Goal: Task Accomplishment & Management: Complete application form

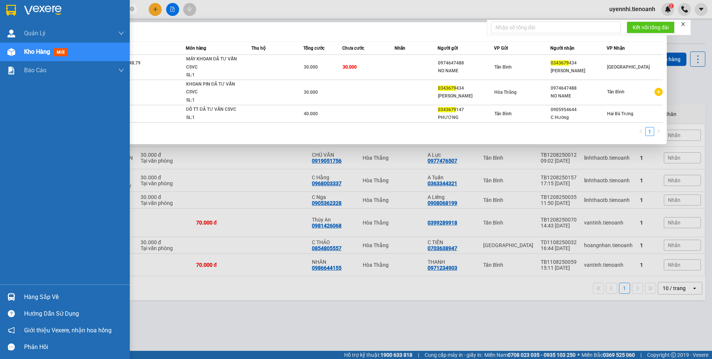
drag, startPoint x: 65, startPoint y: 11, endPoint x: 12, endPoint y: 5, distance: 53.0
click at [12, 5] on section "Kết quả tìm kiếm ( 3 ) Bộ lọc Mã ĐH Trạng thái Món hàng Thu hộ Tổng cước Chưa c…" at bounding box center [356, 179] width 712 height 359
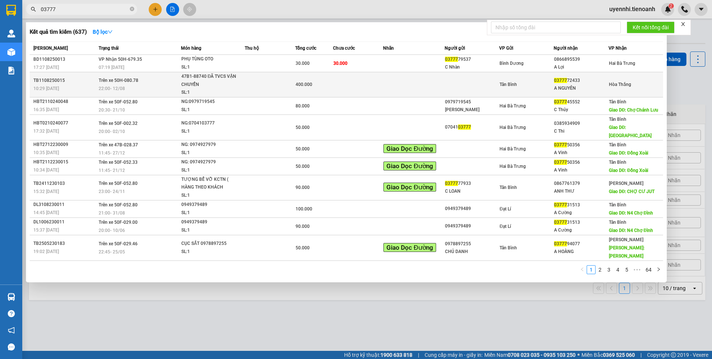
type input "03777"
click at [97, 87] on td "Trên xe 50H-080.78 22:00 [DATE]" at bounding box center [139, 84] width 84 height 25
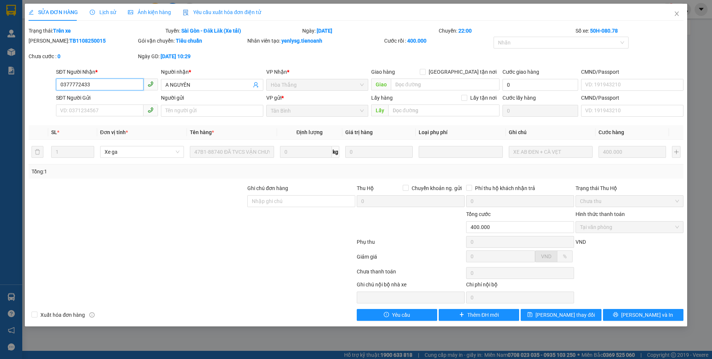
type input "0377772433"
type input "A NGUYÊN"
type input "400.000"
click at [624, 313] on button "[PERSON_NAME] và In" at bounding box center [643, 315] width 80 height 12
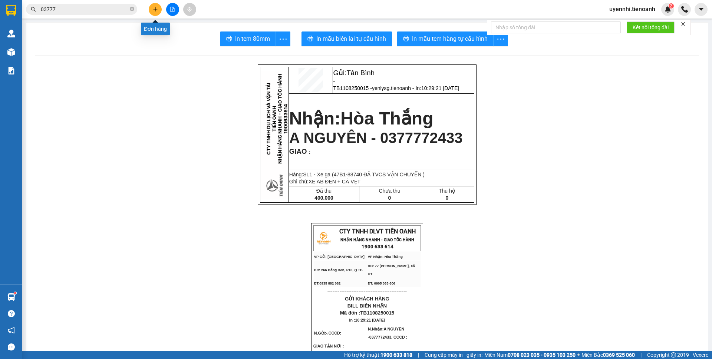
click at [151, 7] on button at bounding box center [155, 9] width 13 height 13
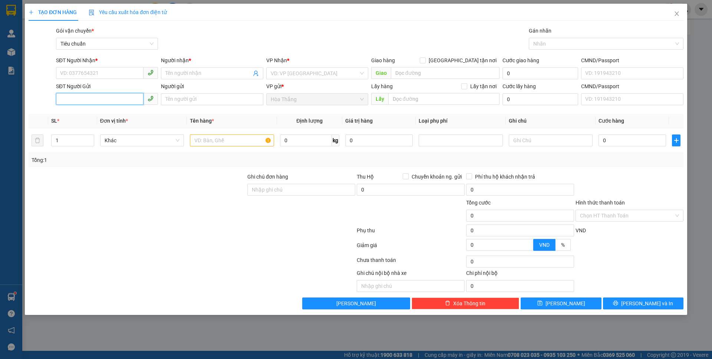
click at [64, 98] on input "SĐT Người Gửi" at bounding box center [100, 99] width 88 height 12
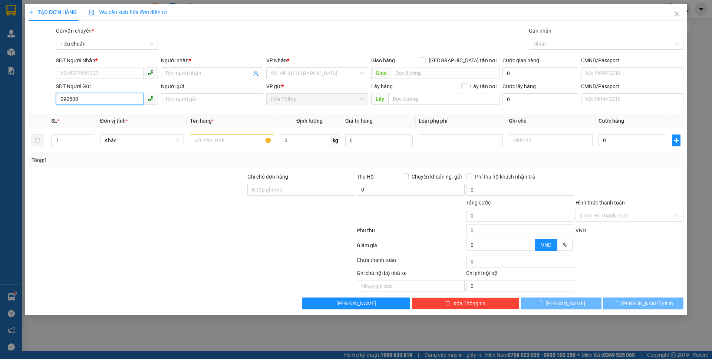
type input "0905006"
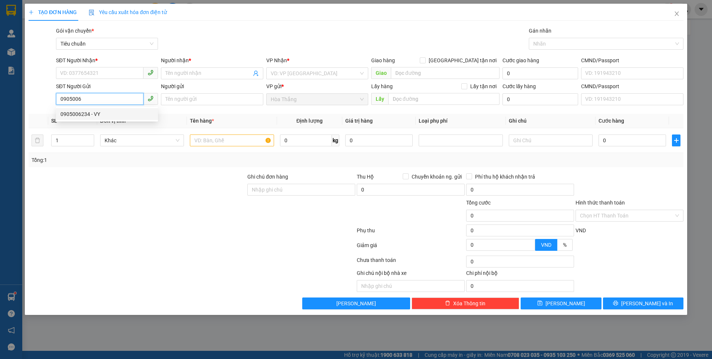
click at [92, 115] on div "0905006234 - VY" at bounding box center [106, 114] width 93 height 8
type input "0707913006"
type input "THỊNH"
checkbox input "true"
type input "đại học quốc gia, 26 Đ. Vành Đai, khu phố Tân Lập, Dĩ An, Bình Dương"
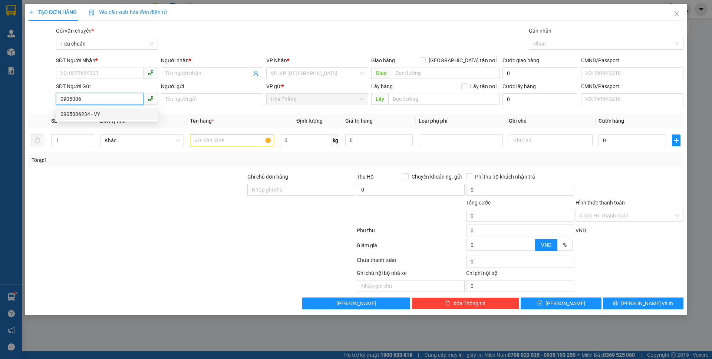
type input "0905006234"
type input "VY"
type input "GIAO SỚM GIÚP KHÁCH"
type input "70.000"
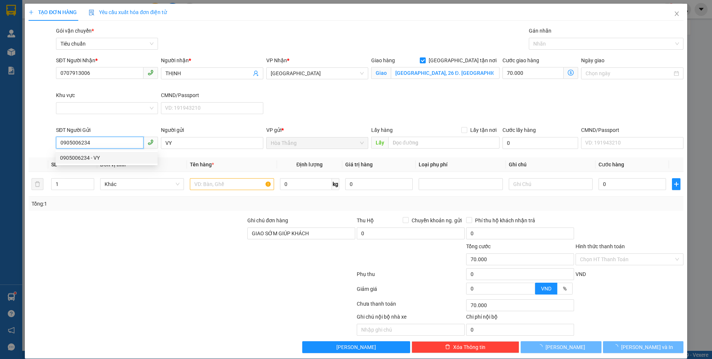
type input "140.000"
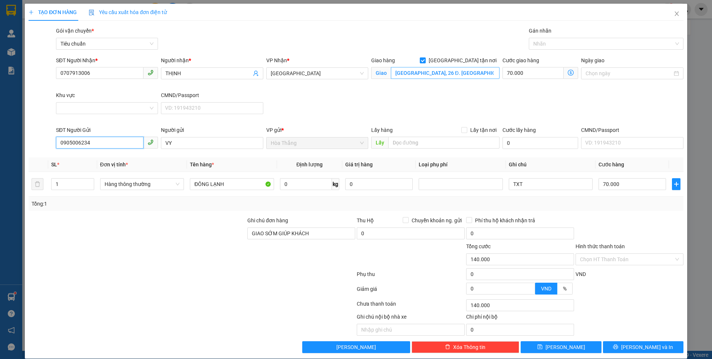
type input "0905006234"
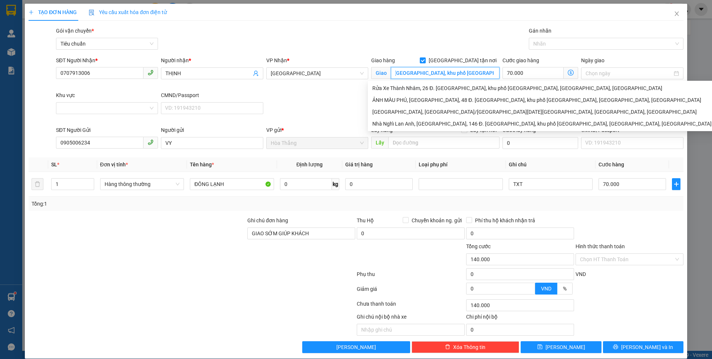
drag, startPoint x: 467, startPoint y: 73, endPoint x: 495, endPoint y: 76, distance: 28.3
click at [495, 76] on div "Giao hàng Giao tận nơi Giao đại học quốc gia, 26 Đ. Vành Đai, khu phố Tân Lập, …" at bounding box center [435, 73] width 131 height 35
click at [313, 99] on div "SĐT Người Nhận * 0707913006 Người nhận * THỊNH VP Nhận * Thủ Đức Giao hàng Giao…" at bounding box center [370, 91] width 630 height 70
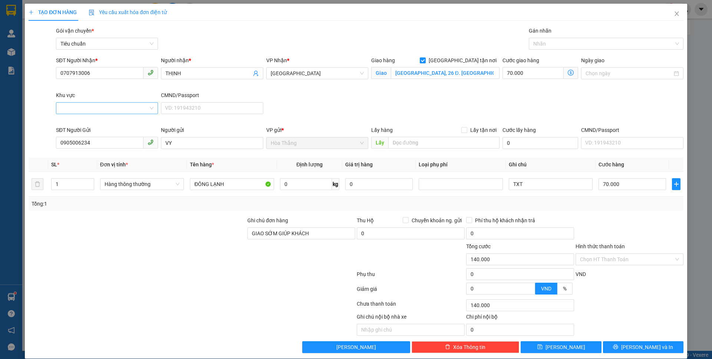
click at [87, 105] on input "Khu vực" at bounding box center [104, 108] width 88 height 11
click at [73, 158] on div "THỦ ĐỨC" at bounding box center [106, 159] width 92 height 8
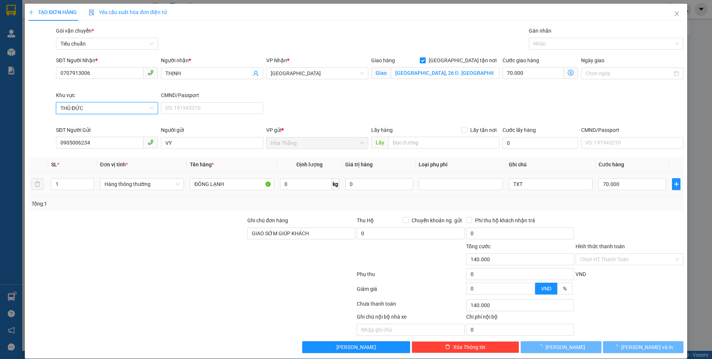
click at [113, 236] on div at bounding box center [137, 230] width 219 height 26
click at [116, 237] on div at bounding box center [137, 230] width 219 height 26
click at [300, 188] on input "0" at bounding box center [306, 184] width 52 height 12
type input "70.000"
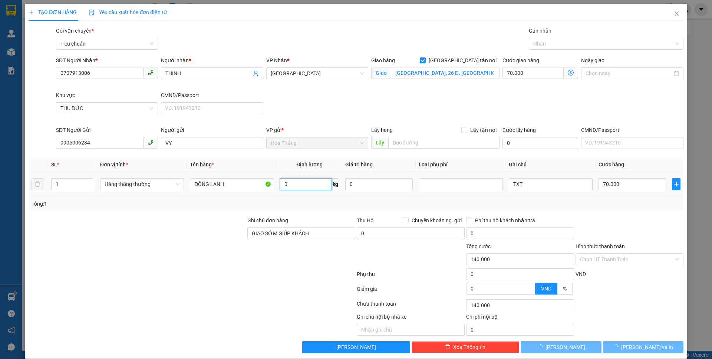
type input "0"
type input "15"
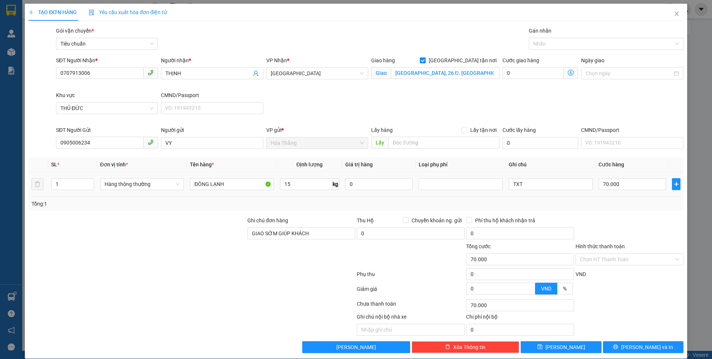
click at [190, 228] on div at bounding box center [137, 230] width 219 height 26
type input "50.000"
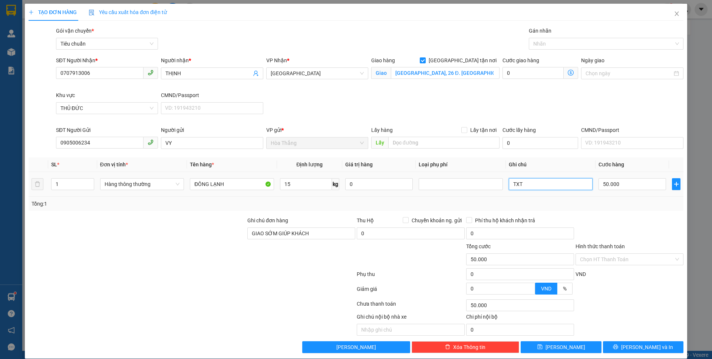
type input "105.000"
type input "55.000"
drag, startPoint x: 531, startPoint y: 182, endPoint x: 499, endPoint y: 180, distance: 31.2
click at [499, 180] on tr "1 Hàng thông thường ĐÔNG LẠNH 15 kg 0 TXT 50.000" at bounding box center [356, 184] width 655 height 25
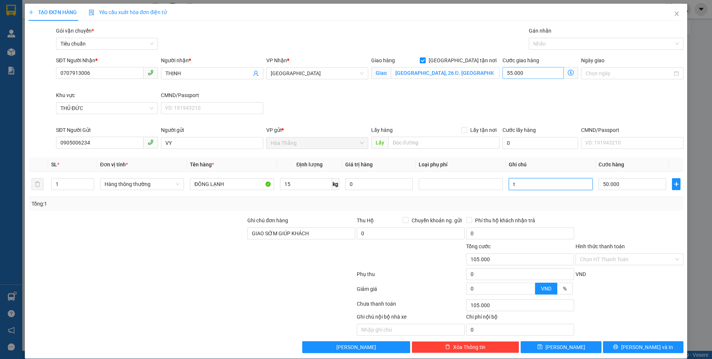
type input "t"
click at [537, 71] on input "55.000" at bounding box center [532, 73] width 61 height 12
type input "50.007"
type input "7"
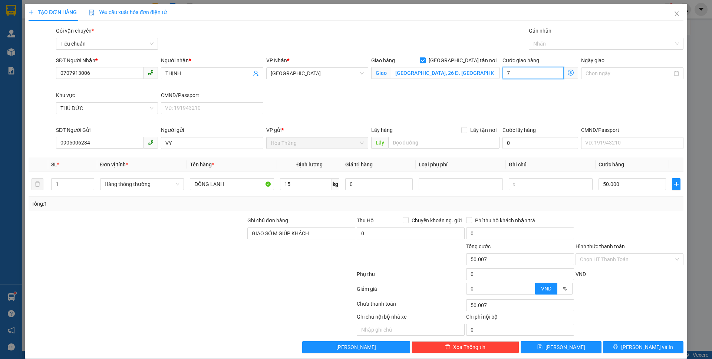
type input "50.070"
type input "70"
type input "120.000"
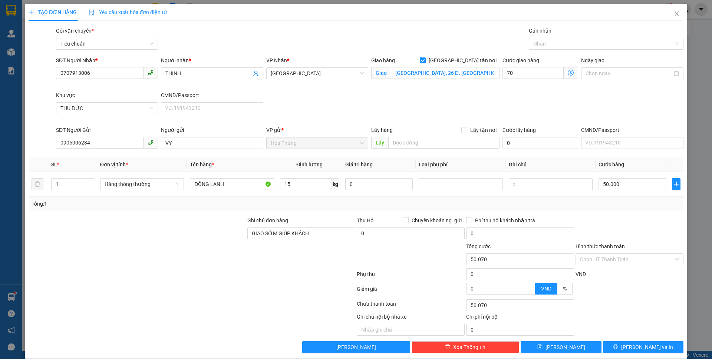
type input "70.000"
click at [452, 112] on div "SĐT Người Nhận * 0707913006 Người nhận * THỊNH VP Nhận * Thủ Đức Giao hàng Giao…" at bounding box center [370, 91] width 630 height 70
click at [334, 184] on span "kg" at bounding box center [335, 184] width 7 height 12
click at [300, 187] on input "15" at bounding box center [306, 184] width 52 height 12
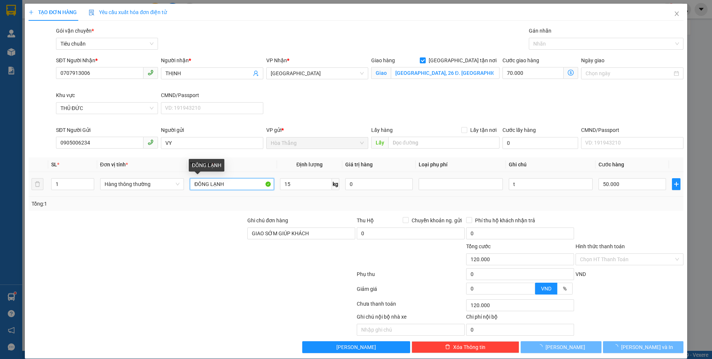
drag, startPoint x: 214, startPoint y: 181, endPoint x: 183, endPoint y: 182, distance: 30.8
click at [182, 183] on tr "1 Hàng thông thường ĐÔNG LẠNH 15 kg 0 t 50.000" at bounding box center [356, 184] width 655 height 25
type input "105.000"
type input "55.000"
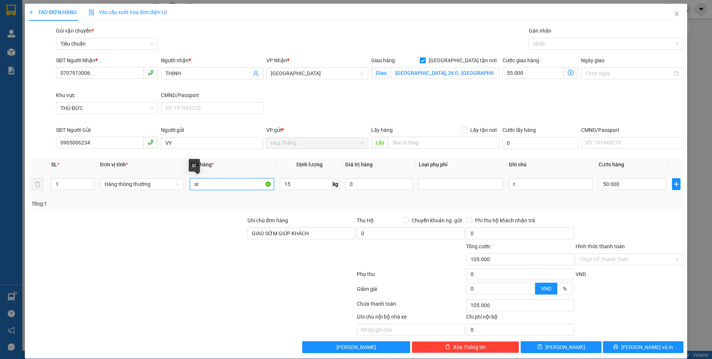
drag, startPoint x: 199, startPoint y: 189, endPoint x: 185, endPoint y: 188, distance: 14.2
click at [185, 188] on tr "1 Hàng thông thường sr 15 kg 0 t 50.000" at bounding box center [356, 184] width 655 height 25
type input "SR"
click at [103, 246] on div at bounding box center [137, 256] width 219 height 26
drag, startPoint x: 525, startPoint y: 186, endPoint x: 492, endPoint y: 185, distance: 33.0
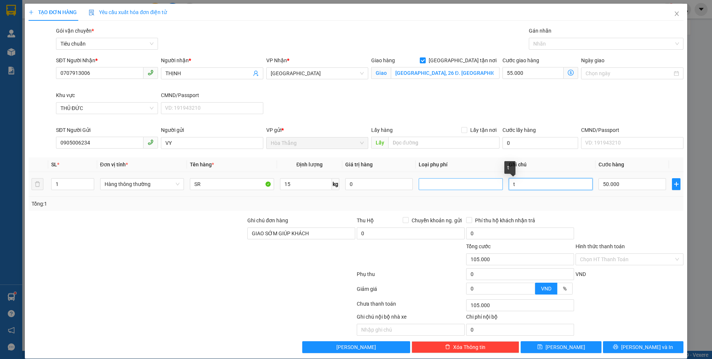
click at [492, 185] on tr "1 Hàng thông thường SR 15 kg 0 t 50.000" at bounding box center [356, 184] width 655 height 25
type input "t quả dưa"
click at [541, 43] on div at bounding box center [603, 43] width 144 height 9
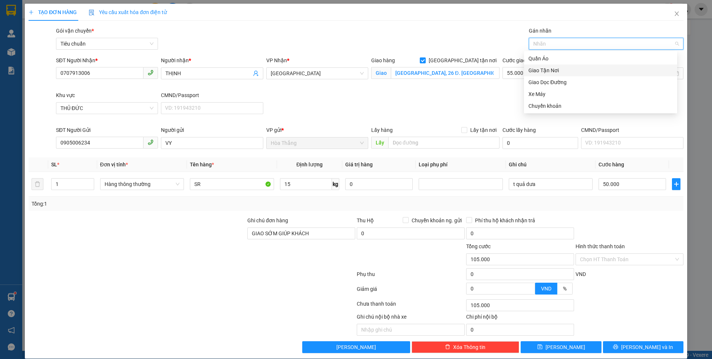
drag, startPoint x: 544, startPoint y: 85, endPoint x: 537, endPoint y: 73, distance: 13.9
click at [537, 73] on div "Quần Áo Giao Tận Nơi Giao Dọc Đường Xe Máy Chuyển khoản" at bounding box center [600, 82] width 153 height 59
click at [534, 68] on div "Giao Tận Nơi" at bounding box center [600, 70] width 144 height 8
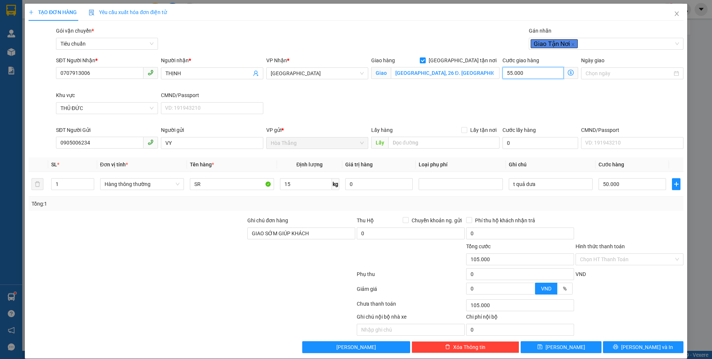
click at [512, 74] on input "55.000" at bounding box center [532, 73] width 61 height 12
type input "7"
type input "50.007"
type input "50.070"
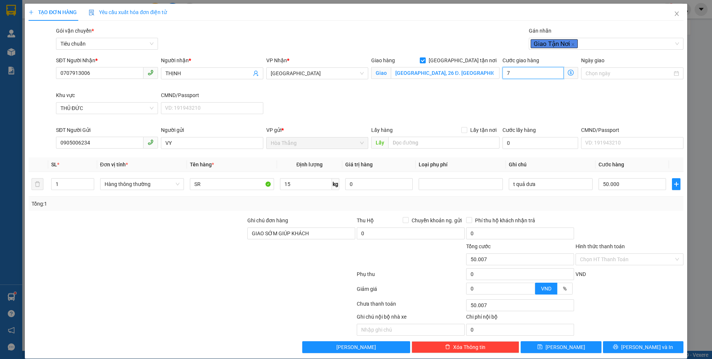
type input "50.070"
type input "70"
click at [458, 107] on div "SĐT Người Nhận * 0707913006 Người nhận * THỊNH VP Nhận * Thủ Đức Giao hàng Giao…" at bounding box center [370, 91] width 630 height 70
type input "120.000"
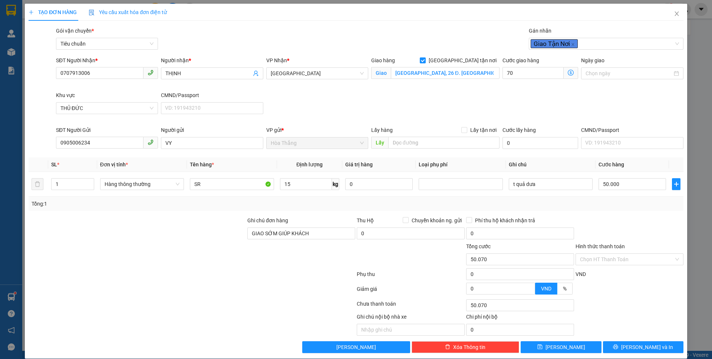
type input "120.000"
type input "70.000"
click at [603, 256] on input "Hình thức thanh toán" at bounding box center [627, 259] width 94 height 11
click at [605, 277] on div "Tại văn phòng" at bounding box center [624, 274] width 98 height 8
type input "0"
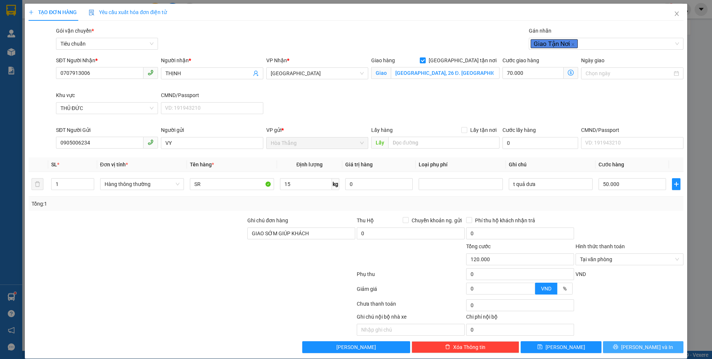
click at [630, 343] on button "[PERSON_NAME] và In" at bounding box center [643, 348] width 80 height 12
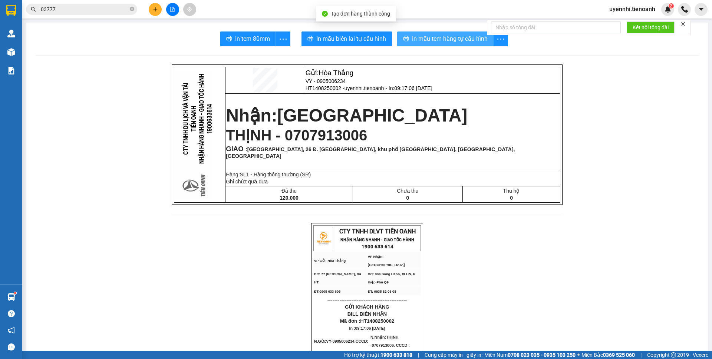
click at [436, 38] on span "In mẫu tem hàng tự cấu hình" at bounding box center [450, 38] width 76 height 9
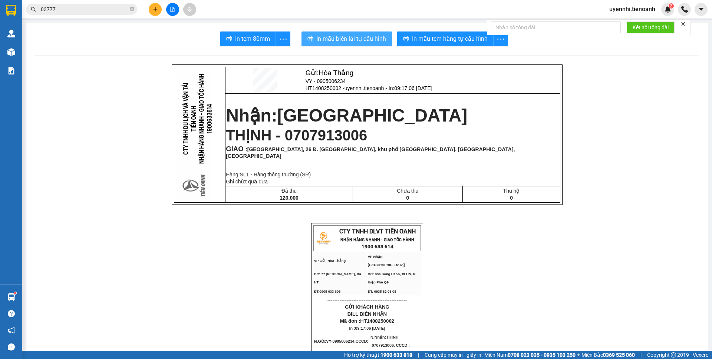
click at [356, 34] on span "In mẫu biên lai tự cấu hình" at bounding box center [351, 38] width 70 height 9
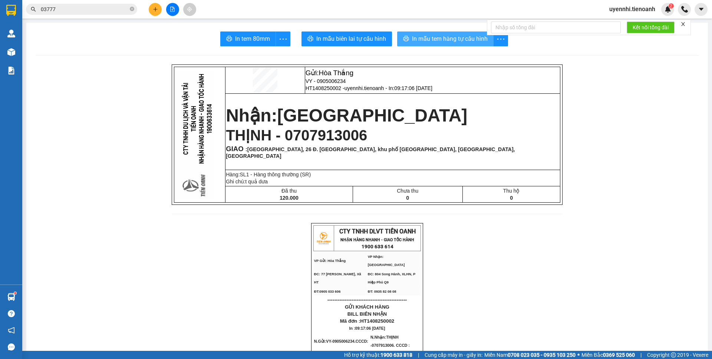
click at [423, 35] on span "In mẫu tem hàng tự cấu hình" at bounding box center [450, 38] width 76 height 9
click at [152, 5] on button at bounding box center [155, 9] width 13 height 13
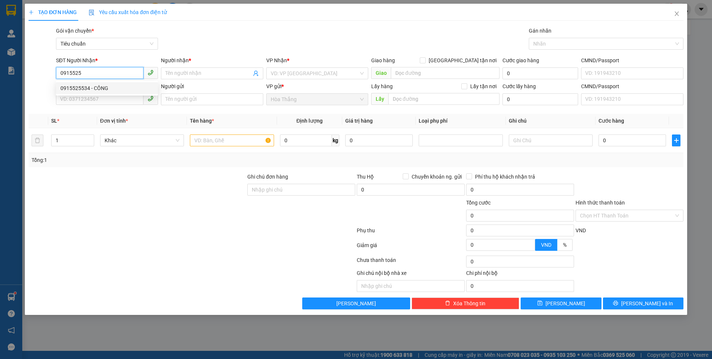
click at [88, 88] on div "0915525534 - CÔNG" at bounding box center [106, 88] width 93 height 8
type input "0915525534"
type input "CÔNG"
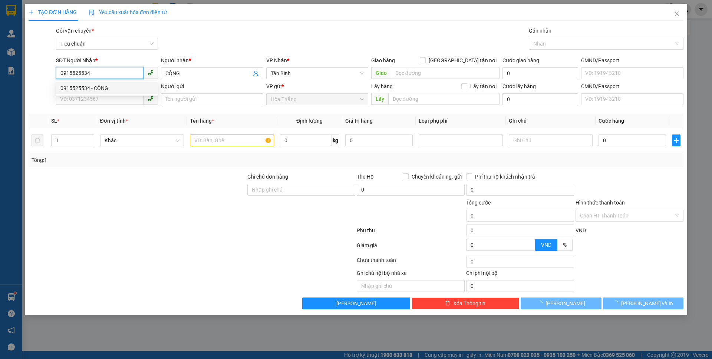
type input "40.000"
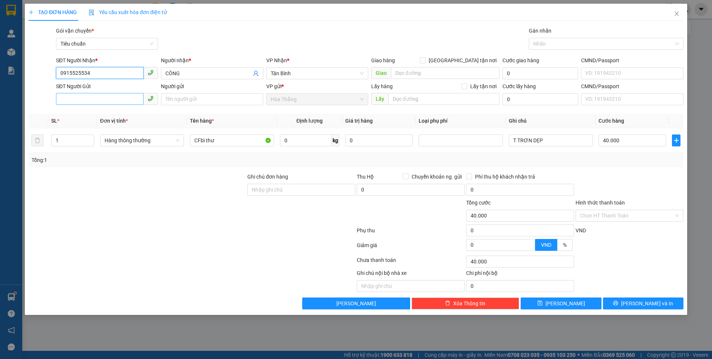
type input "0915525534"
click at [92, 99] on input "SĐT Người Gửi" at bounding box center [100, 99] width 88 height 12
click at [92, 116] on div "0828247578 - TRANG" at bounding box center [106, 114] width 93 height 8
type input "0828247578"
type input "TRANG"
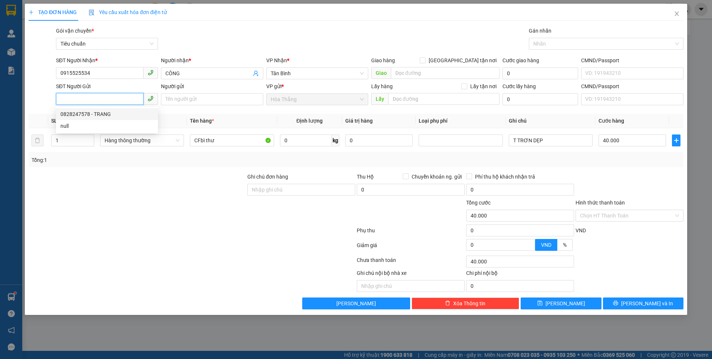
type input "2417772557"
click at [425, 58] on input "[GEOGRAPHIC_DATA] tận nơi" at bounding box center [422, 59] width 5 height 5
checkbox input "true"
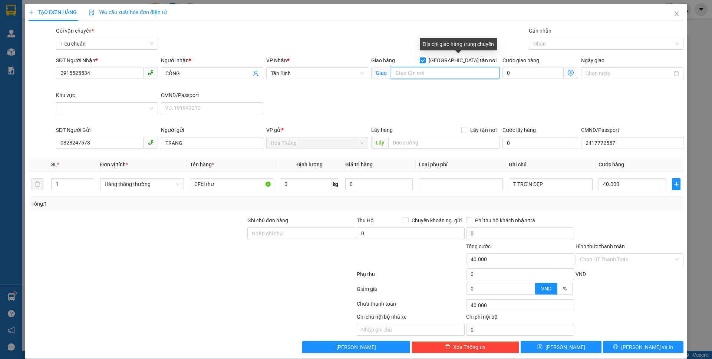
click at [422, 69] on input "search" at bounding box center [445, 73] width 109 height 12
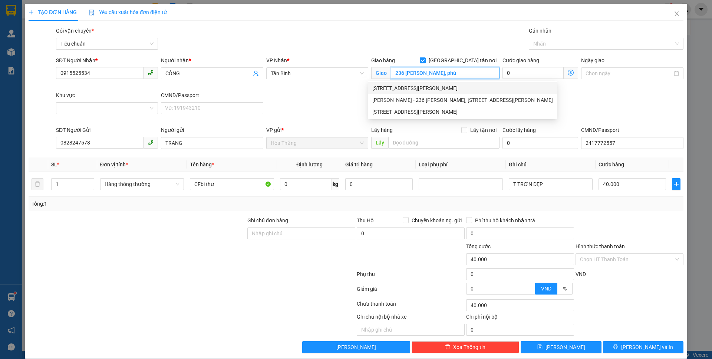
click at [449, 90] on div "[STREET_ADDRESS][PERSON_NAME]" at bounding box center [462, 88] width 181 height 8
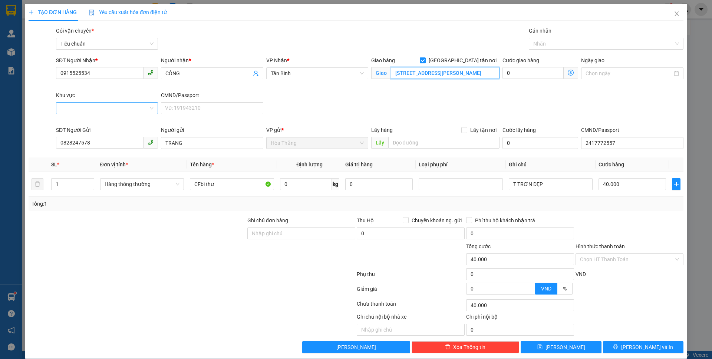
type input "[STREET_ADDRESS][PERSON_NAME]"
click at [81, 109] on input "Khu vực" at bounding box center [104, 108] width 88 height 11
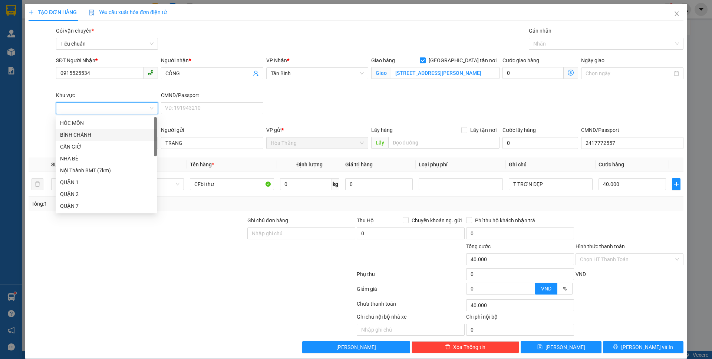
scroll to position [190, 0]
click at [83, 145] on div "PHÚ NHUẬN" at bounding box center [106, 147] width 92 height 8
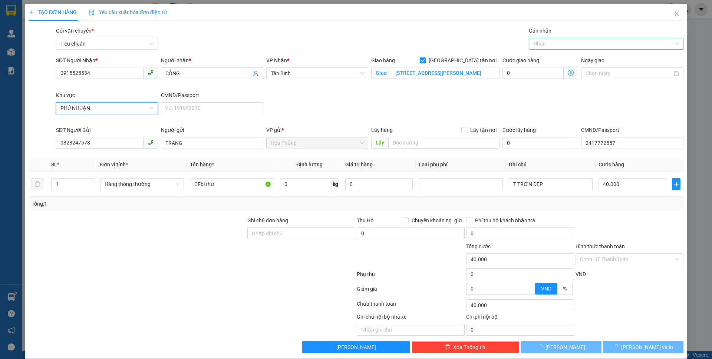
click at [547, 42] on div at bounding box center [603, 43] width 144 height 9
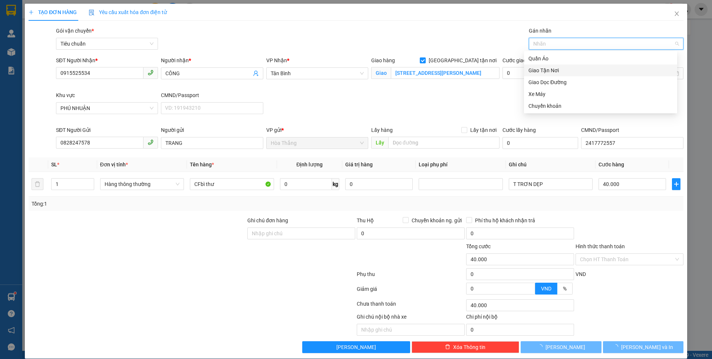
click at [552, 71] on div "Giao Tận Nơi" at bounding box center [600, 70] width 144 height 8
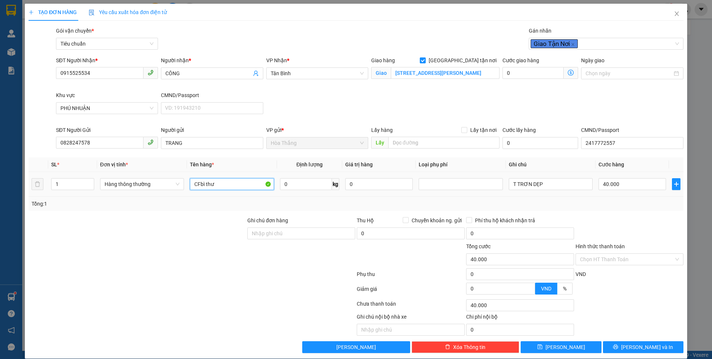
drag, startPoint x: 208, startPoint y: 185, endPoint x: 151, endPoint y: 176, distance: 58.2
click at [151, 176] on tr "1 Hàng thông thường CFbì thư 0 kg 0 T TRƠN DẸP 40.000" at bounding box center [356, 184] width 655 height 25
drag, startPoint x: 210, startPoint y: 186, endPoint x: 343, endPoint y: 206, distance: 134.6
click at [343, 206] on div "SL * Đơn vị tính * Tên hàng * Định lượng Giá trị hàng Loại phụ phí Ghi chú Cước…" at bounding box center [356, 184] width 655 height 53
type input "cf đã tư vấn csvc"
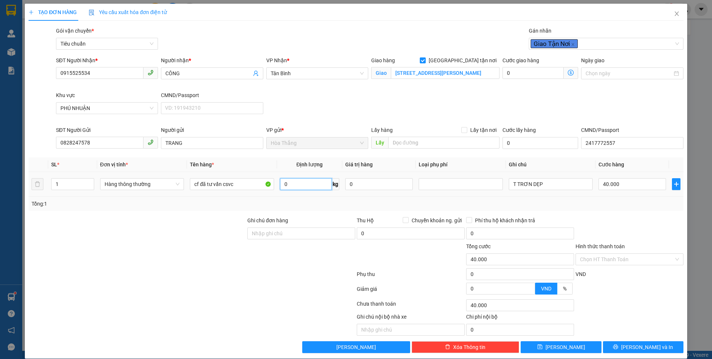
click at [300, 185] on input "0" at bounding box center [306, 184] width 52 height 12
type input "5"
type input "30.000"
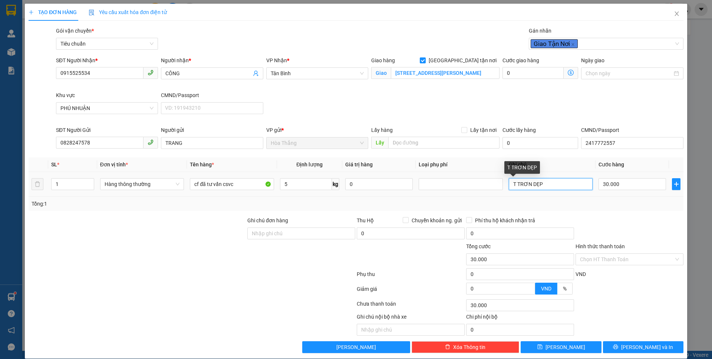
type input "80.000"
type input "50.000"
drag, startPoint x: 539, startPoint y: 182, endPoint x: 512, endPoint y: 178, distance: 27.4
click at [512, 178] on div "Transit Pickup Surcharge Ids Transit Deliver Surcharge Ids Transit Deliver Surc…" at bounding box center [356, 190] width 655 height 327
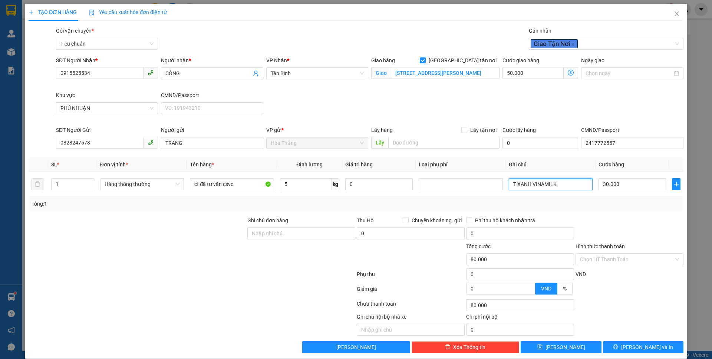
type input "T XANH VINAMILK"
click at [568, 70] on icon "dollar-circle" at bounding box center [571, 73] width 6 height 6
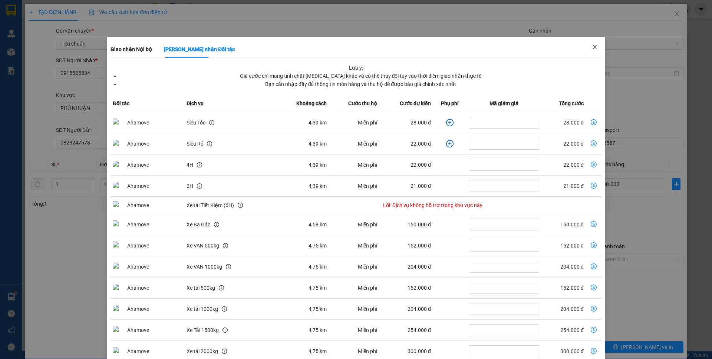
click at [597, 49] on span "Close" at bounding box center [594, 47] width 21 height 21
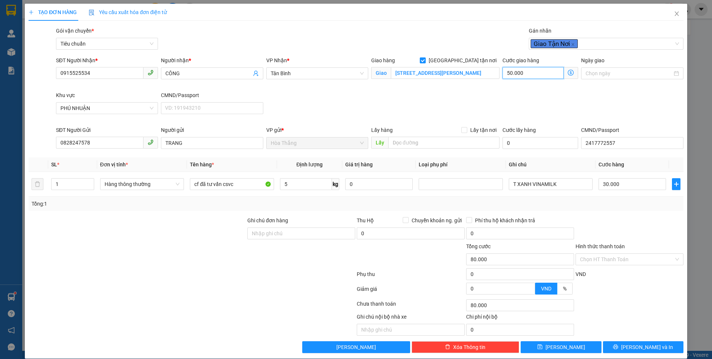
click at [528, 75] on input "50.000" at bounding box center [532, 73] width 61 height 12
type input "30.004"
type input "4"
type input "30.040"
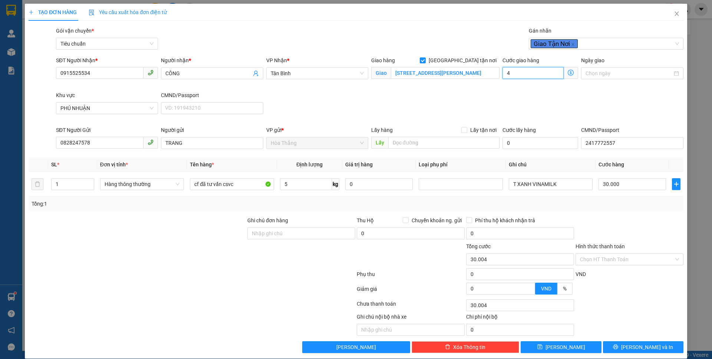
type input "30.040"
type input "40"
type input "70.000"
type input "40.000"
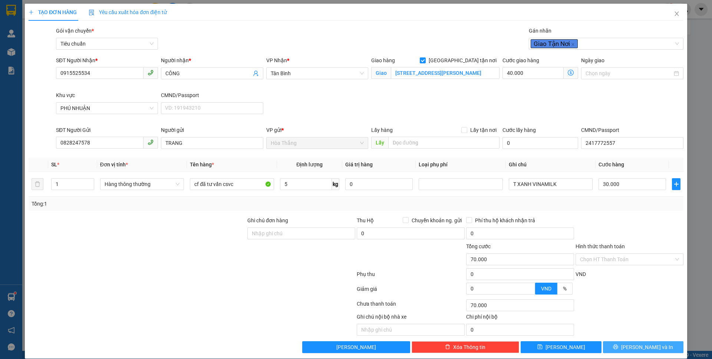
click at [627, 342] on button "[PERSON_NAME] và In" at bounding box center [643, 348] width 80 height 12
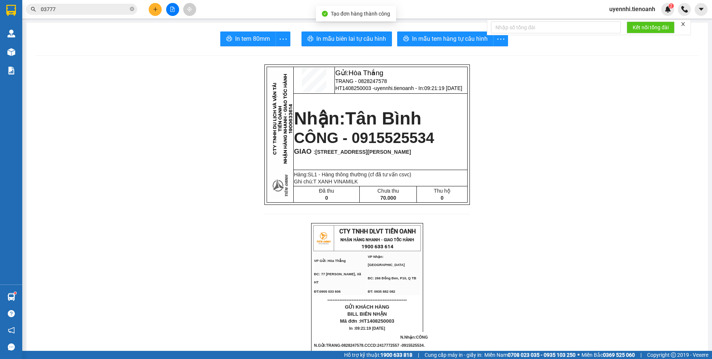
click at [427, 39] on span "In mẫu tem hàng tự cấu hình" at bounding box center [450, 38] width 76 height 9
click at [324, 33] on button "In mẫu biên lai tự cấu hình" at bounding box center [346, 39] width 90 height 15
click at [173, 9] on icon "file-add" at bounding box center [172, 9] width 5 height 5
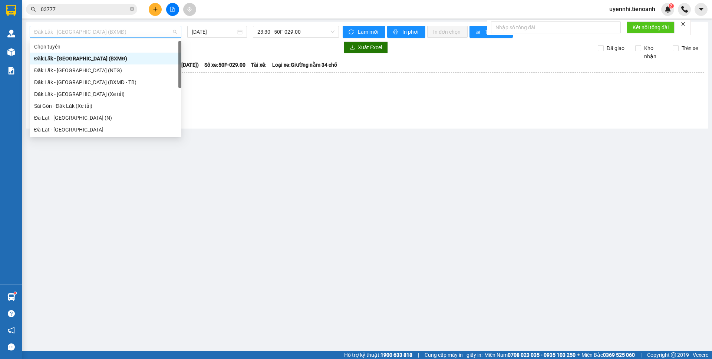
click at [78, 34] on span "Đăk Lăk - [GEOGRAPHIC_DATA] (BXMĐ)" at bounding box center [105, 31] width 143 height 11
click at [54, 108] on div "Sài Gòn - Đăk Lăk (Xe tải)" at bounding box center [105, 106] width 143 height 8
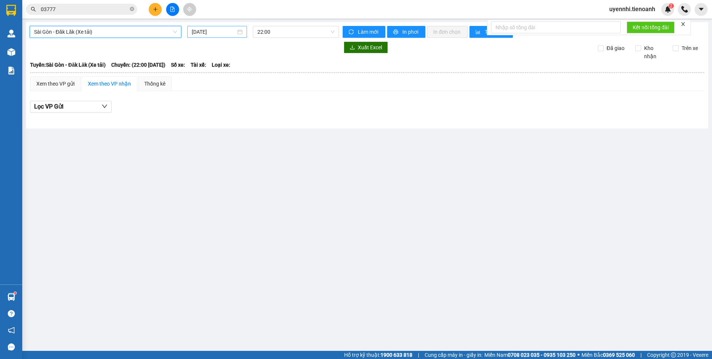
click at [222, 31] on input "[DATE]" at bounding box center [214, 32] width 44 height 8
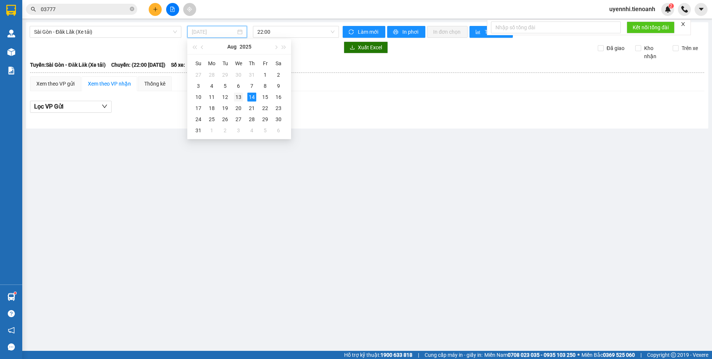
click at [238, 99] on div "13" at bounding box center [238, 97] width 9 height 9
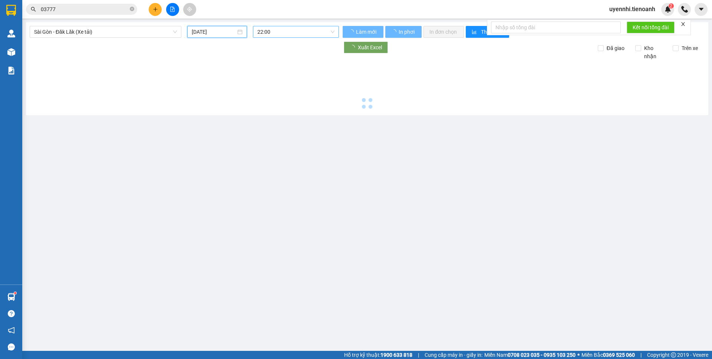
type input "[DATE]"
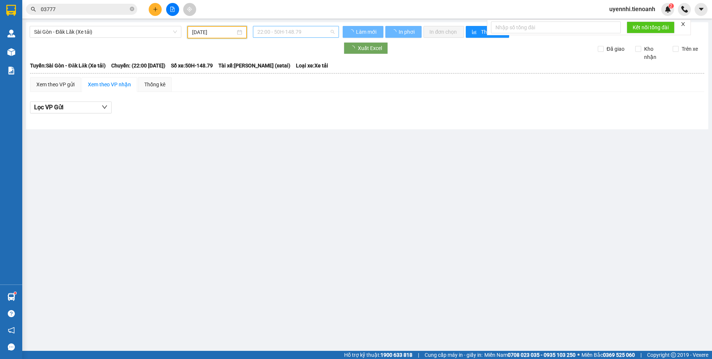
click at [275, 30] on span "22:00 - 50H-148.79" at bounding box center [295, 31] width 77 height 11
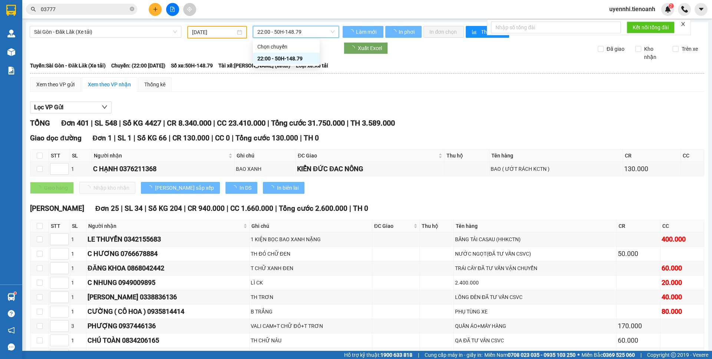
click at [276, 61] on div "Xuất Excel Đã giao Kho nhận Trên xe" at bounding box center [367, 51] width 675 height 19
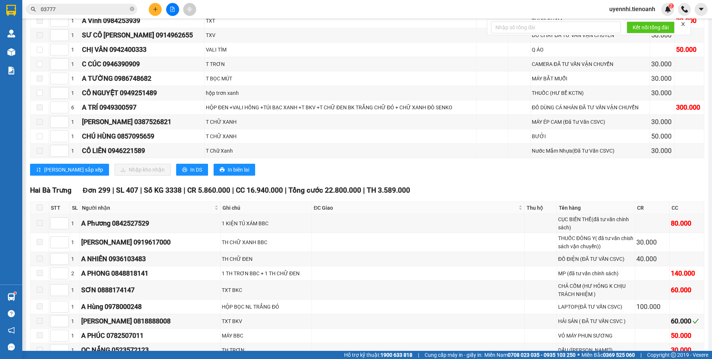
scroll to position [1075, 0]
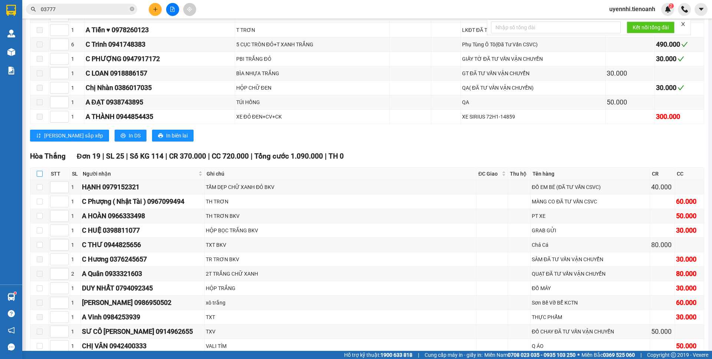
click at [38, 173] on input "checkbox" at bounding box center [40, 174] width 6 height 6
checkbox input "true"
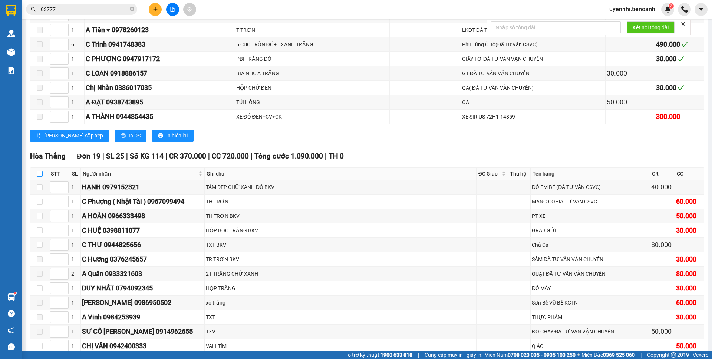
checkbox input "true"
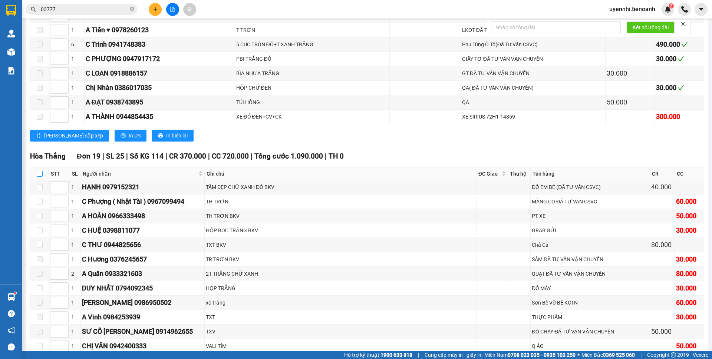
checkbox input "true"
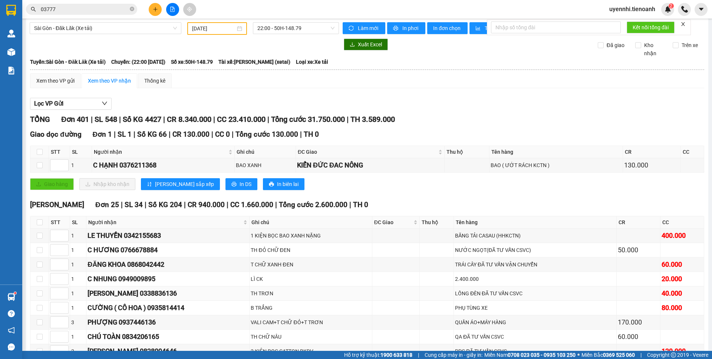
scroll to position [0, 0]
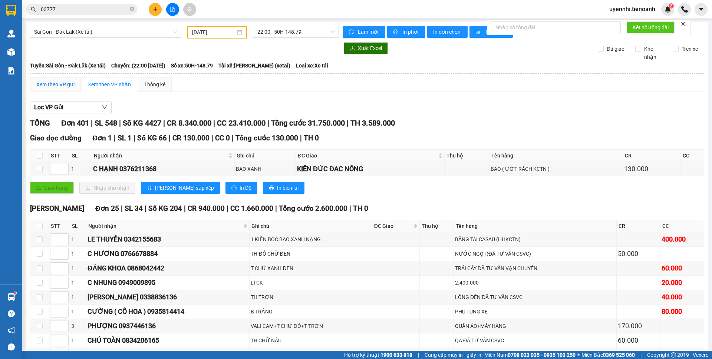
click at [44, 84] on div "Xem theo VP gửi" at bounding box center [55, 84] width 38 height 8
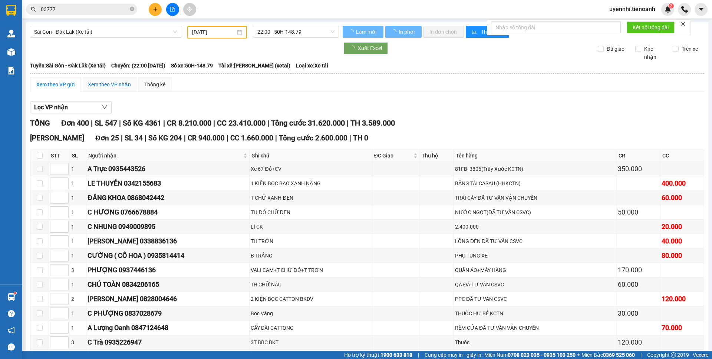
click at [104, 86] on div "Xem theo VP nhận" at bounding box center [109, 84] width 43 height 8
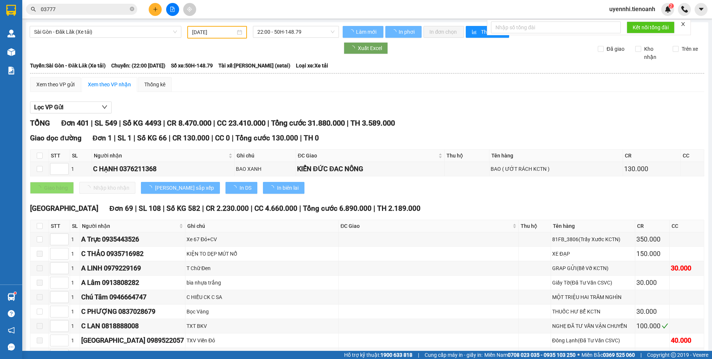
click at [104, 86] on div "Xem theo VP nhận" at bounding box center [109, 84] width 43 height 8
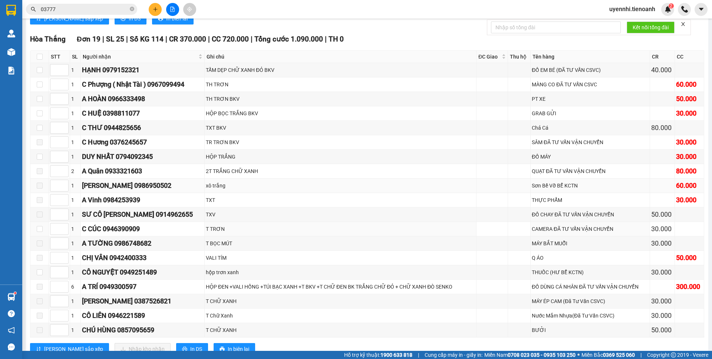
scroll to position [1181, 0]
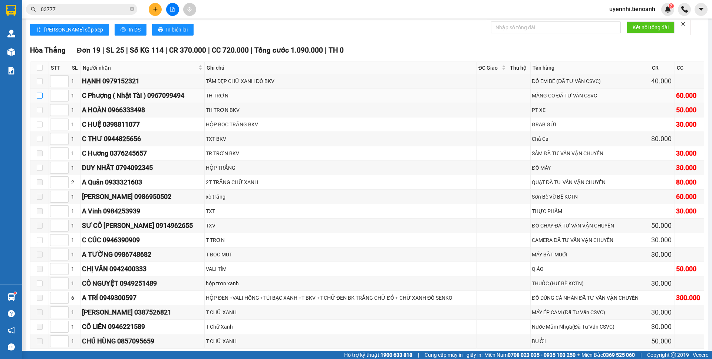
click at [39, 96] on input "checkbox" at bounding box center [40, 96] width 6 height 6
checkbox input "true"
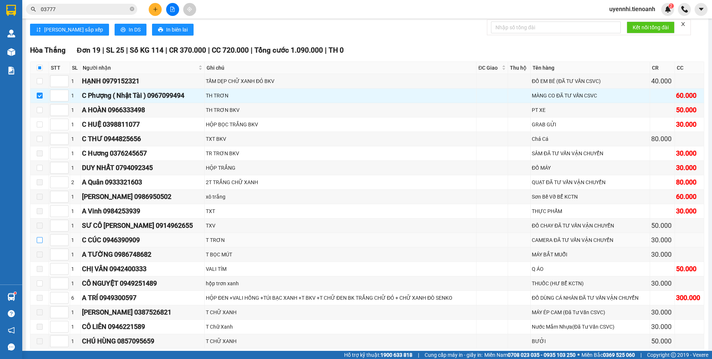
click at [37, 241] on input "checkbox" at bounding box center [40, 240] width 6 height 6
checkbox input "true"
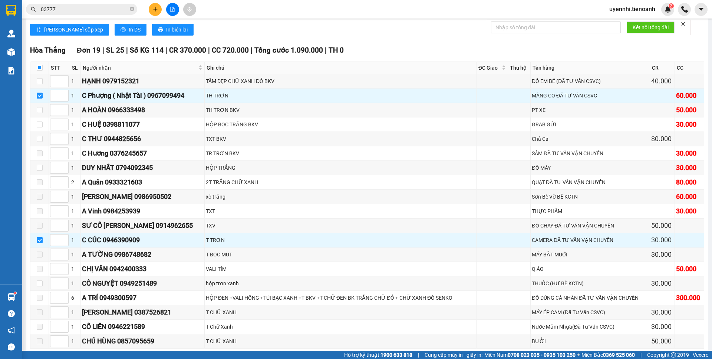
scroll to position [1367, 0]
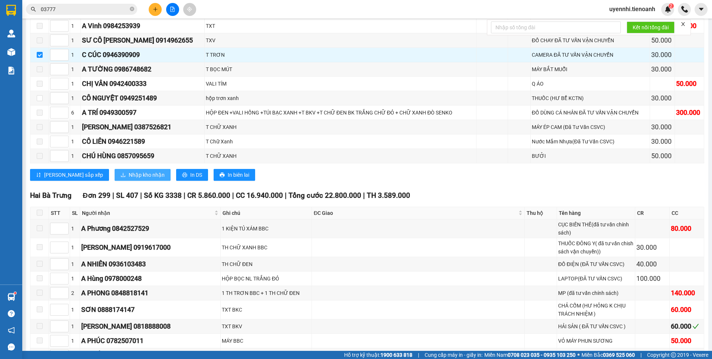
click at [115, 177] on button "Nhập kho nhận" at bounding box center [143, 175] width 56 height 12
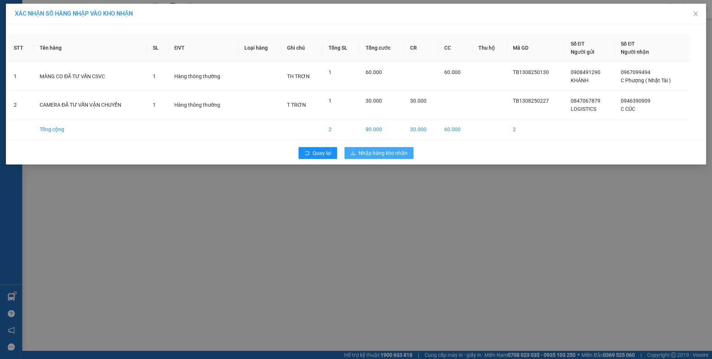
click at [366, 151] on span "Nhập hàng kho nhận" at bounding box center [383, 153] width 49 height 8
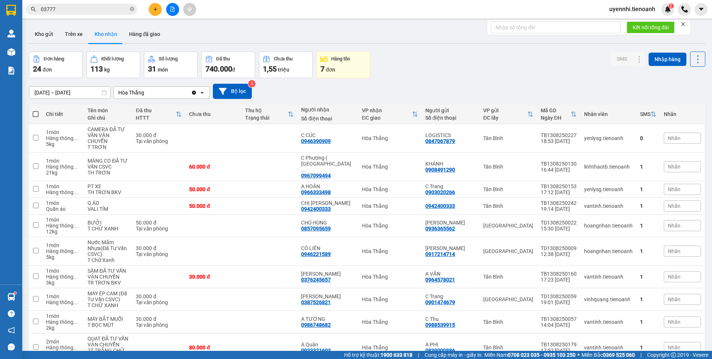
click at [172, 8] on icon "file-add" at bounding box center [172, 9] width 5 height 5
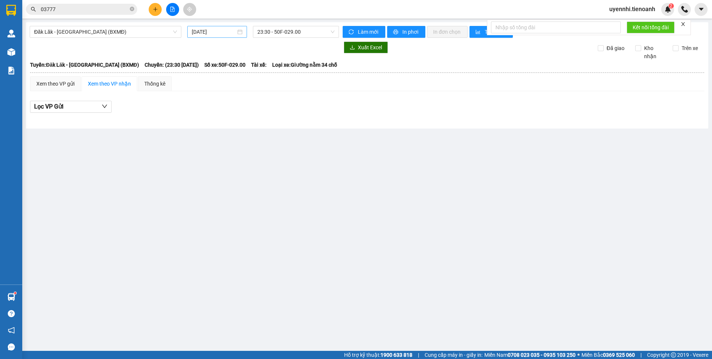
click at [207, 30] on input "[DATE]" at bounding box center [214, 32] width 44 height 8
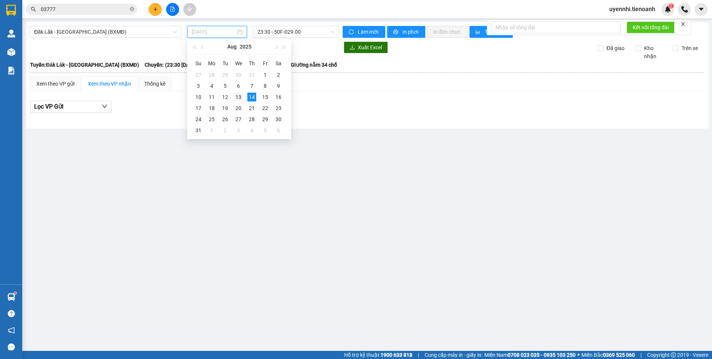
click at [235, 97] on div "13" at bounding box center [238, 97] width 9 height 9
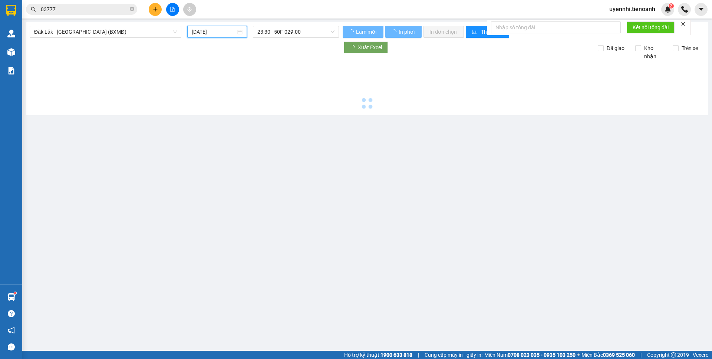
type input "[DATE]"
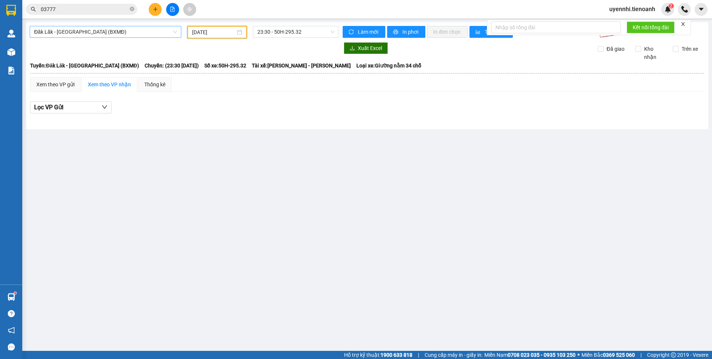
click at [61, 32] on span "Đăk Lăk - [GEOGRAPHIC_DATA] (BXMĐ)" at bounding box center [105, 31] width 143 height 11
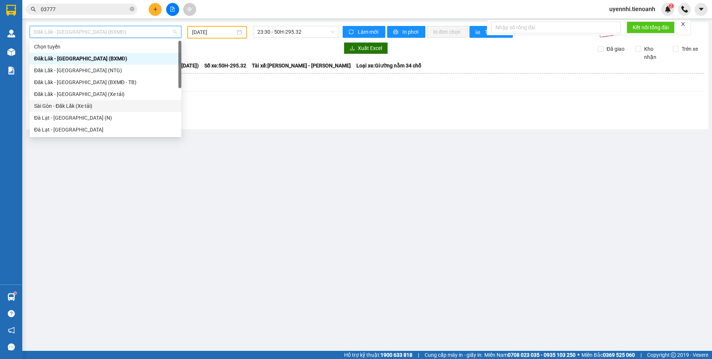
click at [42, 107] on div "Sài Gòn - Đăk Lăk (Xe tải)" at bounding box center [105, 106] width 143 height 8
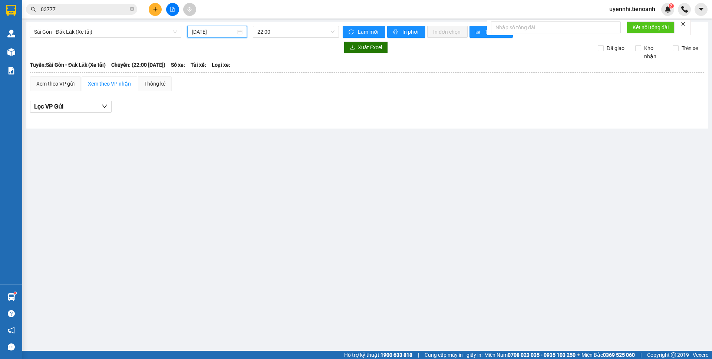
click at [223, 32] on input "[DATE]" at bounding box center [214, 32] width 44 height 8
click at [241, 98] on div "13" at bounding box center [238, 97] width 9 height 9
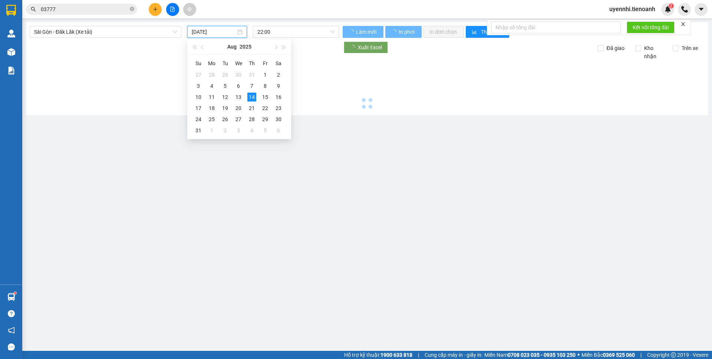
type input "[DATE]"
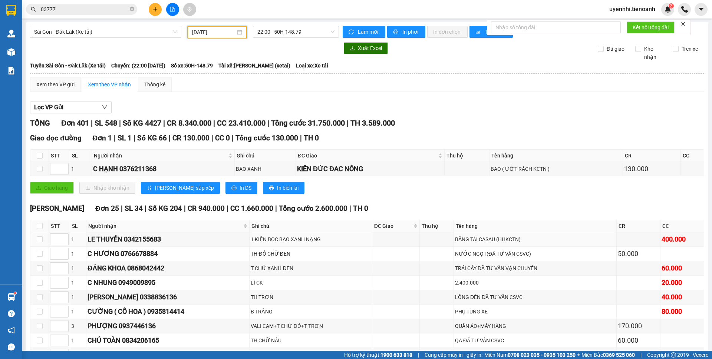
scroll to position [185, 0]
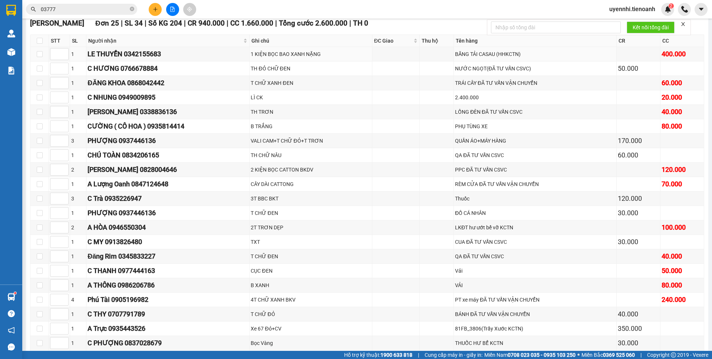
click at [60, 32] on div "Cư Kuin Đơn 25 | SL 34 | Số KG 204 | CR 940.000 | CC 1.660.000 | Tổng cước 2.60…" at bounding box center [367, 225] width 674 height 414
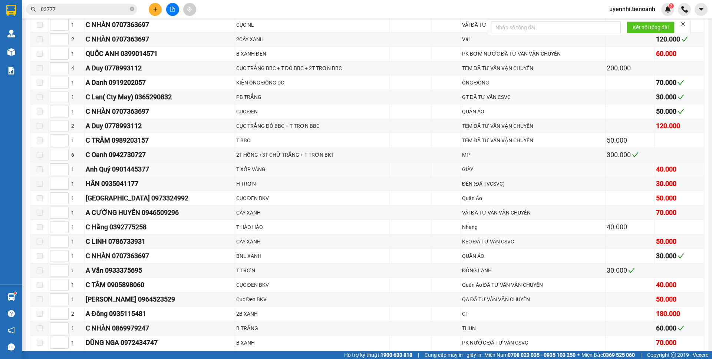
scroll to position [964, 0]
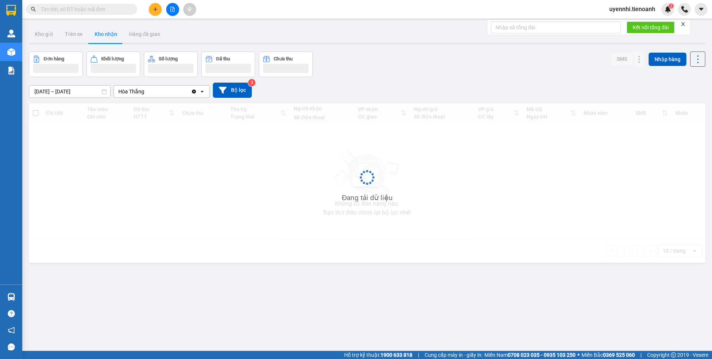
click at [63, 13] on input "text" at bounding box center [85, 9] width 88 height 8
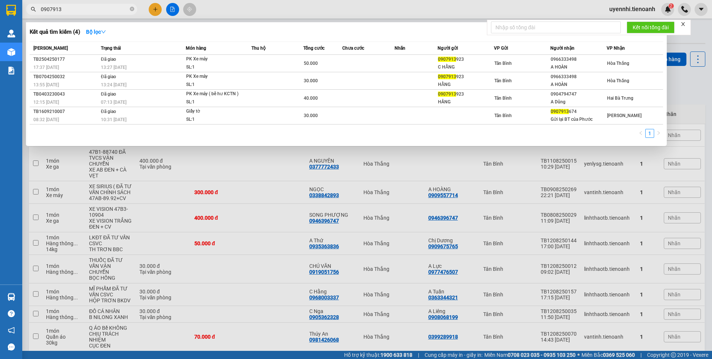
drag, startPoint x: 64, startPoint y: 9, endPoint x: 17, endPoint y: 7, distance: 46.8
click at [17, 7] on section "Kết quả tìm kiếm ( 4 ) Bộ lọc Mã ĐH Trạng thái Món hàng Thu hộ Tổng cước Chưa c…" at bounding box center [356, 179] width 712 height 359
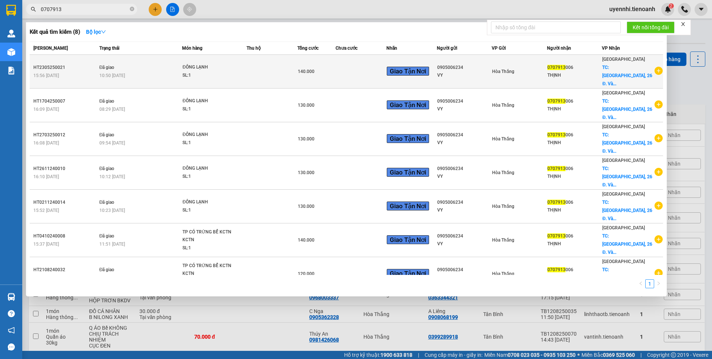
type input "0707913"
click at [184, 72] on div "SL: 1" at bounding box center [210, 76] width 56 height 8
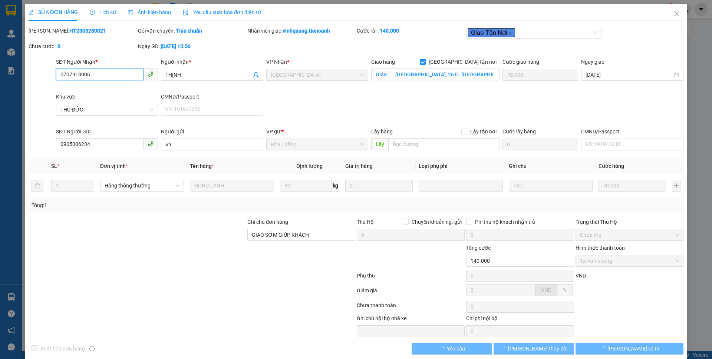
type input "0707913006"
type input "THỊNH"
checkbox input "true"
type input "[GEOGRAPHIC_DATA], 26 Đ. [GEOGRAPHIC_DATA], khu phố [GEOGRAPHIC_DATA], [GEOGRAP…"
type input "70.000"
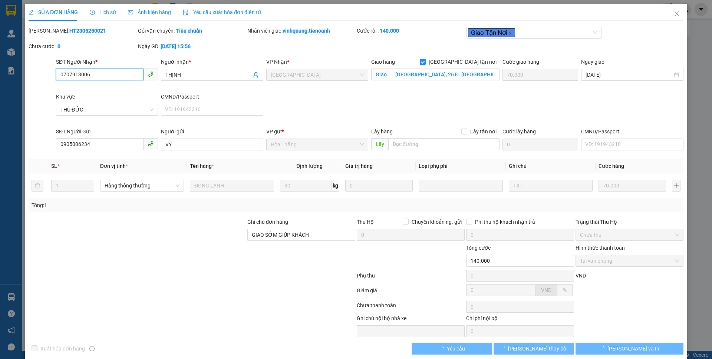
type input "0905006234"
type input "VY"
type input "GIAO SỚM GIÚP KHÁCH"
type input "140.000"
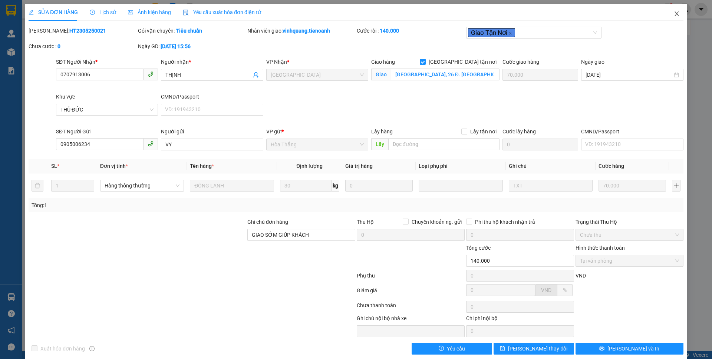
click at [666, 14] on span "Close" at bounding box center [676, 14] width 21 height 21
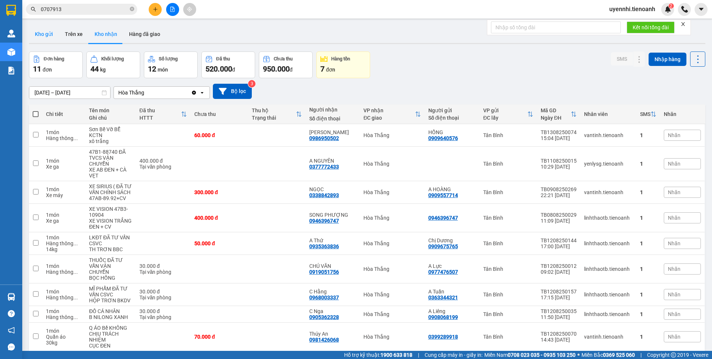
click at [39, 37] on button "Kho gửi" at bounding box center [44, 34] width 30 height 18
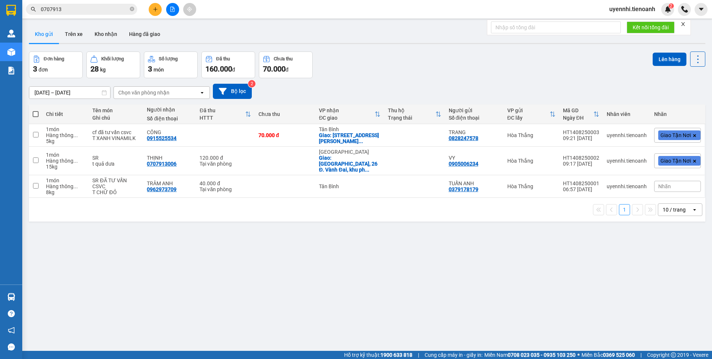
drag, startPoint x: 362, startPoint y: 254, endPoint x: 351, endPoint y: 249, distance: 12.5
click at [360, 254] on div "ver 1.8.138 Kho gửi Trên xe Kho nhận Hàng đã giao Đơn hàng 3 đơn Khối lượng 28 …" at bounding box center [367, 201] width 682 height 359
click at [107, 41] on button "Kho nhận" at bounding box center [106, 34] width 34 height 18
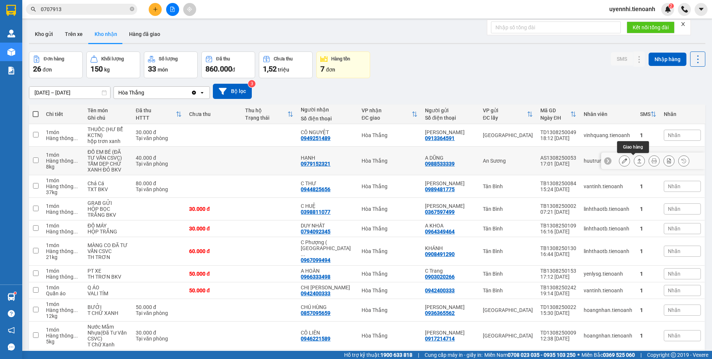
click at [637, 161] on icon at bounding box center [639, 160] width 5 height 5
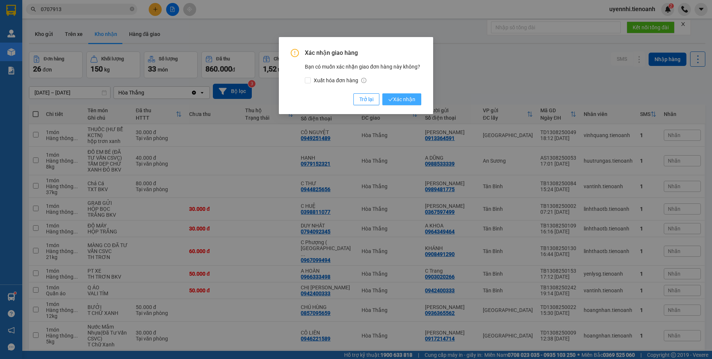
click at [412, 97] on span "Xác nhận" at bounding box center [401, 99] width 27 height 8
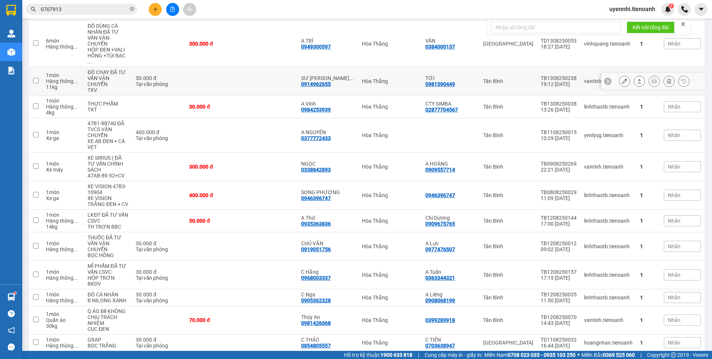
scroll to position [399, 0]
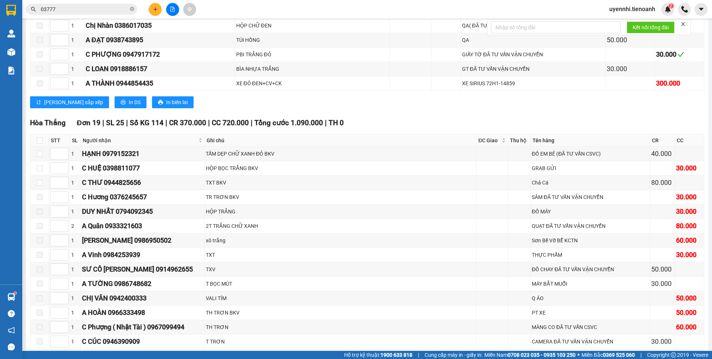
scroll to position [1107, 0]
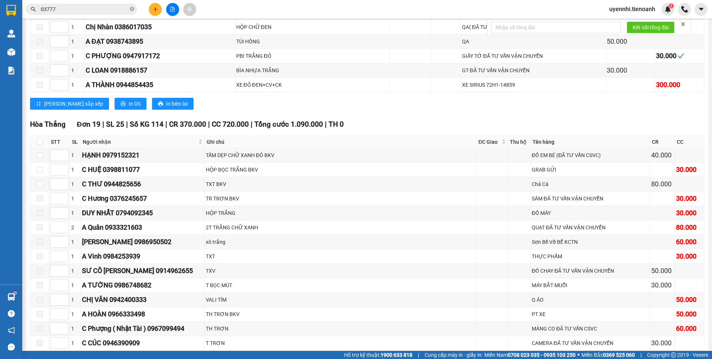
click at [36, 141] on th at bounding box center [39, 142] width 19 height 12
click at [40, 142] on input "checkbox" at bounding box center [40, 142] width 6 height 6
checkbox input "true"
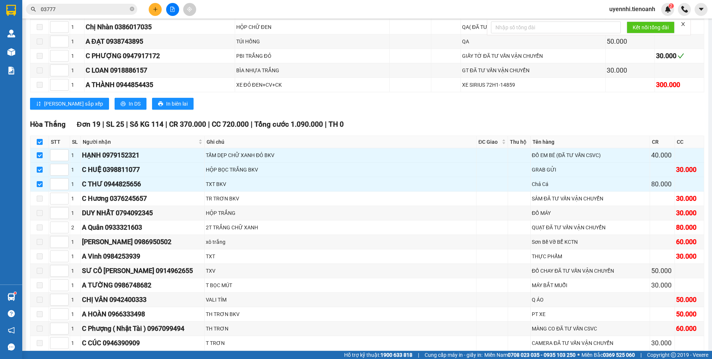
checkbox input "true"
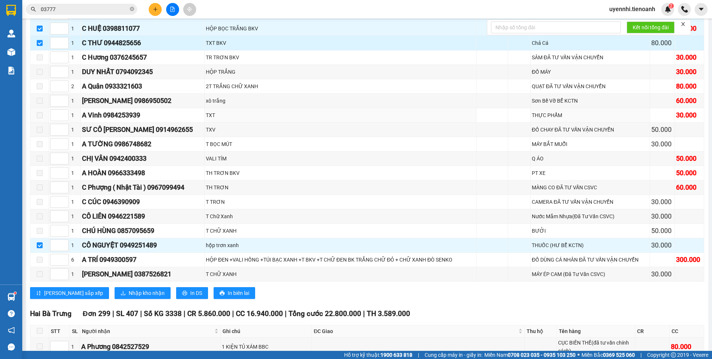
scroll to position [1256, 0]
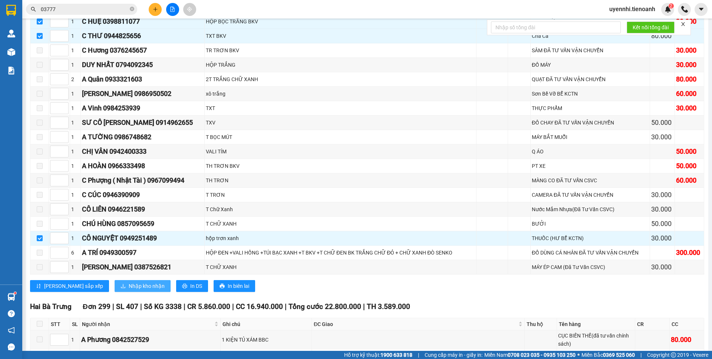
click at [129, 289] on span "Nhập kho nhận" at bounding box center [147, 286] width 36 height 8
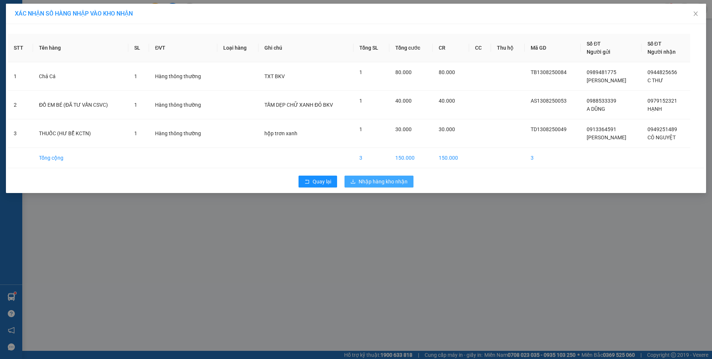
click at [393, 181] on span "Nhập hàng kho nhận" at bounding box center [383, 182] width 49 height 8
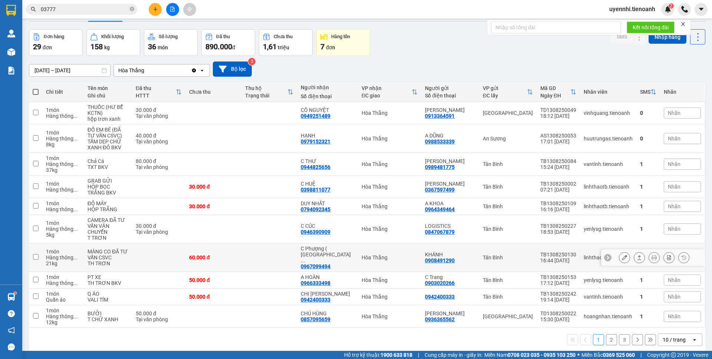
scroll to position [34, 0]
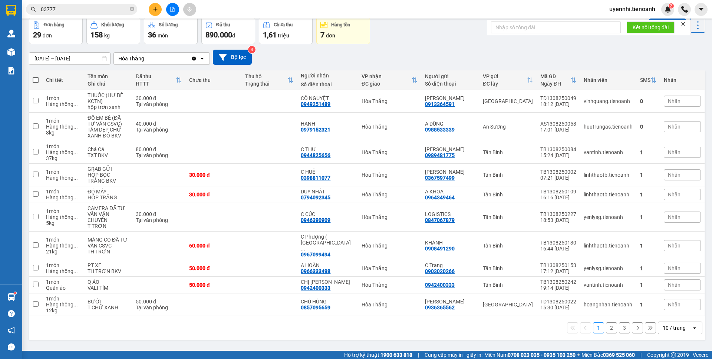
click at [685, 322] on div "10 / trang" at bounding box center [674, 328] width 33 height 12
click at [678, 308] on span "100 / trang" at bounding box center [670, 305] width 27 height 7
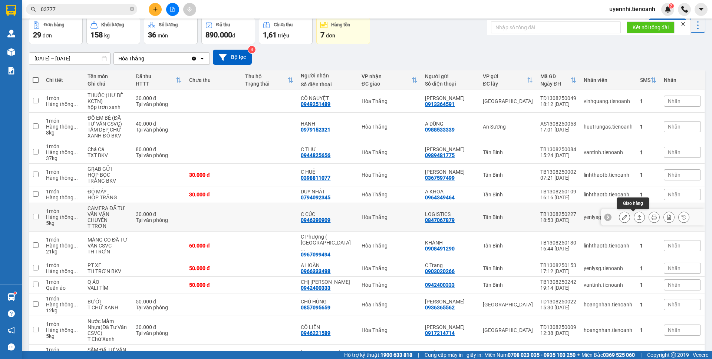
click at [636, 218] on button at bounding box center [639, 217] width 10 height 13
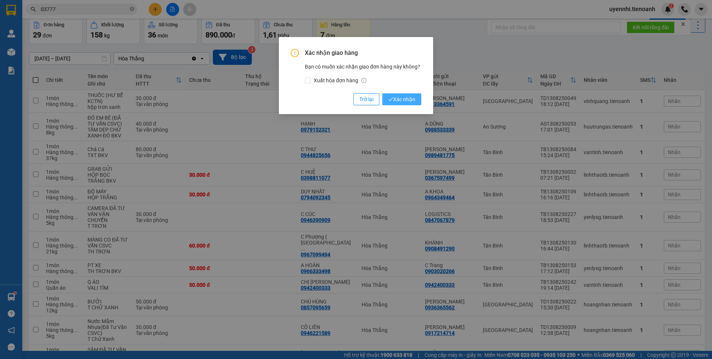
click at [396, 99] on span "Xác nhận" at bounding box center [401, 99] width 27 height 8
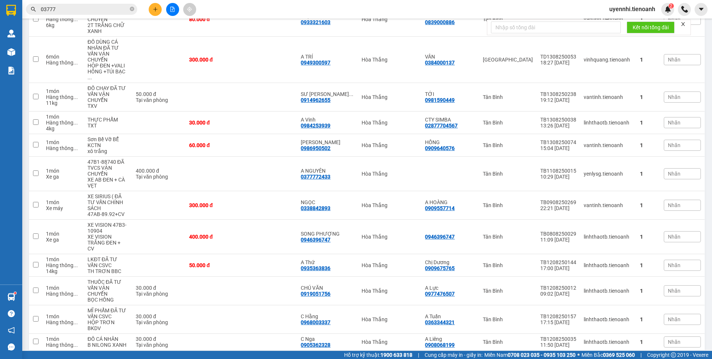
scroll to position [398, 0]
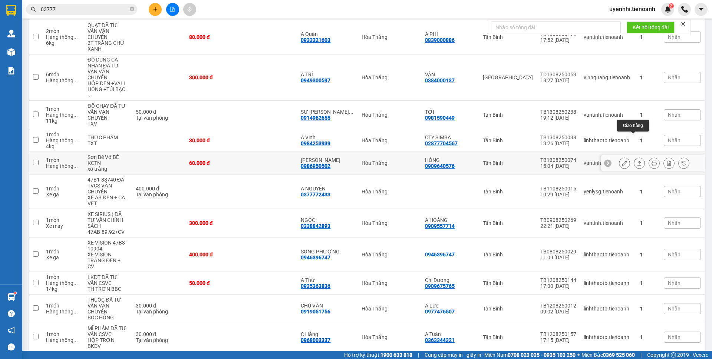
click at [634, 157] on button at bounding box center [639, 163] width 10 height 13
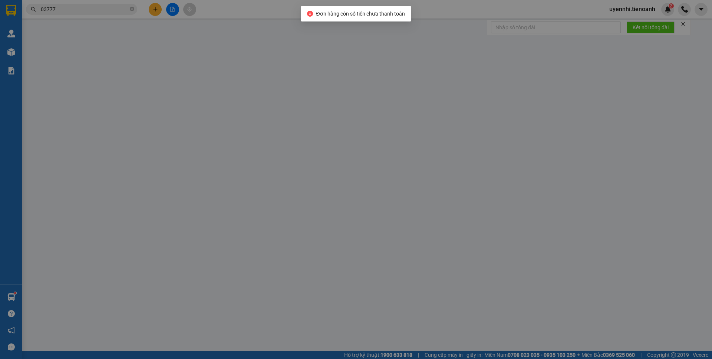
type input "0986950502"
type input "[PERSON_NAME]"
type input "0909640576"
type input "HỒNG"
type input "60.000"
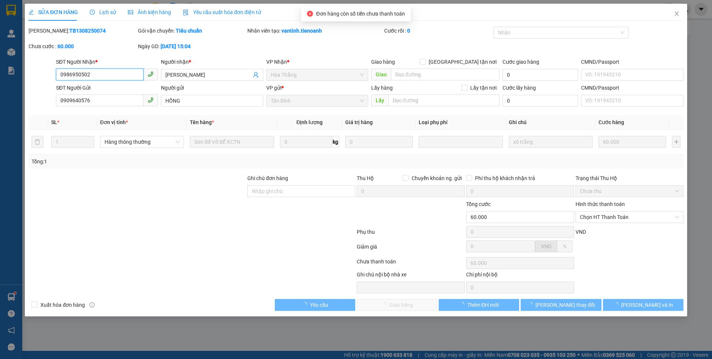
click at [601, 220] on span "Chọn HT Thanh Toán" at bounding box center [629, 217] width 99 height 11
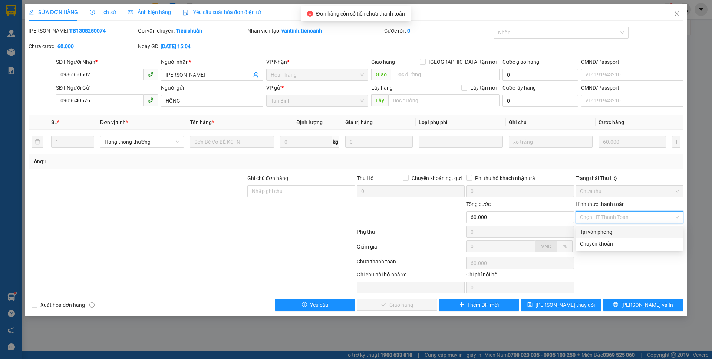
click at [590, 235] on div "Tại văn phòng" at bounding box center [629, 232] width 99 height 8
type input "0"
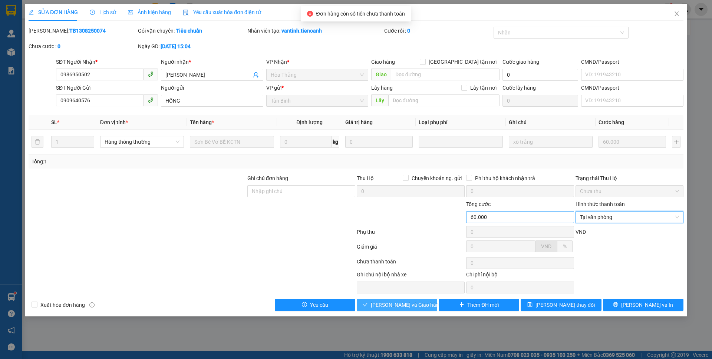
drag, startPoint x: 428, startPoint y: 304, endPoint x: 520, endPoint y: 211, distance: 130.6
click at [428, 305] on button "[PERSON_NAME] và Giao hàng" at bounding box center [397, 305] width 80 height 12
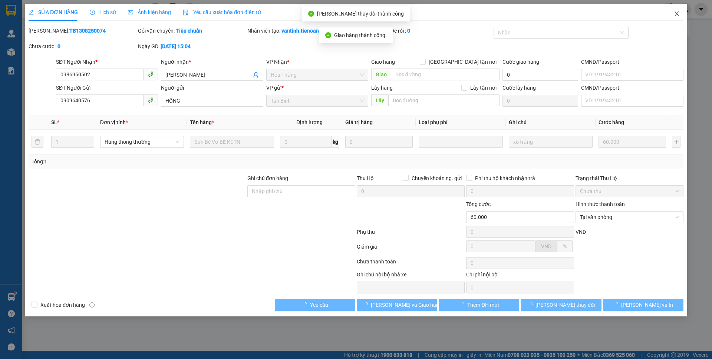
click at [680, 9] on span "Close" at bounding box center [676, 14] width 21 height 21
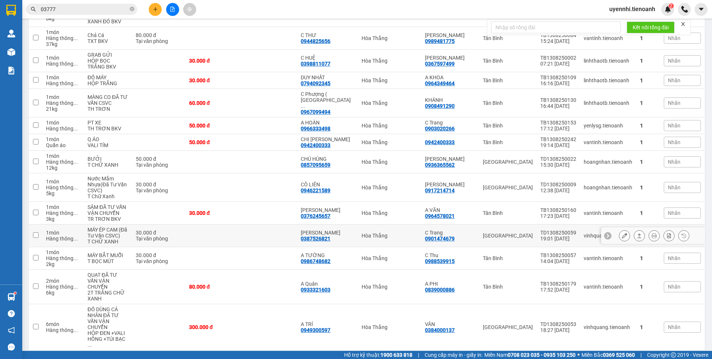
scroll to position [185, 0]
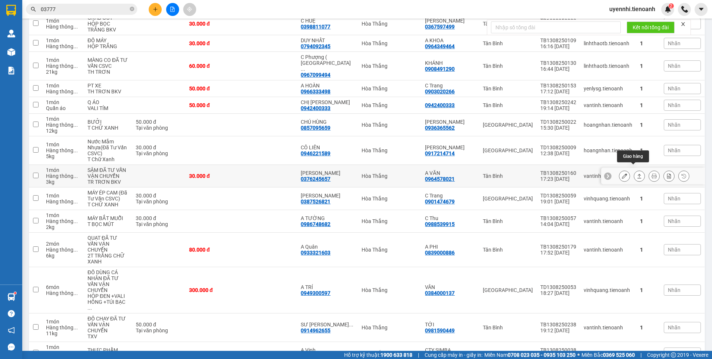
click at [634, 171] on button at bounding box center [639, 176] width 10 height 13
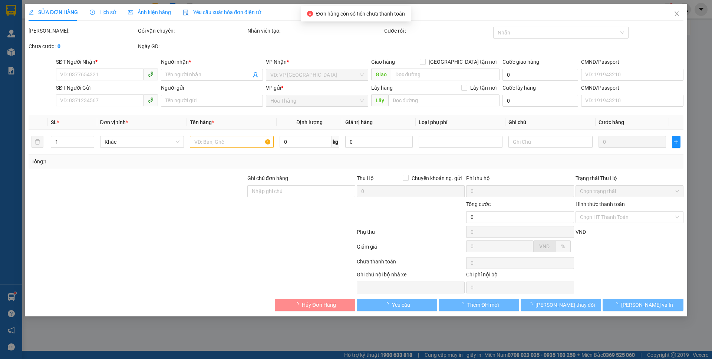
type input "0376245657"
type input "[PERSON_NAME]"
type input "0964578021"
type input "A VĂN"
type input "30.000"
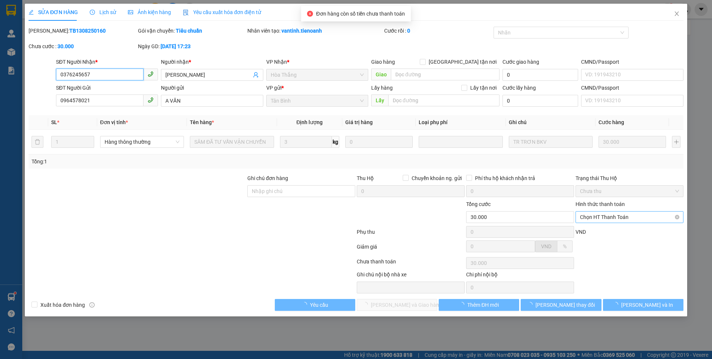
click at [605, 217] on span "Chọn HT Thanh Toán" at bounding box center [629, 217] width 99 height 11
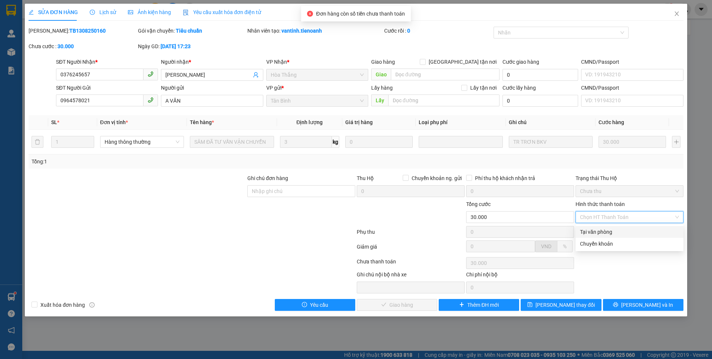
drag, startPoint x: 594, startPoint y: 234, endPoint x: 415, endPoint y: 294, distance: 188.4
click at [593, 234] on div "Tại văn phòng" at bounding box center [629, 232] width 99 height 8
type input "0"
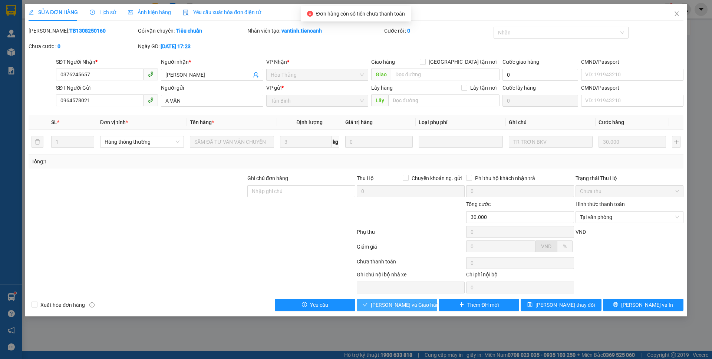
click at [396, 304] on span "[PERSON_NAME] và Giao hàng" at bounding box center [406, 305] width 71 height 8
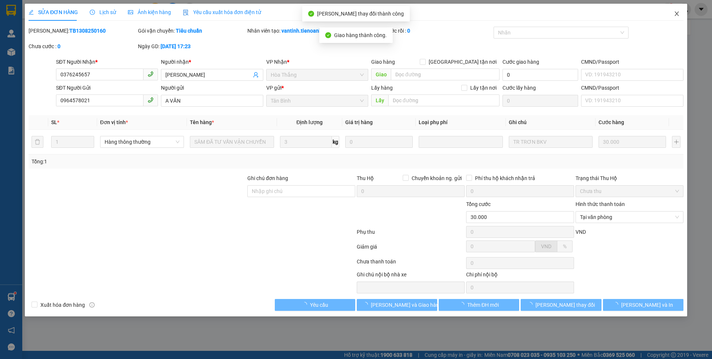
click at [680, 13] on span "Close" at bounding box center [676, 14] width 21 height 21
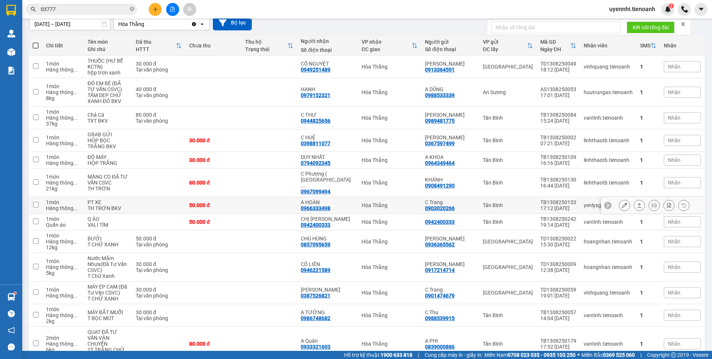
scroll to position [56, 0]
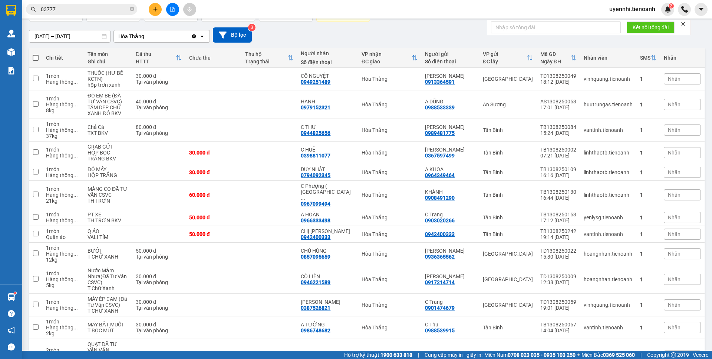
click at [178, 9] on button at bounding box center [172, 9] width 13 height 13
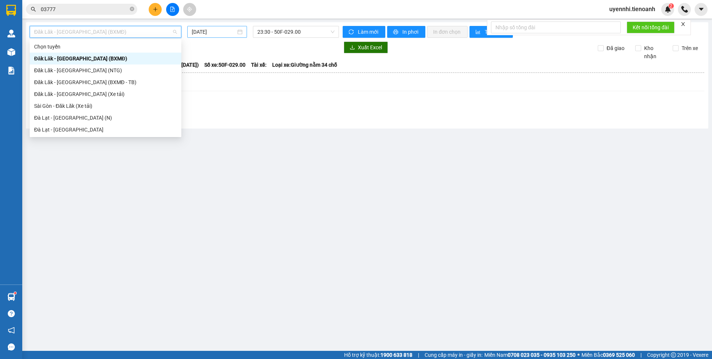
click at [214, 31] on input "[DATE]" at bounding box center [214, 32] width 44 height 8
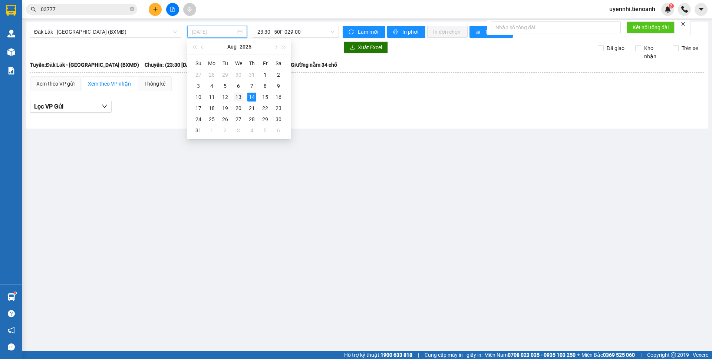
click at [236, 99] on div "13" at bounding box center [238, 97] width 9 height 9
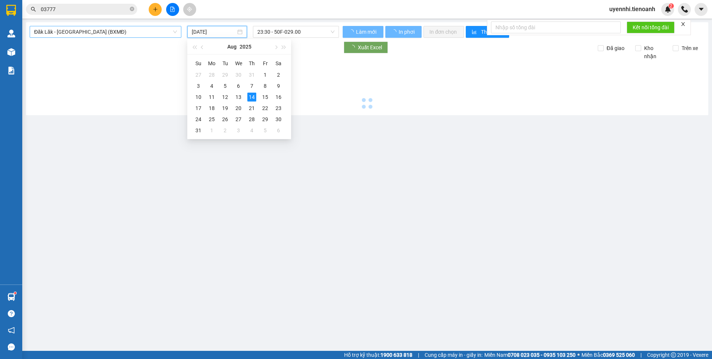
type input "[DATE]"
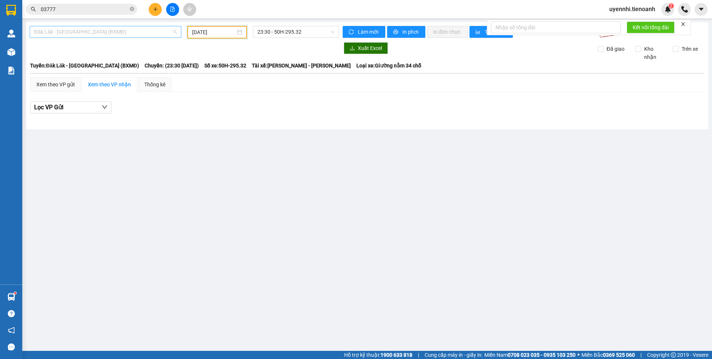
click at [59, 28] on span "Đăk Lăk - [GEOGRAPHIC_DATA] (BXMĐ)" at bounding box center [105, 31] width 143 height 11
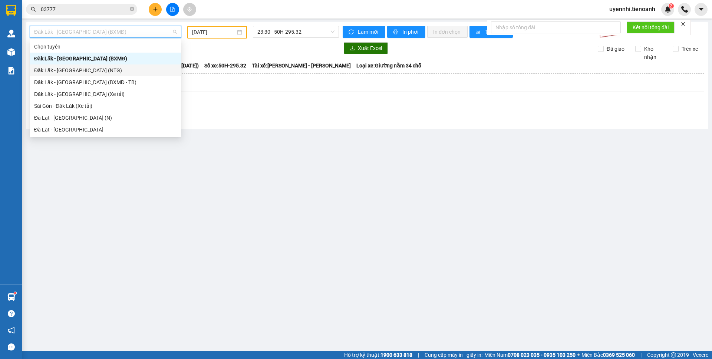
scroll to position [74, 0]
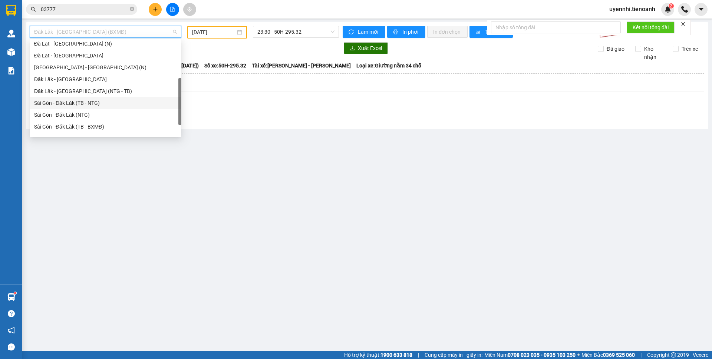
click at [43, 102] on div "Sài Gòn - Đăk Lăk (TB - NTG)" at bounding box center [105, 103] width 143 height 8
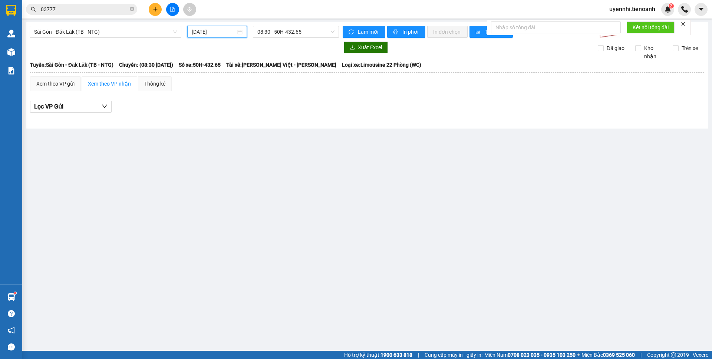
click at [219, 32] on input "[DATE]" at bounding box center [214, 32] width 44 height 8
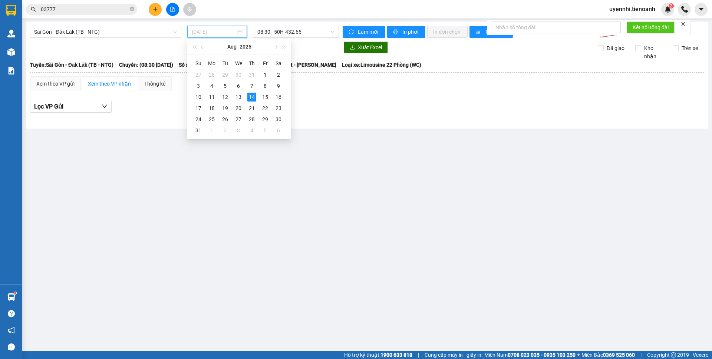
drag, startPoint x: 238, startPoint y: 98, endPoint x: 267, endPoint y: 55, distance: 50.8
click at [238, 98] on div "13" at bounding box center [238, 97] width 9 height 9
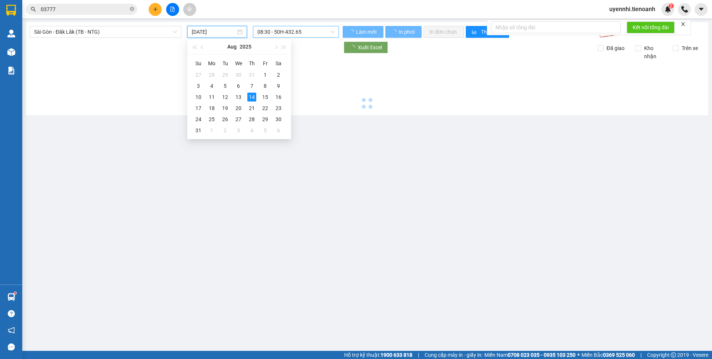
type input "[DATE]"
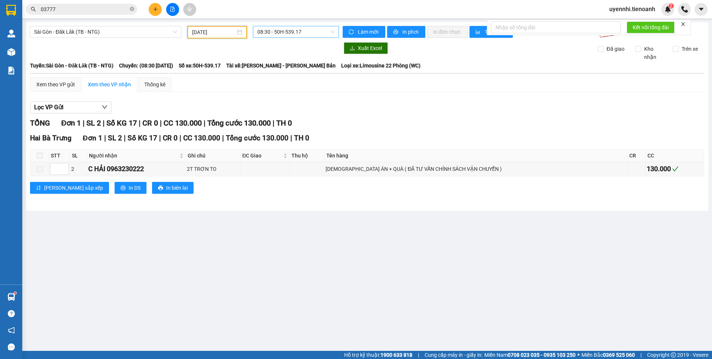
click at [275, 30] on span "08:30 - 50H-539.17" at bounding box center [295, 31] width 77 height 11
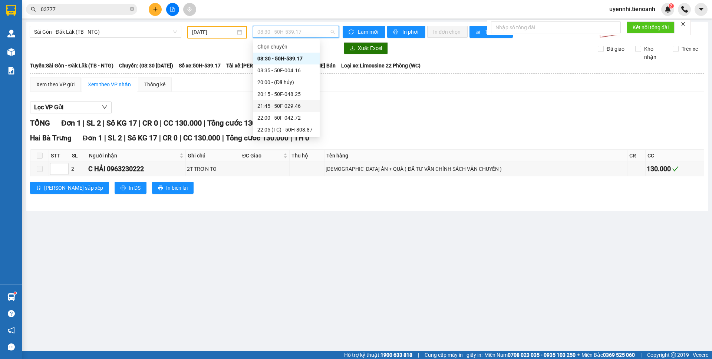
scroll to position [24, 0]
drag, startPoint x: 280, startPoint y: 127, endPoint x: 280, endPoint y: 122, distance: 5.2
click at [280, 128] on div "23:10 - 50F-003.79" at bounding box center [286, 130] width 58 height 8
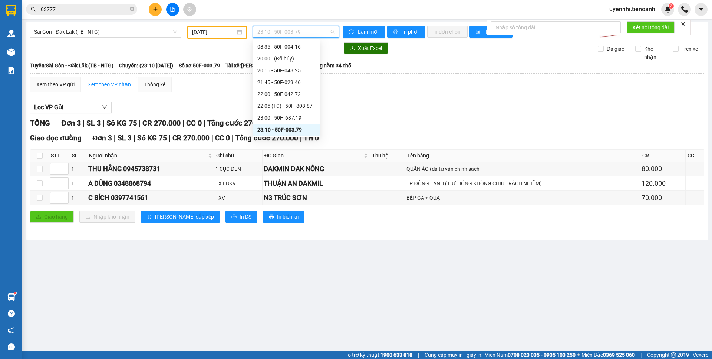
click at [275, 27] on span "23:10 - 50F-003.79" at bounding box center [295, 31] width 77 height 11
click at [264, 119] on div "23:00 - 50H-687.19" at bounding box center [286, 118] width 58 height 8
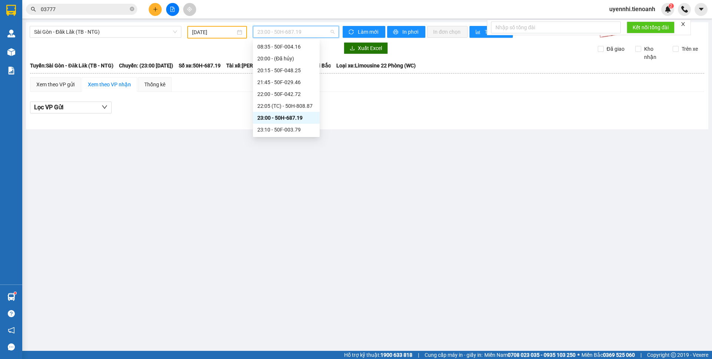
click at [278, 29] on span "23:00 - 50H-687.19" at bounding box center [295, 31] width 77 height 11
click at [268, 107] on div "22:05 (TC) - 50H-808.87" at bounding box center [286, 106] width 58 height 8
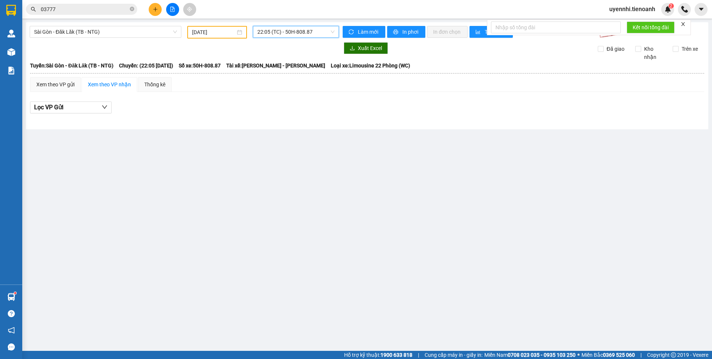
drag, startPoint x: 278, startPoint y: 33, endPoint x: 283, endPoint y: 77, distance: 44.4
click at [278, 33] on span "22:05 (TC) - 50H-808.87" at bounding box center [295, 31] width 77 height 11
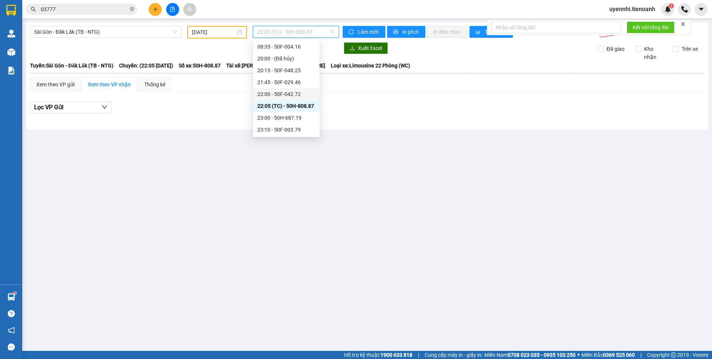
click at [273, 95] on div "22:00 - 50F-042.72" at bounding box center [286, 94] width 58 height 8
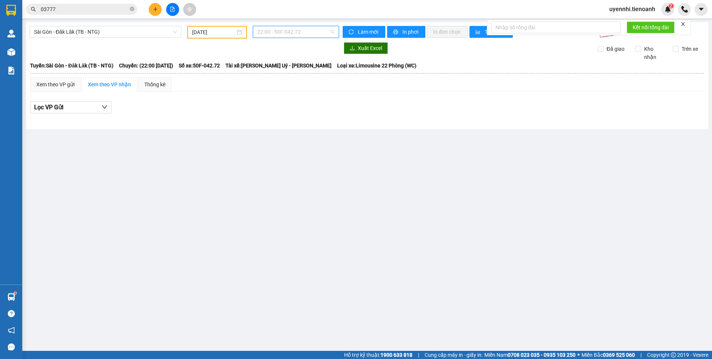
click at [275, 32] on span "22:00 - 50F-042.72" at bounding box center [295, 31] width 77 height 11
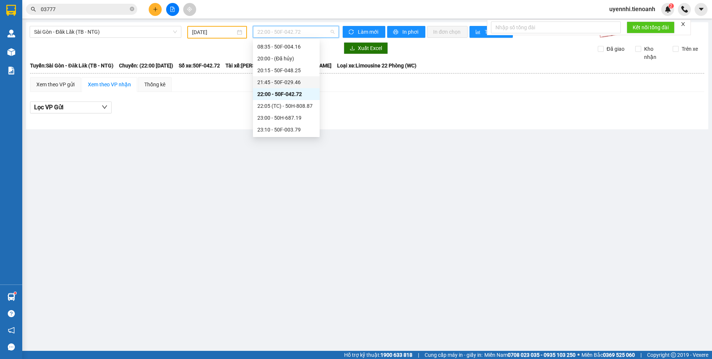
click at [271, 79] on div "21:45 - 50F-029.46" at bounding box center [286, 82] width 58 height 8
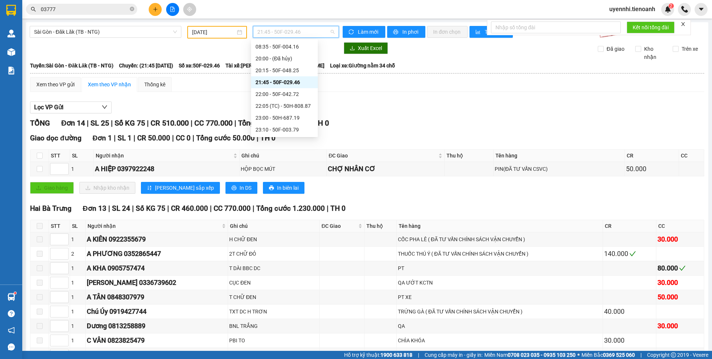
click at [273, 29] on span "21:45 - 50F-029.46" at bounding box center [295, 31] width 77 height 11
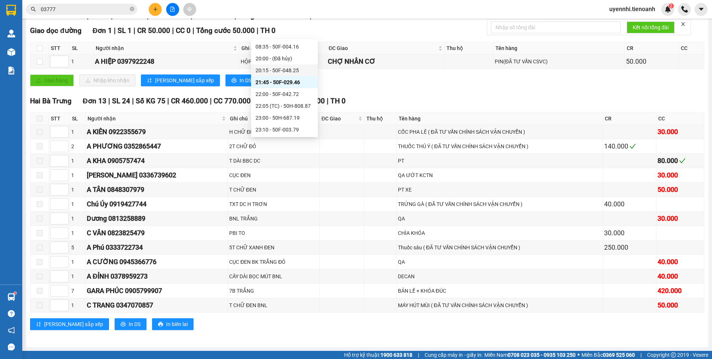
click at [263, 71] on div "20:15 - 50F-048.25" at bounding box center [284, 70] width 58 height 8
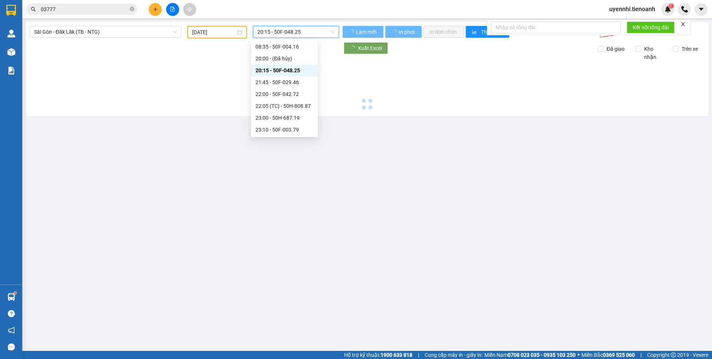
scroll to position [0, 0]
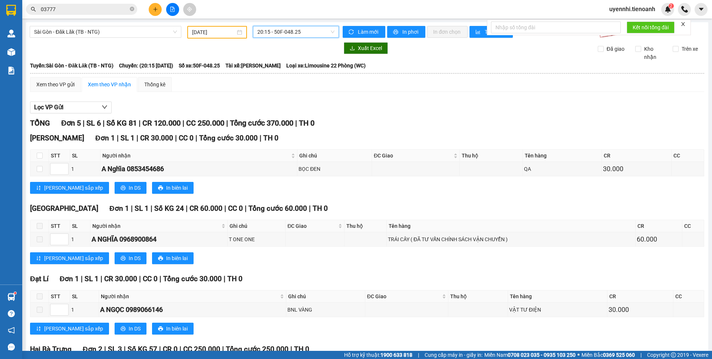
click at [288, 27] on span "20:15 - 50F-048.25" at bounding box center [295, 31] width 77 height 11
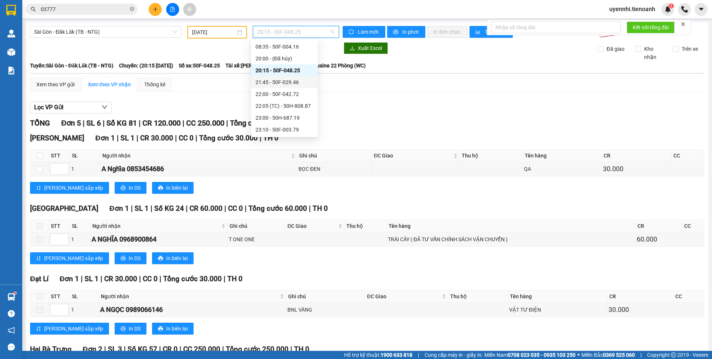
click at [264, 80] on div "21:45 - 50F-029.46" at bounding box center [284, 82] width 58 height 8
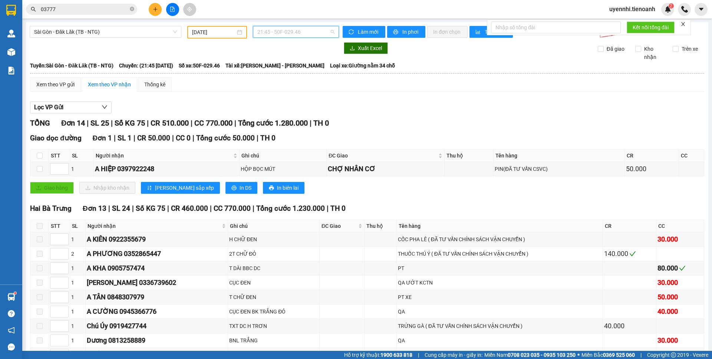
click at [279, 29] on span "21:45 - 50F-029.46" at bounding box center [295, 31] width 77 height 11
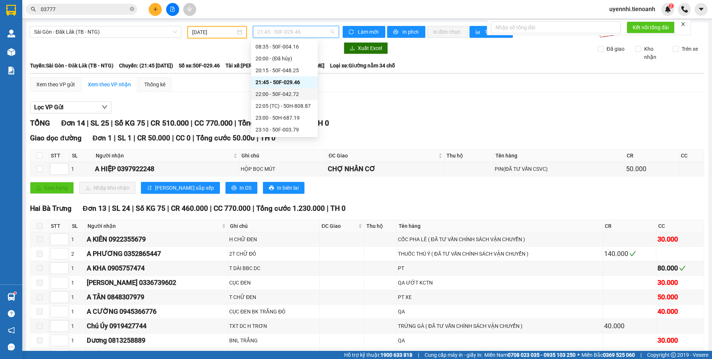
click at [269, 92] on div "22:00 - 50F-042.72" at bounding box center [284, 94] width 58 height 8
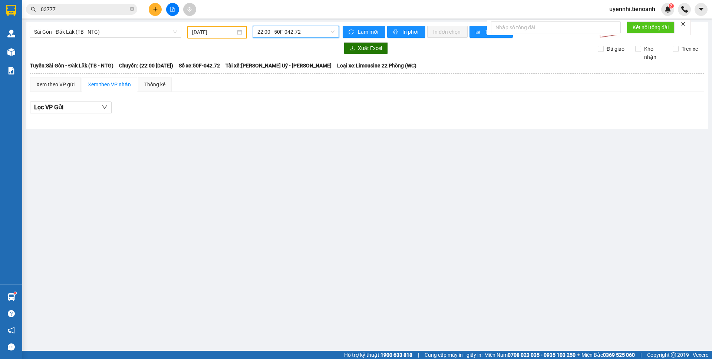
click at [277, 29] on span "22:00 - 50F-042.72" at bounding box center [295, 31] width 77 height 11
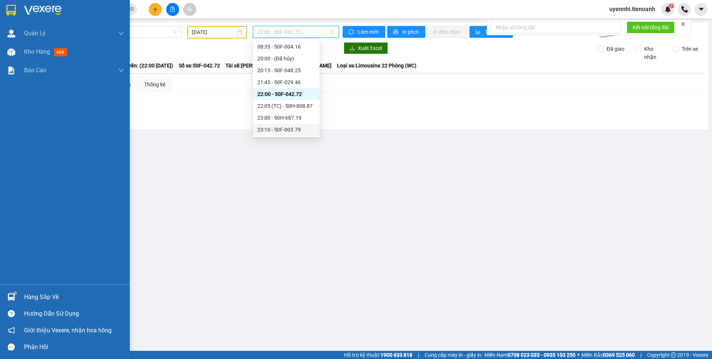
drag, startPoint x: 27, startPoint y: 54, endPoint x: 89, endPoint y: 1, distance: 81.6
click at [27, 54] on span "Kho hàng" at bounding box center [37, 51] width 26 height 7
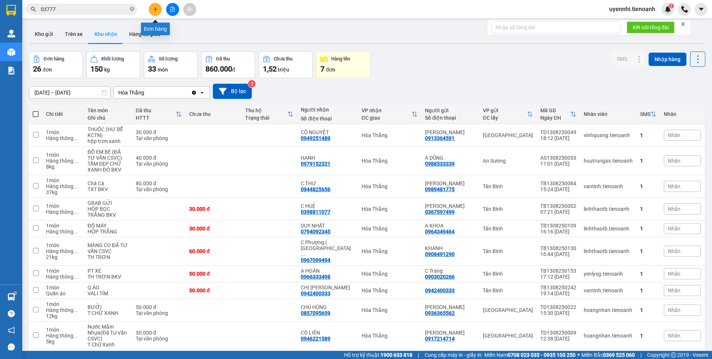
click at [159, 8] on button at bounding box center [155, 9] width 13 height 13
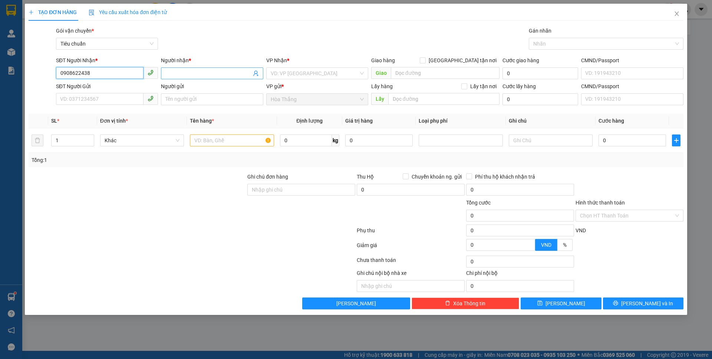
type input "0908622438"
click at [206, 77] on input "Người nhận *" at bounding box center [208, 73] width 86 height 8
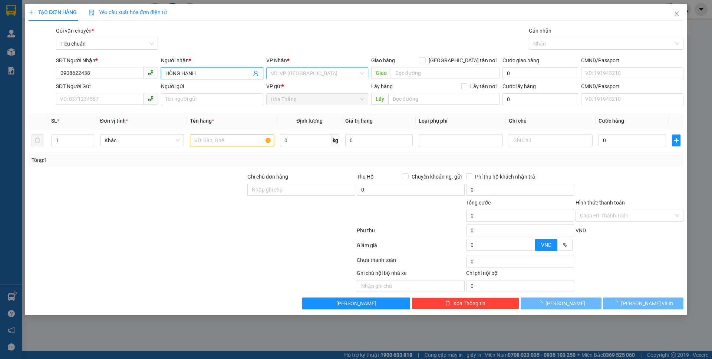
type input "HÒNG HẠNH"
click at [299, 70] on input "search" at bounding box center [315, 73] width 88 height 11
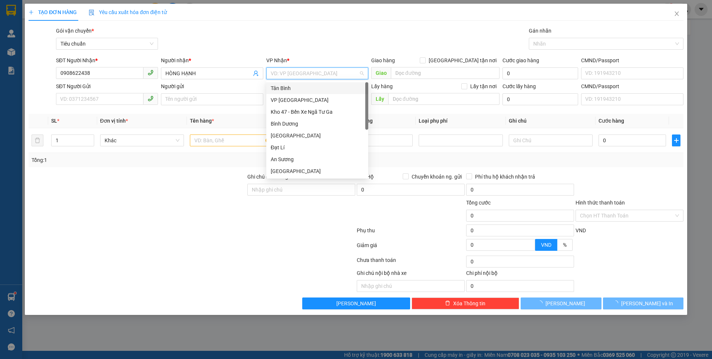
click at [288, 88] on div "Tân Bình" at bounding box center [317, 88] width 93 height 8
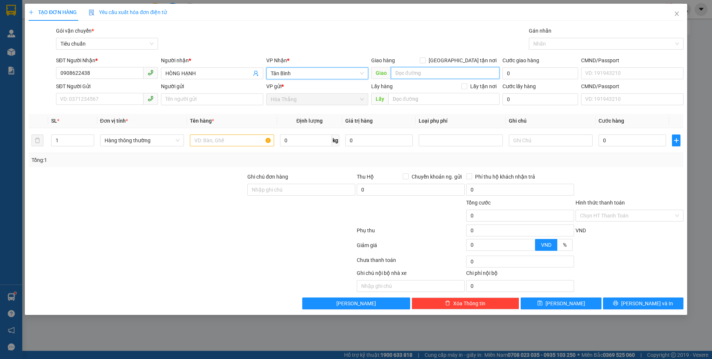
click at [439, 70] on input "search" at bounding box center [445, 73] width 109 height 12
click at [425, 61] on input "[GEOGRAPHIC_DATA] tận nơi" at bounding box center [422, 59] width 5 height 5
checkbox input "true"
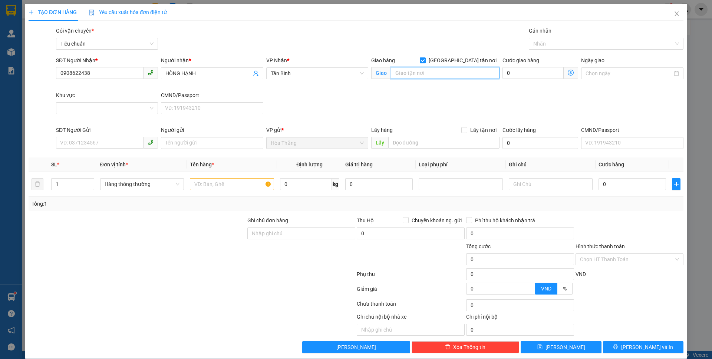
click at [442, 73] on input "search" at bounding box center [445, 73] width 109 height 12
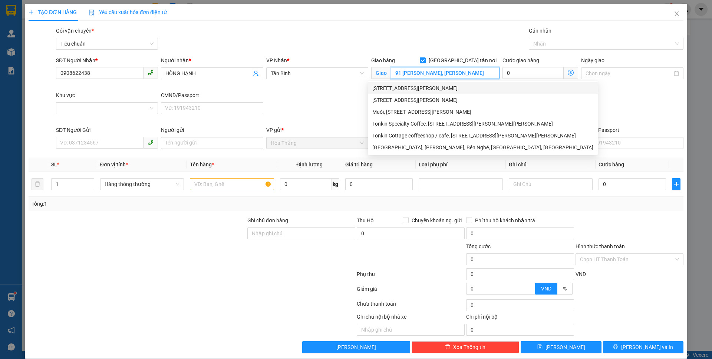
click at [383, 92] on div "[STREET_ADDRESS][PERSON_NAME]" at bounding box center [482, 88] width 221 height 8
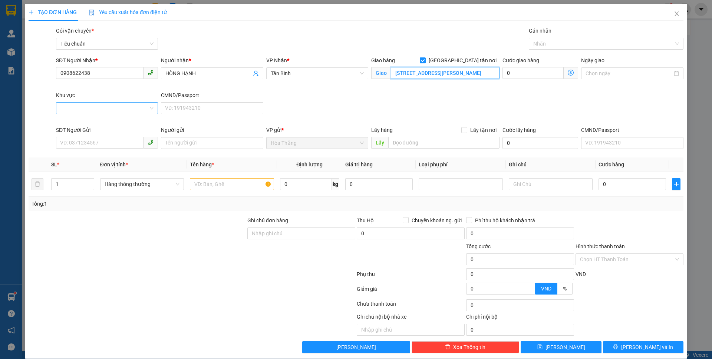
type input "[STREET_ADDRESS][PERSON_NAME]"
click at [83, 109] on input "Khu vực" at bounding box center [104, 108] width 88 height 11
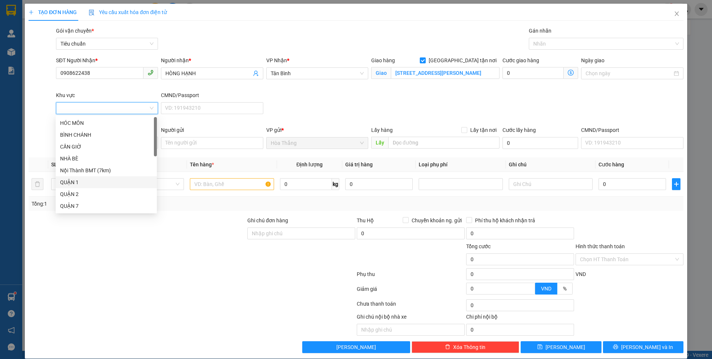
click at [72, 183] on div "QUẬN 1" at bounding box center [106, 182] width 92 height 8
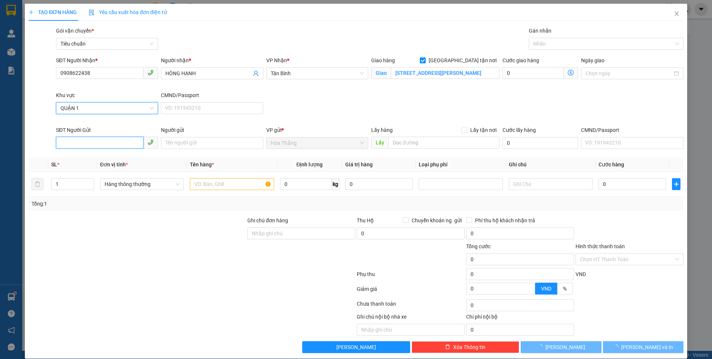
click at [99, 141] on input "SĐT Người Gửi" at bounding box center [100, 143] width 88 height 12
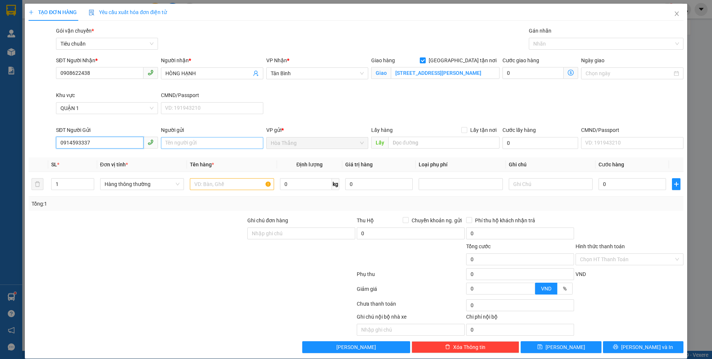
type input "0914593337"
click at [183, 144] on input "Người gửi" at bounding box center [212, 143] width 102 height 12
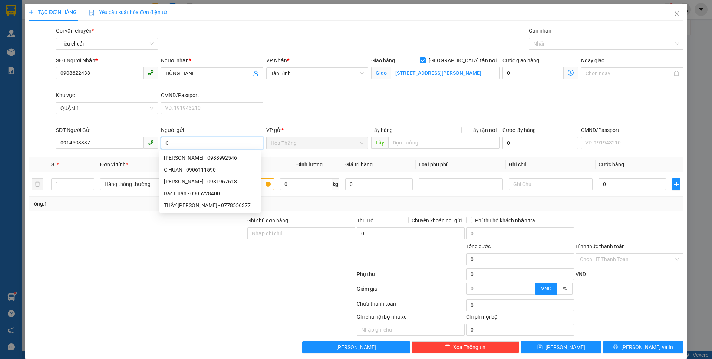
type input "C"
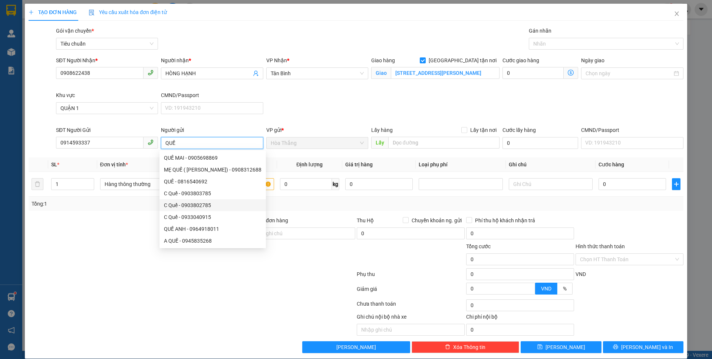
type input "QUẾ"
click at [80, 285] on div at bounding box center [192, 290] width 328 height 15
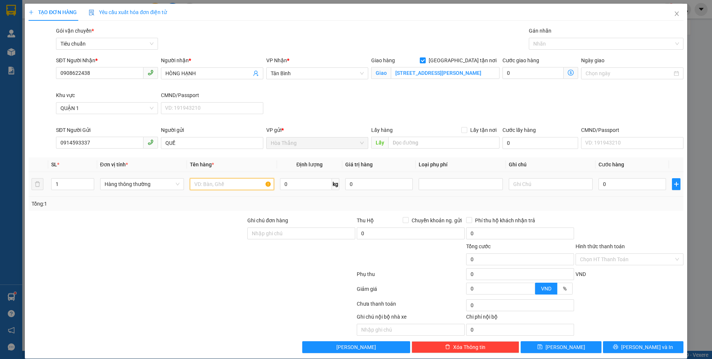
click at [224, 183] on input "text" at bounding box center [232, 184] width 84 height 12
type input "SR"
click at [486, 286] on input "0" at bounding box center [500, 288] width 68 height 11
click at [287, 180] on input "0" at bounding box center [306, 184] width 52 height 12
type input "16"
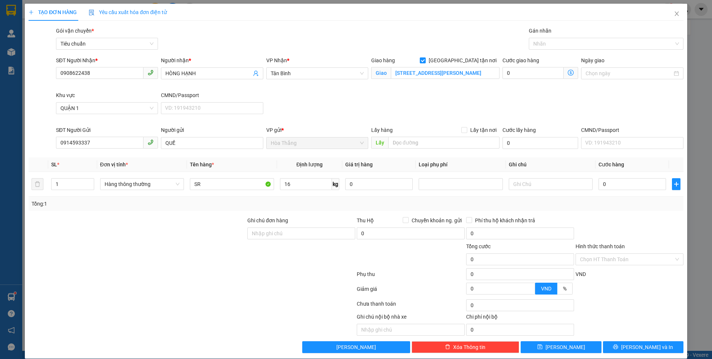
click at [630, 214] on div "Transit Pickup Surcharge Ids Transit Deliver Surcharge Ids Transit Deliver Surc…" at bounding box center [356, 190] width 655 height 327
type input "55.000"
type input "115.000"
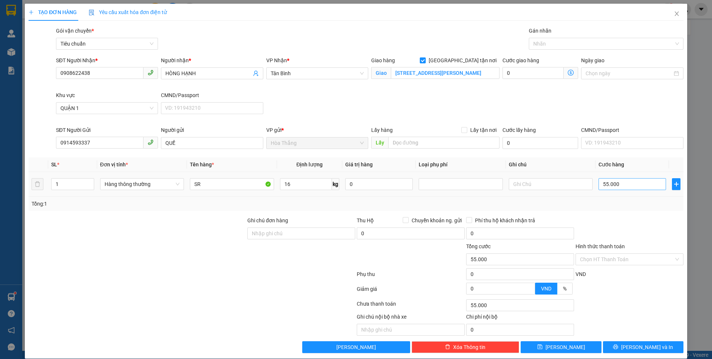
type input "115.000"
type input "60.000"
click at [629, 184] on input "55.000" at bounding box center [631, 184] width 67 height 12
type input "6"
type input "60.006"
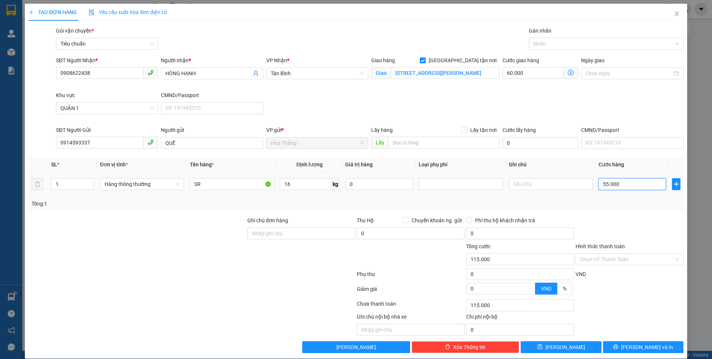
type input "60.006"
type input "60"
type input "60.060"
type input "60.000"
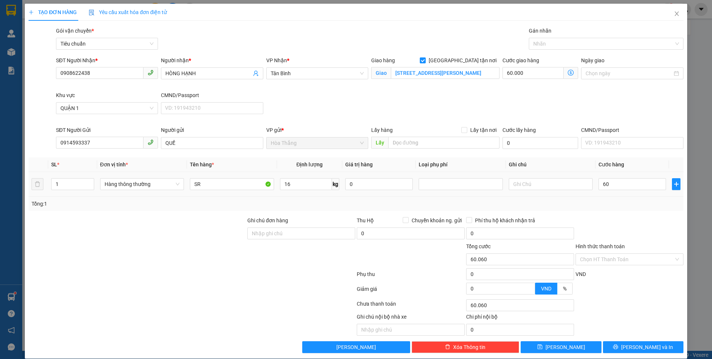
type input "120.000"
click at [620, 215] on div "Transit Pickup Surcharge Ids Transit Deliver Surcharge Ids Transit Deliver Surc…" at bounding box center [356, 190] width 655 height 327
click at [568, 72] on icon "dollar-circle" at bounding box center [571, 73] width 6 height 6
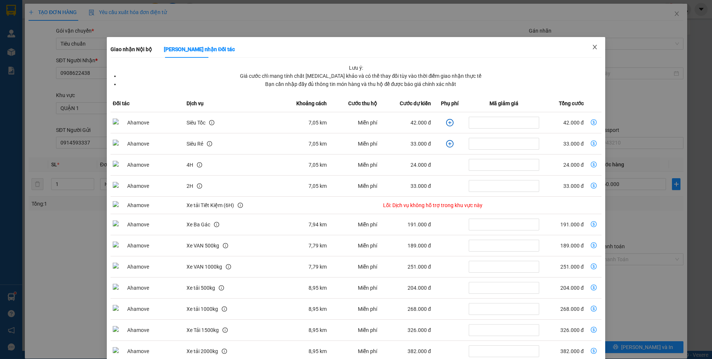
click at [584, 45] on span "Close" at bounding box center [594, 47] width 21 height 21
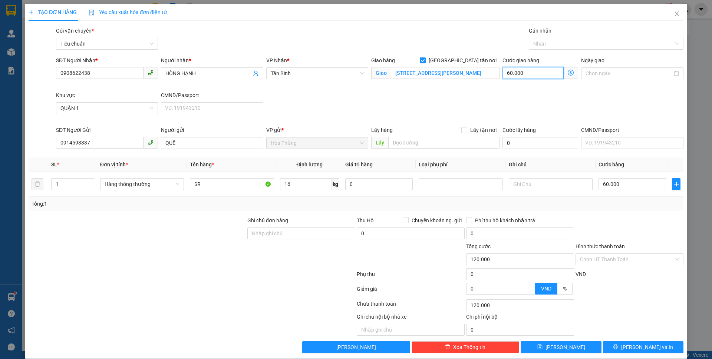
click at [541, 73] on input "60.000" at bounding box center [532, 73] width 61 height 12
type input "60.005"
type input "5"
type input "60.050"
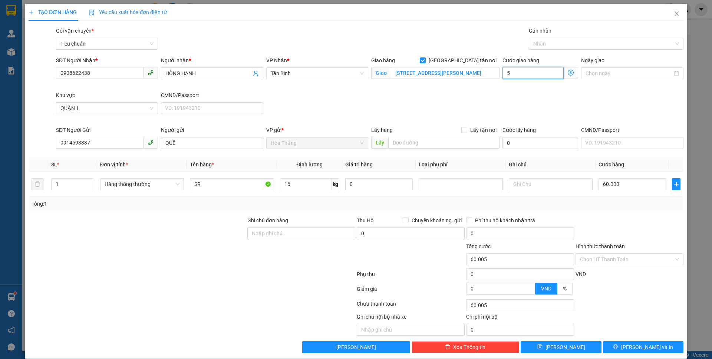
type input "60.050"
type input "50"
click at [470, 107] on div "SĐT Người Nhận * 0908622438 Người nhận * HÒNG HẠNH VP Nhận * Tân Bình Giao hàng…" at bounding box center [370, 91] width 630 height 70
type input "110.000"
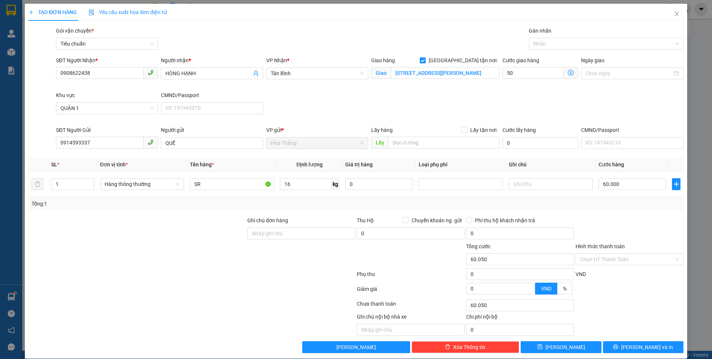
type input "50.000"
click at [548, 46] on div at bounding box center [603, 43] width 144 height 9
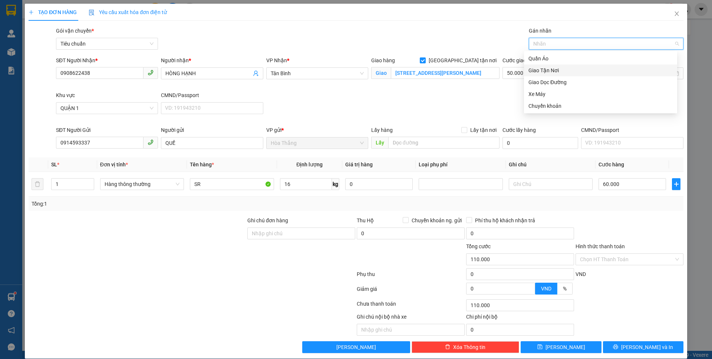
drag, startPoint x: 553, startPoint y: 72, endPoint x: 558, endPoint y: 76, distance: 7.2
click at [553, 72] on div "Giao Tận Nơi" at bounding box center [600, 70] width 144 height 8
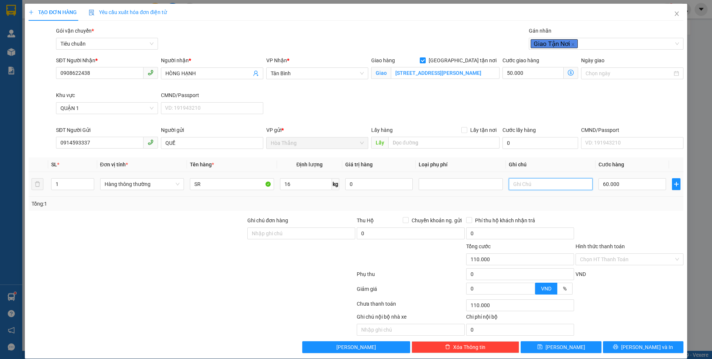
click at [535, 185] on input "text" at bounding box center [551, 184] width 84 height 12
drag, startPoint x: 543, startPoint y: 185, endPoint x: 548, endPoint y: 189, distance: 6.4
click at [544, 185] on input "T TRẮNG CHỮU XANH ĐỎ" at bounding box center [551, 184] width 84 height 12
type input "T TRẮNG CHỮ XANH ĐỎ"
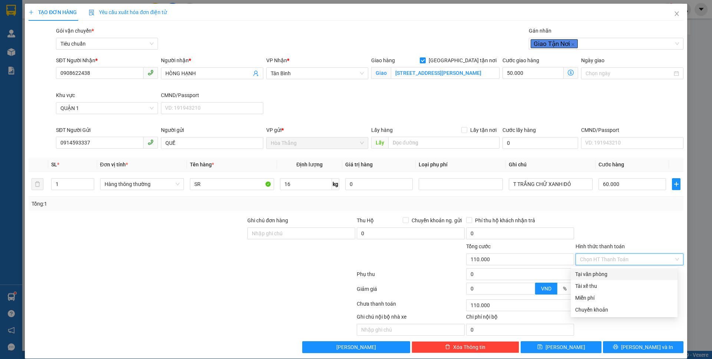
click at [598, 264] on input "Hình thức thanh toán" at bounding box center [627, 259] width 94 height 11
click at [594, 274] on div "Tại văn phòng" at bounding box center [624, 274] width 98 height 8
type input "0"
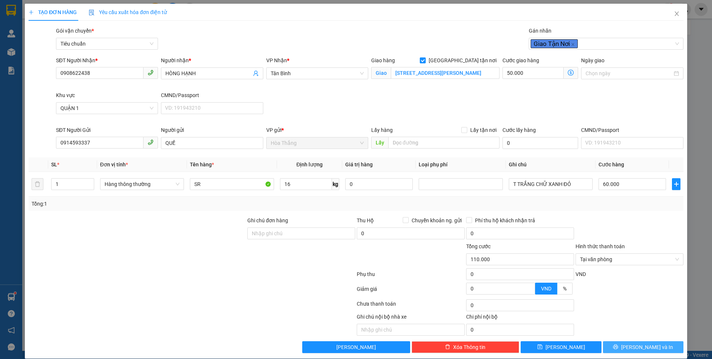
click at [620, 345] on button "[PERSON_NAME] và In" at bounding box center [643, 348] width 80 height 12
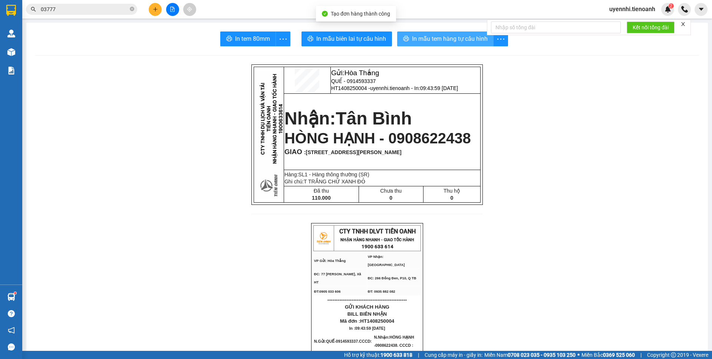
click at [452, 33] on button "In mẫu tem hàng tự cấu hình" at bounding box center [445, 39] width 96 height 15
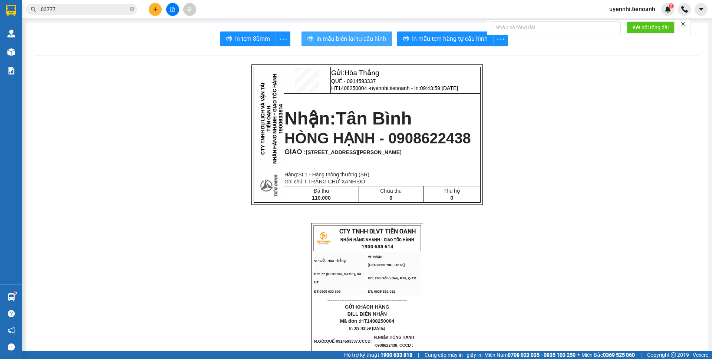
click at [346, 43] on span "In mẫu biên lai tự cấu hình" at bounding box center [351, 38] width 70 height 9
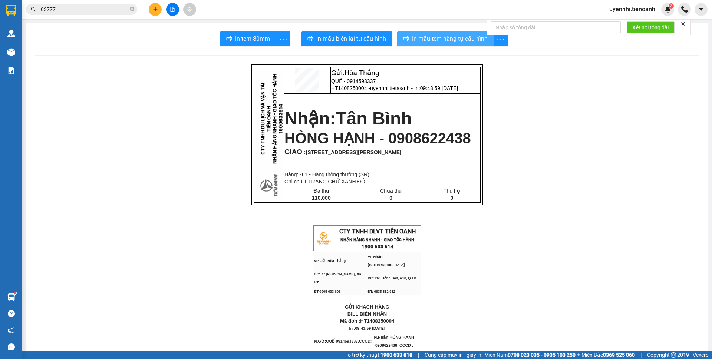
click at [426, 41] on span "In mẫu tem hàng tự cấu hình" at bounding box center [450, 38] width 76 height 9
click at [158, 8] on icon "plus" at bounding box center [155, 9] width 5 height 5
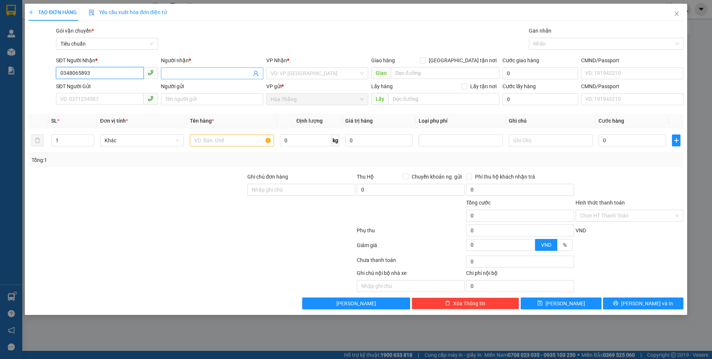
type input "0348065893"
click at [207, 71] on input "Người nhận *" at bounding box center [208, 73] width 86 height 8
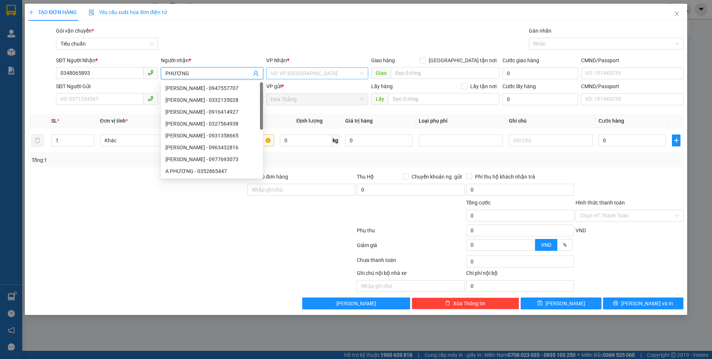
type input "PHƯƠNG"
click at [288, 72] on input "search" at bounding box center [315, 73] width 88 height 11
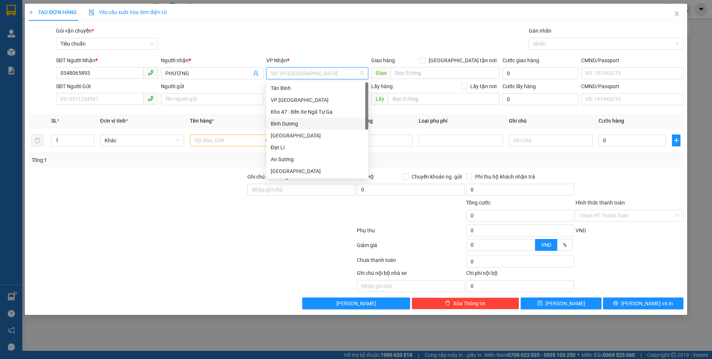
click at [284, 126] on div "Bình Dương" at bounding box center [317, 124] width 93 height 8
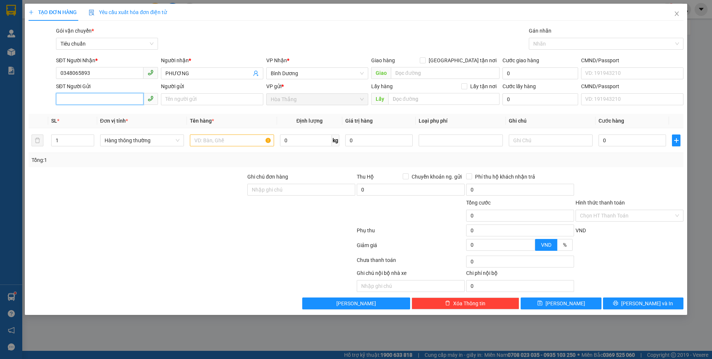
click at [87, 98] on input "SĐT Người Gửi" at bounding box center [100, 99] width 88 height 12
type input "0813840005"
click at [76, 117] on div "0813840005 - PHƯƠNG" at bounding box center [106, 114] width 93 height 8
type input "PHƯƠNG"
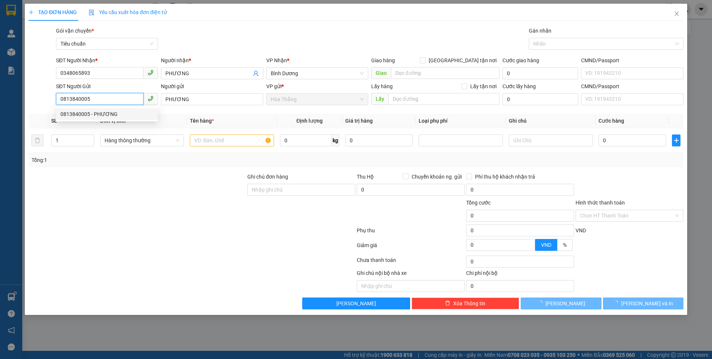
type input "110.000"
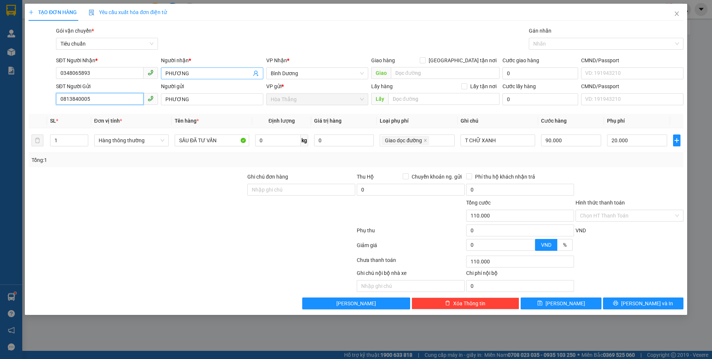
type input "0813840005"
drag, startPoint x: 167, startPoint y: 71, endPoint x: 150, endPoint y: 69, distance: 17.5
click at [150, 69] on div "SĐT Người Nhận * 0348065893 Người nhận * PHƯƠNG PHƯƠNG VP Nhận * [PERSON_NAME] …" at bounding box center [370, 69] width 630 height 26
type input "[PERSON_NAME]"
drag, startPoint x: 190, startPoint y: 139, endPoint x: 156, endPoint y: 139, distance: 34.5
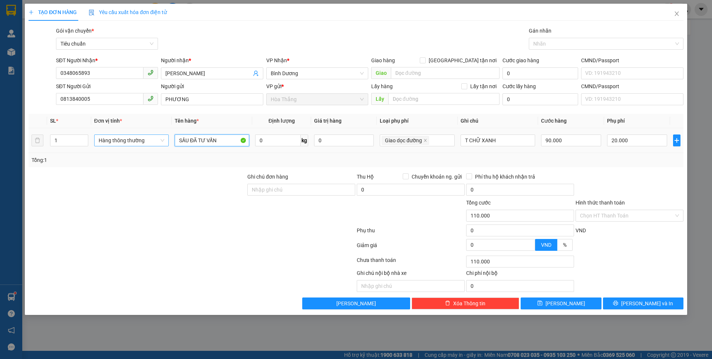
click at [156, 139] on tr "1 Hàng thông thường SẦU ĐÃ TƯ VẤN 0 kg 0 Giao dọc đường T CHỮ XANH 90.000 20.000" at bounding box center [356, 140] width 655 height 25
type input "SR ĐÃ TƯ VẤN"
click at [83, 135] on span "Increase Value" at bounding box center [84, 138] width 8 height 7
type input "3"
click at [83, 135] on span "Increase Value" at bounding box center [84, 138] width 8 height 7
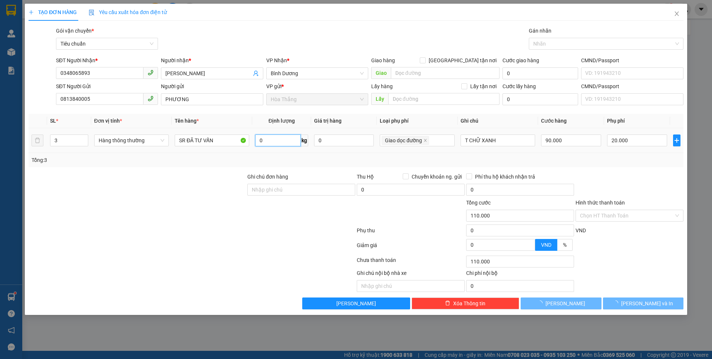
click at [272, 141] on input "0" at bounding box center [277, 141] width 45 height 12
type input "60.000"
type input "0"
type input "60.000"
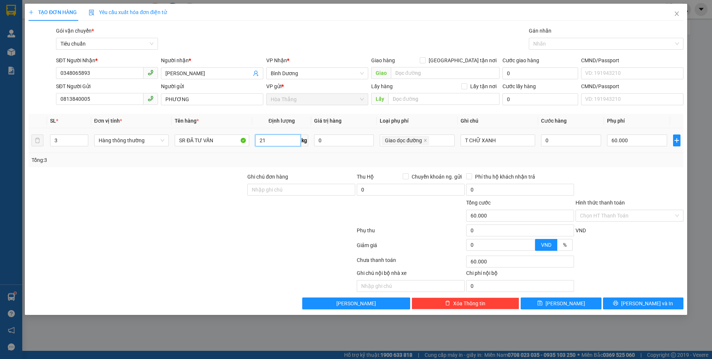
type input "21"
click at [95, 189] on div at bounding box center [137, 186] width 219 height 26
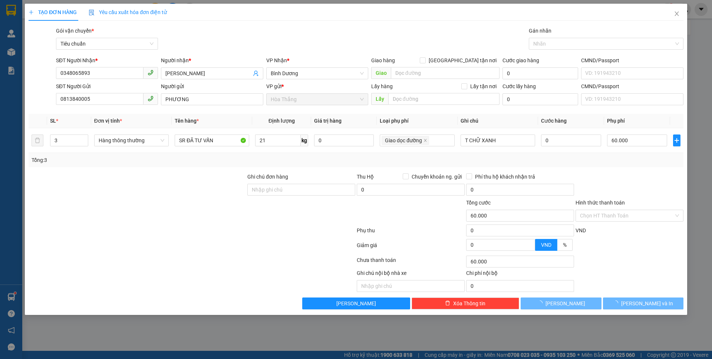
click at [95, 189] on div at bounding box center [137, 186] width 219 height 26
type input "120.000"
type input "60.000"
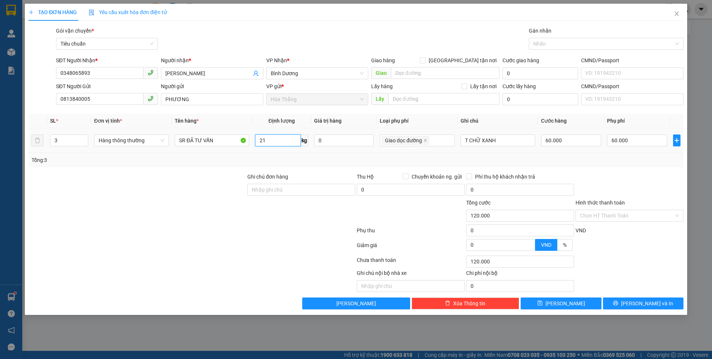
click at [272, 139] on input "21" at bounding box center [277, 141] width 45 height 12
type input "51"
click at [224, 179] on div at bounding box center [137, 186] width 219 height 26
type input "160.000"
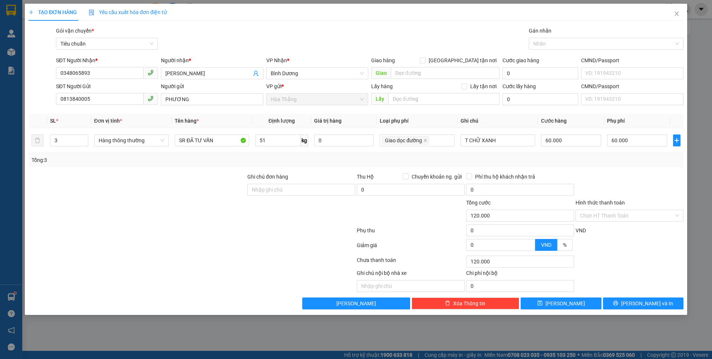
type input "160.000"
type input "100.000"
click at [426, 140] on icon "close" at bounding box center [425, 140] width 3 height 3
type input "100.000"
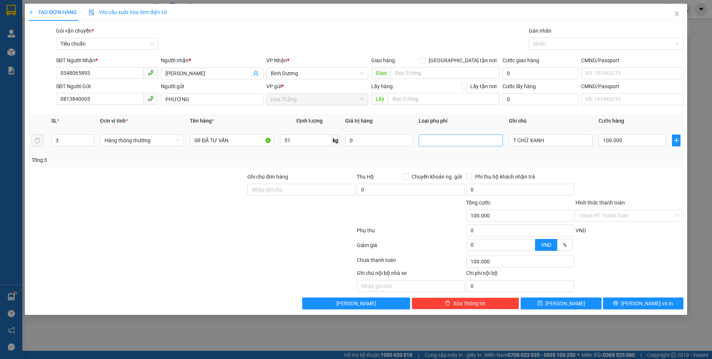
click at [617, 160] on div "Tổng: 3" at bounding box center [356, 160] width 649 height 8
click at [643, 141] on input "100.000" at bounding box center [631, 141] width 67 height 12
type input "3"
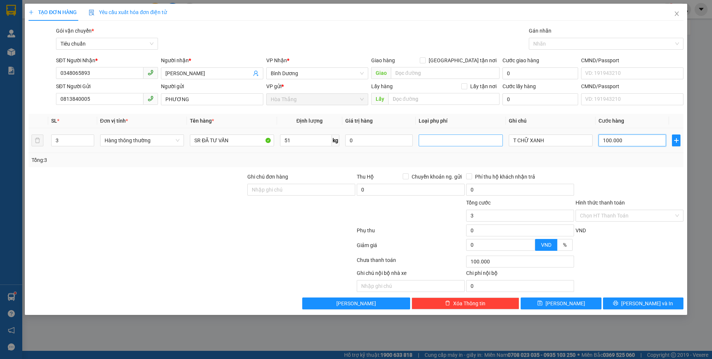
type input "3"
type input "30"
type input "300"
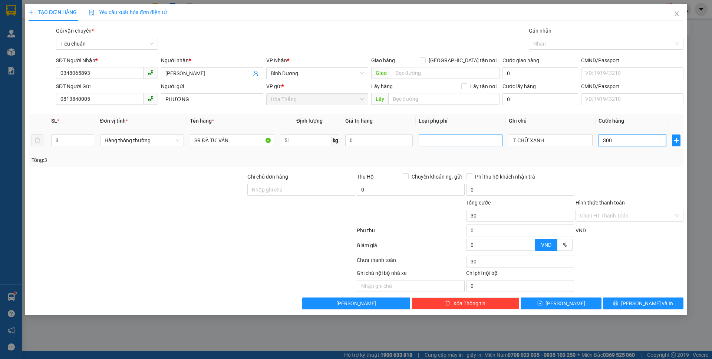
type input "300"
type input "300.000"
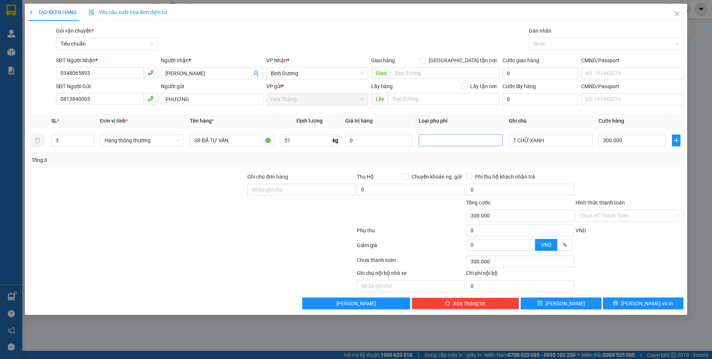
click at [638, 166] on div "Tổng: 3" at bounding box center [356, 160] width 655 height 14
click at [372, 192] on input "0" at bounding box center [411, 190] width 108 height 12
type input "5.550.000"
click at [404, 203] on div at bounding box center [410, 212] width 109 height 26
drag, startPoint x: 555, startPoint y: 139, endPoint x: 495, endPoint y: 140, distance: 60.1
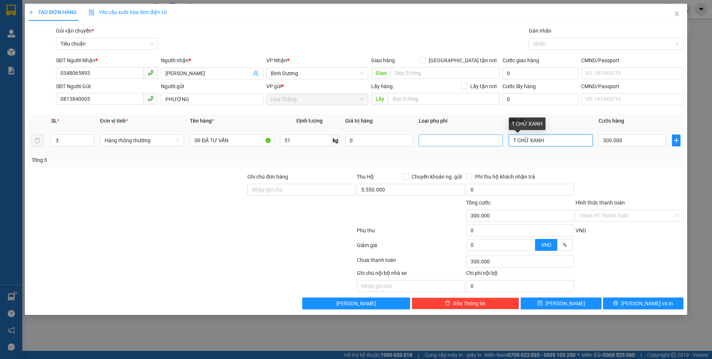
click at [495, 140] on tr "3 Hàng thông thường SR ĐÃ TƯ VẤN 51 kg 0 T CHỮ XANH 300.000" at bounding box center [356, 140] width 655 height 25
type input "3T TRƠN"
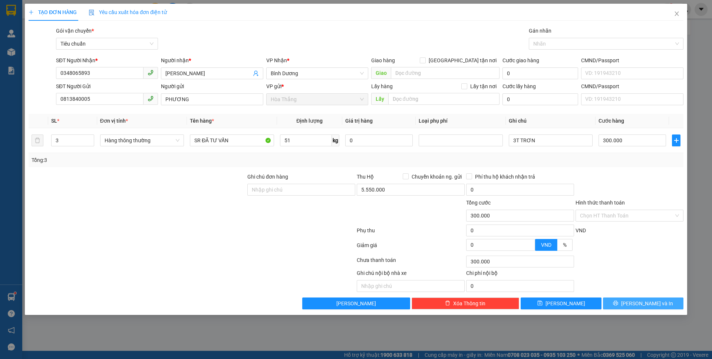
click at [634, 306] on button "[PERSON_NAME] và In" at bounding box center [643, 304] width 80 height 12
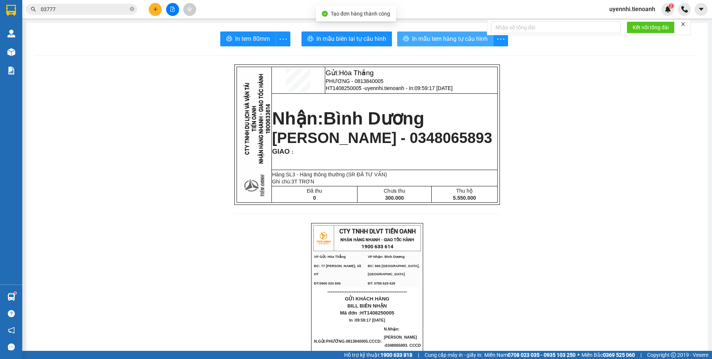
click at [441, 42] on span "In mẫu tem hàng tự cấu hình" at bounding box center [450, 38] width 76 height 9
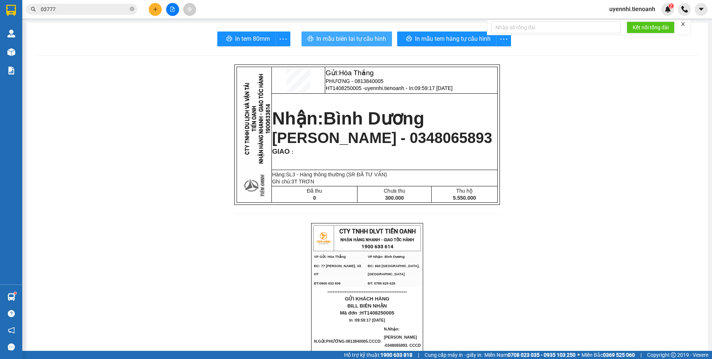
click at [345, 35] on span "In mẫu biên lai tự cấu hình" at bounding box center [351, 38] width 70 height 9
click at [153, 6] on button at bounding box center [155, 9] width 13 height 13
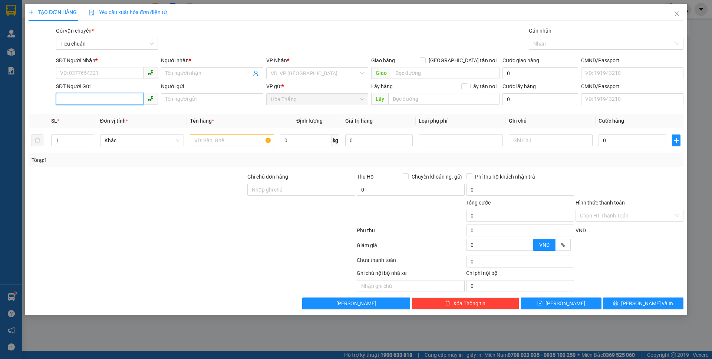
click at [82, 100] on input "SĐT Người Gửi" at bounding box center [100, 99] width 88 height 12
type input "0936111"
click at [107, 112] on div "0936111887 - [GEOGRAPHIC_DATA]" at bounding box center [106, 114] width 93 height 8
type input "0937579297"
type input "SANG"
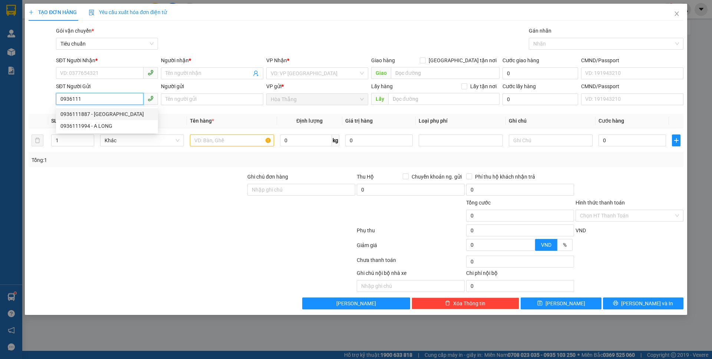
type input "06608501425"
type input "0936111887"
type input "[PERSON_NAME]"
type input "066186012467"
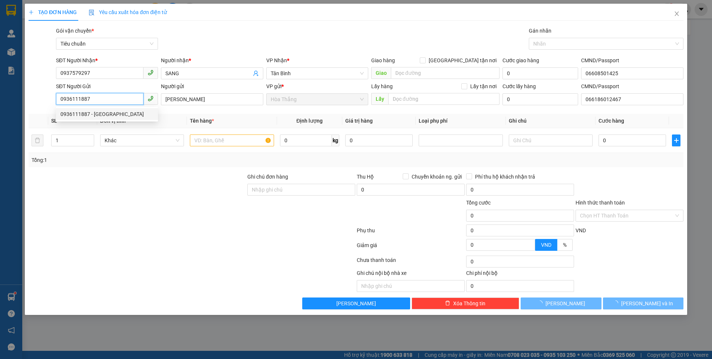
type input "30.000"
type input "0936111887"
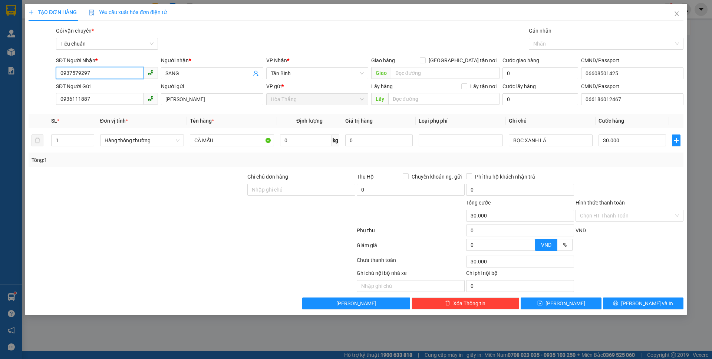
drag, startPoint x: 103, startPoint y: 73, endPoint x: 31, endPoint y: 73, distance: 71.9
click at [31, 73] on div "SĐT Người Nhận * 0937579297 Người nhận * SANG VP Nhận * Tân Bình Giao hàng [GEO…" at bounding box center [356, 69] width 656 height 26
click at [114, 97] on div "0917655822 - A TOÀN" at bounding box center [106, 100] width 93 height 8
type input "0917655822"
type input "A TOÀN"
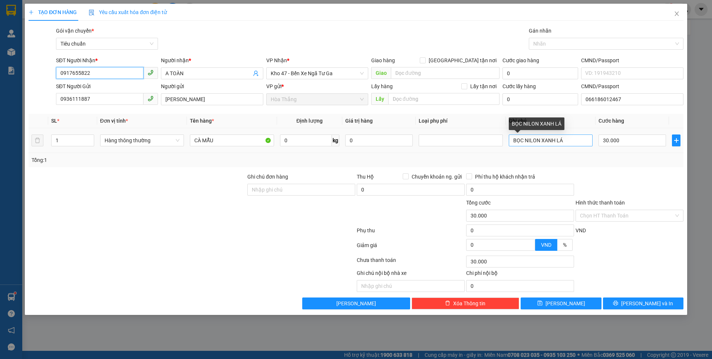
type input "0917655822"
drag, startPoint x: 542, startPoint y: 142, endPoint x: 575, endPoint y: 144, distance: 33.4
click at [575, 144] on input "BỌC NILON XANH LÁ" at bounding box center [551, 141] width 84 height 12
drag, startPoint x: 559, startPoint y: 140, endPoint x: 570, endPoint y: 142, distance: 11.3
click at [570, 142] on input "BỌC NILON CHỮ ĐON" at bounding box center [551, 141] width 84 height 12
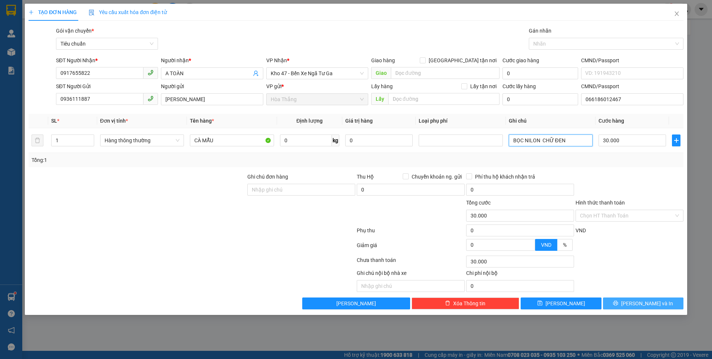
type input "BỌC NILON CHỮ ĐEN"
click at [635, 302] on button "[PERSON_NAME] và In" at bounding box center [643, 304] width 80 height 12
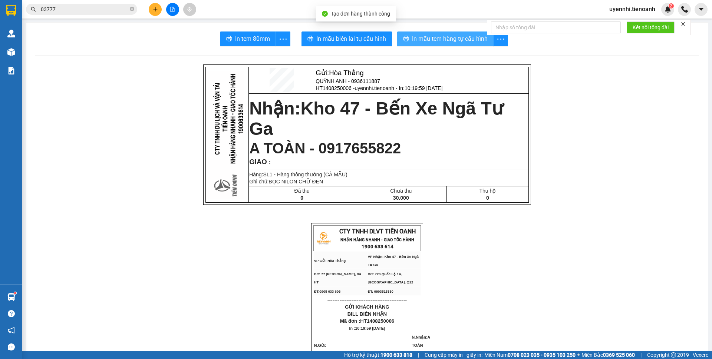
click at [438, 35] on span "In mẫu tem hàng tự cấu hình" at bounding box center [450, 38] width 76 height 9
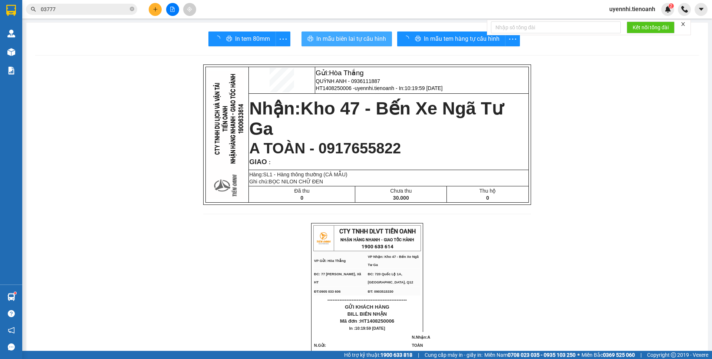
click at [358, 36] on span "In mẫu biên lai tự cấu hình" at bounding box center [351, 38] width 70 height 9
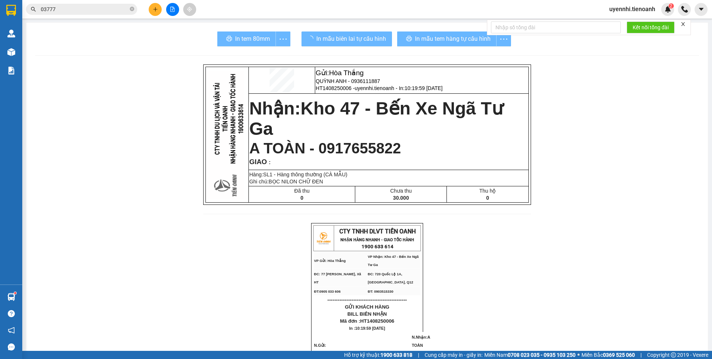
click at [412, 38] on div "In mẫu tem hàng tự cấu hình" at bounding box center [454, 39] width 114 height 15
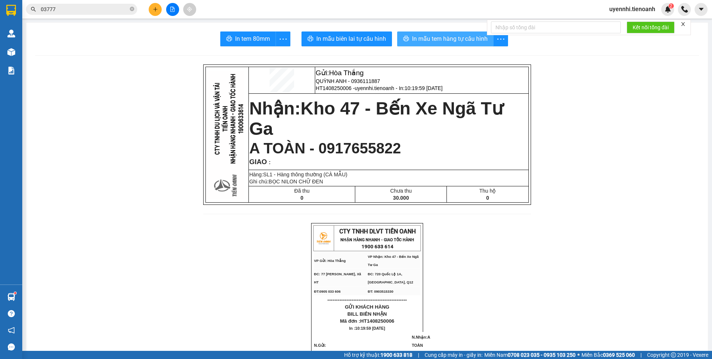
click at [412, 38] on span "In mẫu tem hàng tự cấu hình" at bounding box center [450, 38] width 76 height 9
click at [158, 8] on button at bounding box center [155, 9] width 13 height 13
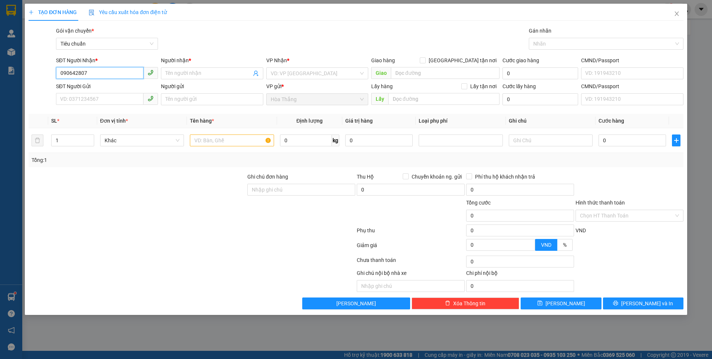
type input "0906428075"
click at [91, 87] on div "0906428075 - C DUYÊN" at bounding box center [106, 88] width 93 height 8
type input "C DUYÊN"
checkbox input "true"
type input "[GEOGRAPHIC_DATA] – [STREET_ADDRESS]"
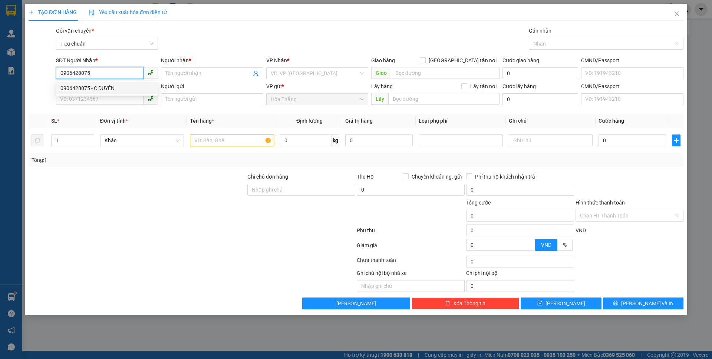
type input "80.000"
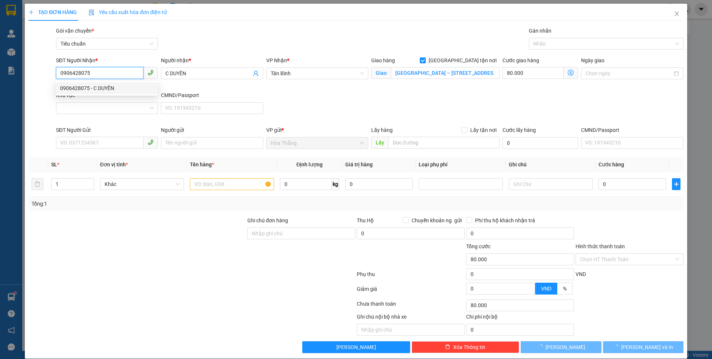
type input "130.000"
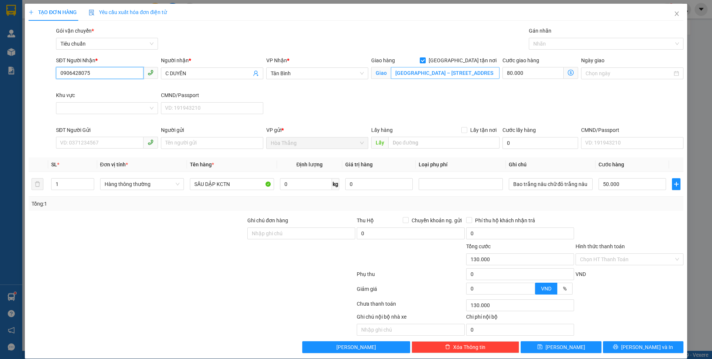
type input "0906428075"
drag, startPoint x: 492, startPoint y: 71, endPoint x: 390, endPoint y: 71, distance: 101.2
click at [391, 71] on input "[GEOGRAPHIC_DATA] – [STREET_ADDRESS]" at bounding box center [445, 73] width 109 height 12
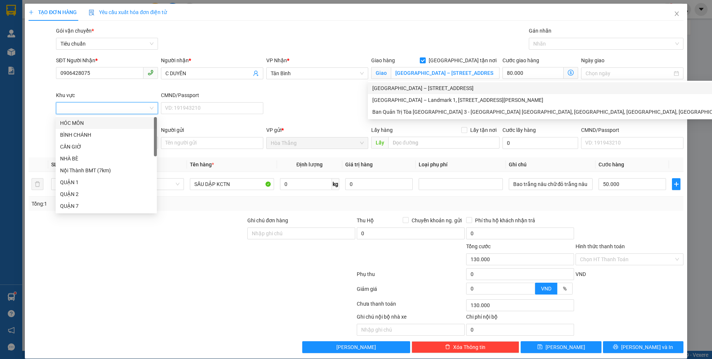
click at [104, 108] on input "Khu vực" at bounding box center [104, 108] width 88 height 11
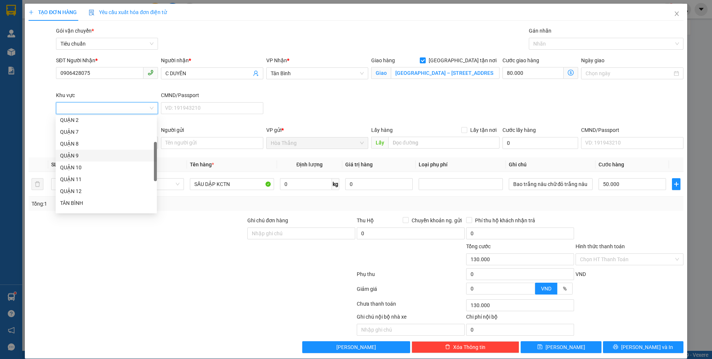
scroll to position [148, 0]
click at [84, 166] on div "BÌNH THẠNH" at bounding box center [106, 165] width 92 height 8
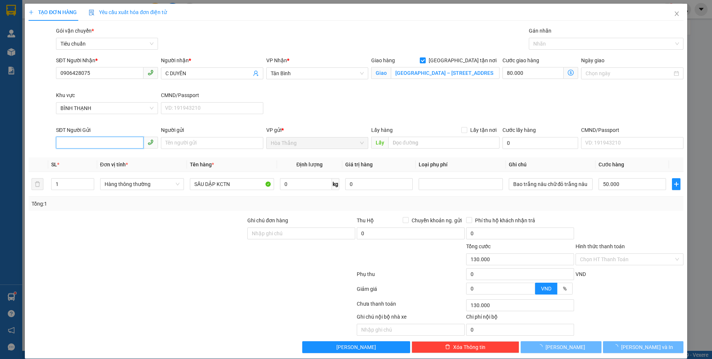
click at [108, 147] on input "SĐT Người Gửi" at bounding box center [100, 143] width 88 height 12
click at [80, 160] on div "0905006234 - VY" at bounding box center [106, 158] width 92 height 8
type input "0905006234"
type input "VY"
type input "50.000"
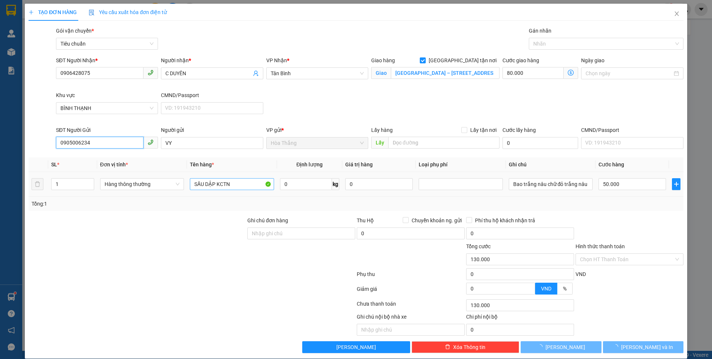
type input "50.000"
type input "0"
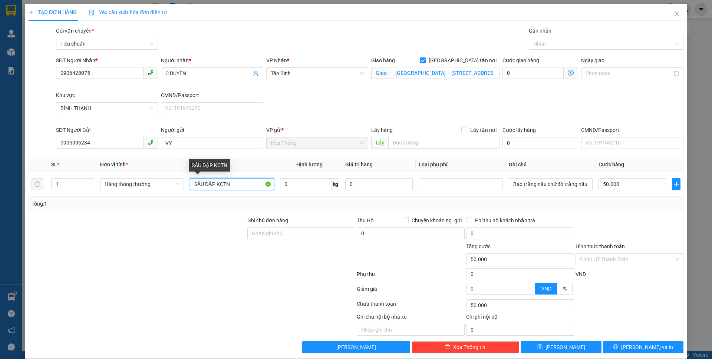
drag, startPoint x: 204, startPoint y: 181, endPoint x: 457, endPoint y: 166, distance: 253.7
click at [455, 166] on table "SL * Đơn vị tính * Tên hàng * Định lượng Giá trị hàng Loại phụ phí Ghi chú Cước…" at bounding box center [356, 177] width 655 height 39
type input "SẦU ĐÃ TƯ VẤN"
click at [308, 187] on input "0" at bounding box center [306, 184] width 52 height 12
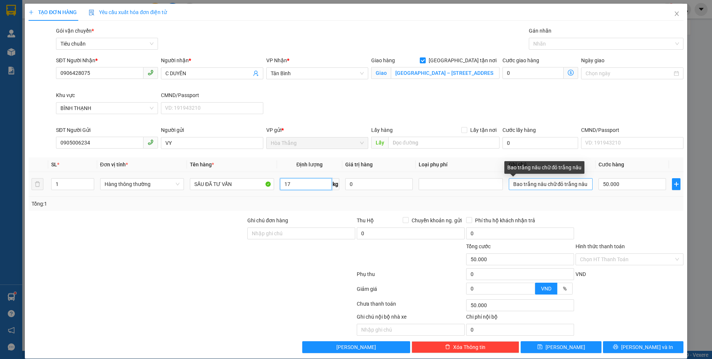
type input "17"
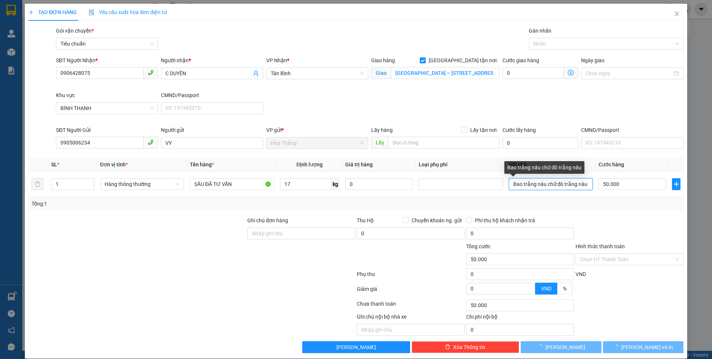
drag, startPoint x: 510, startPoint y: 181, endPoint x: 712, endPoint y: 139, distance: 205.7
click at [712, 139] on div "TẠO ĐƠN HÀNG Yêu cầu xuất hóa đơn điện tử Transit Pickup Surcharge Ids Transit …" at bounding box center [356, 179] width 712 height 359
type input "55.000"
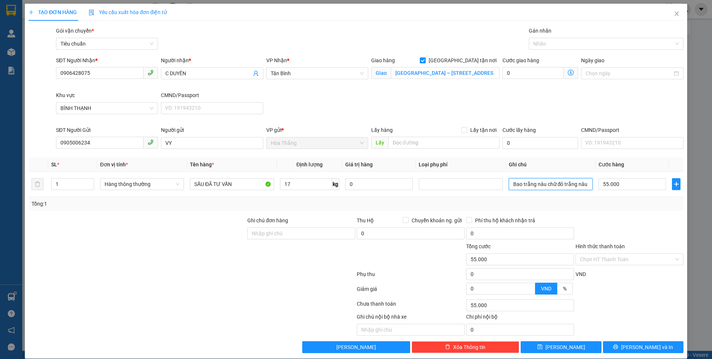
type input "B"
type input "185.000"
type input "130.000"
type input "T QUẢ DƯA"
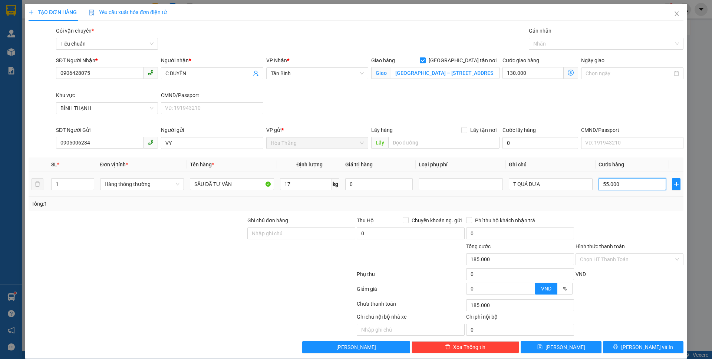
click at [629, 185] on input "55.000" at bounding box center [631, 184] width 67 height 12
type input "130.006"
type input "6"
type input "130.060"
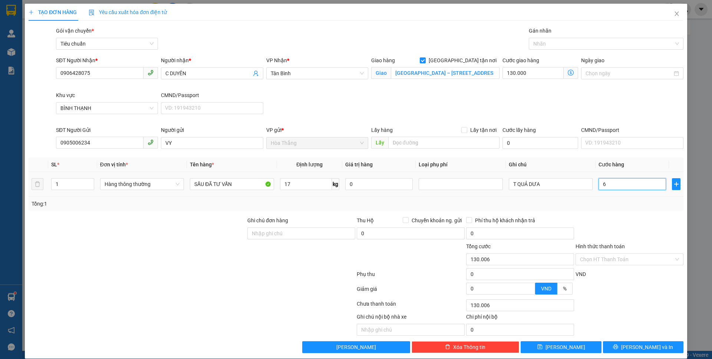
type input "130.060"
type input "60"
type input "190.000"
type input "60.000"
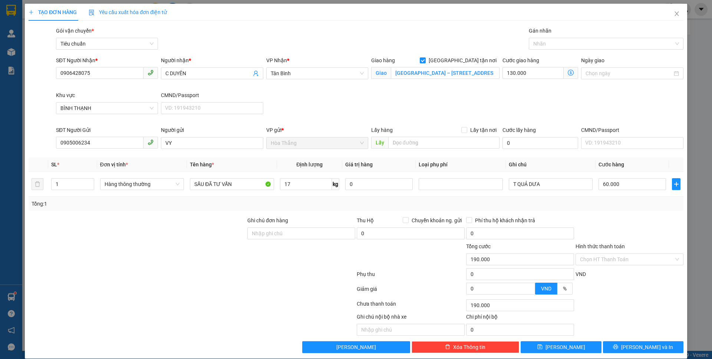
click at [627, 107] on div "SĐT Người Nhận * 0906428075 Người nhận * C DUYÊN VP Nhận * [GEOGRAPHIC_DATA] tậ…" at bounding box center [370, 91] width 630 height 70
click at [567, 44] on div at bounding box center [603, 43] width 144 height 9
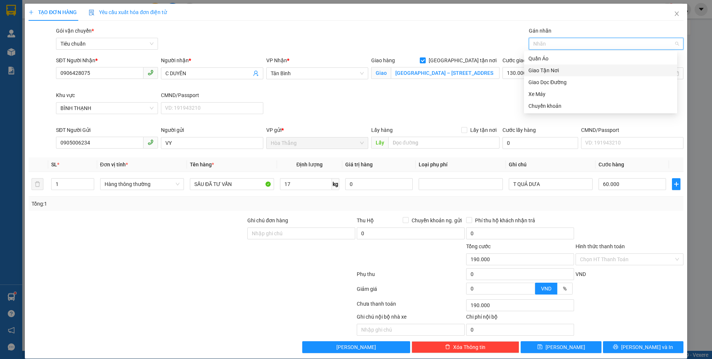
click at [553, 73] on div "Giao Tận Nơi" at bounding box center [600, 70] width 144 height 8
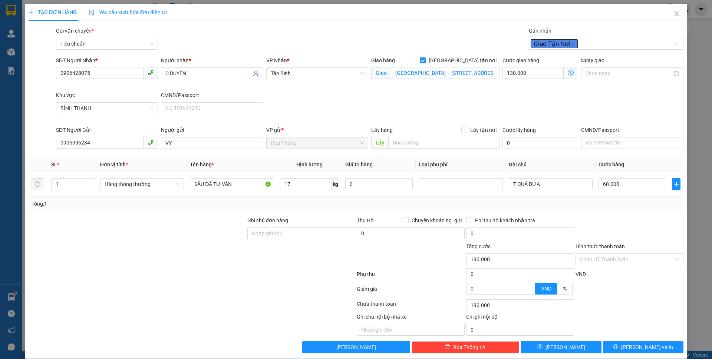
click at [509, 100] on div "SĐT Người Nhận * 0906428075 Người nhận * C DUYÊN VP Nhận * [GEOGRAPHIC_DATA] tậ…" at bounding box center [370, 91] width 630 height 70
click at [568, 72] on icon "dollar-circle" at bounding box center [571, 73] width 6 height 6
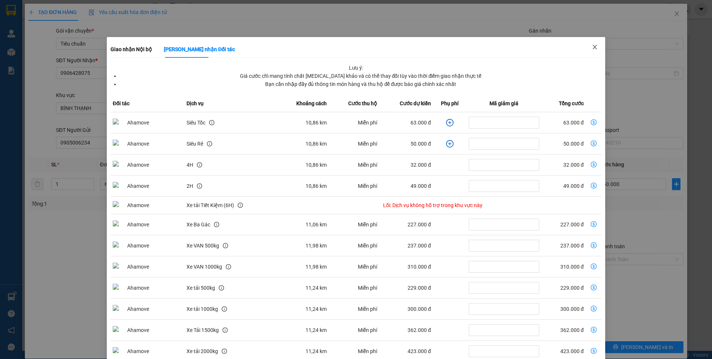
click at [592, 47] on icon "close" at bounding box center [595, 47] width 6 height 6
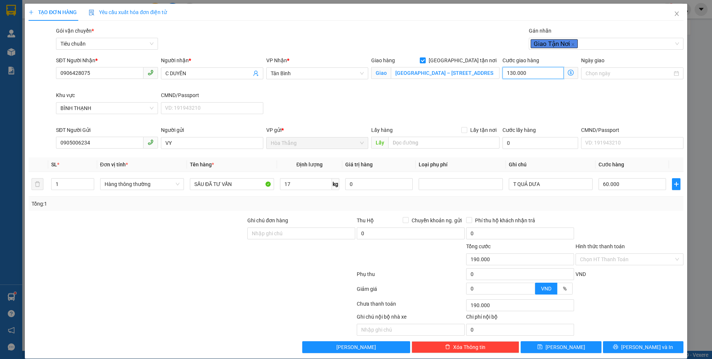
click at [536, 75] on input "130.000" at bounding box center [532, 73] width 61 height 12
type input "60.007"
type input "7"
type input "60.070"
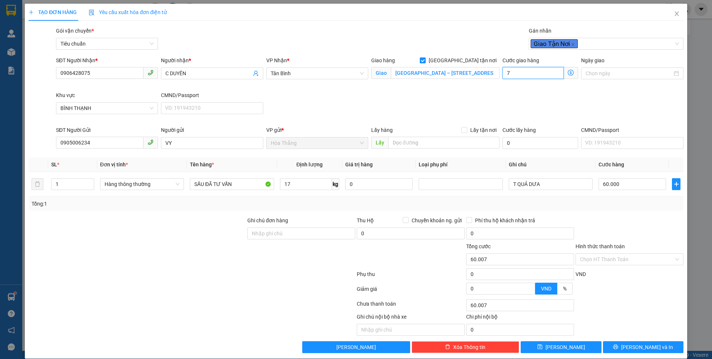
type input "60.070"
type input "70"
type input "130.000"
type input "70.000"
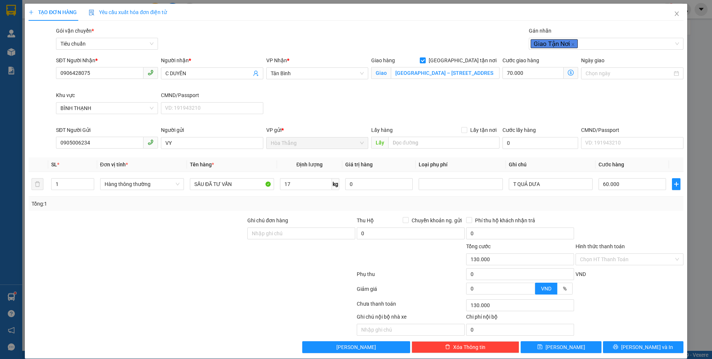
click at [624, 106] on div "SĐT Người Nhận * 0906428075 Người nhận * C DUYÊN VP Nhận * [GEOGRAPHIC_DATA] hà…" at bounding box center [370, 91] width 630 height 70
click at [611, 258] on input "Hình thức thanh toán" at bounding box center [627, 259] width 94 height 11
click at [591, 271] on div "Tại văn phòng" at bounding box center [624, 274] width 98 height 8
type input "0"
click at [619, 346] on button "[PERSON_NAME] và In" at bounding box center [643, 348] width 80 height 12
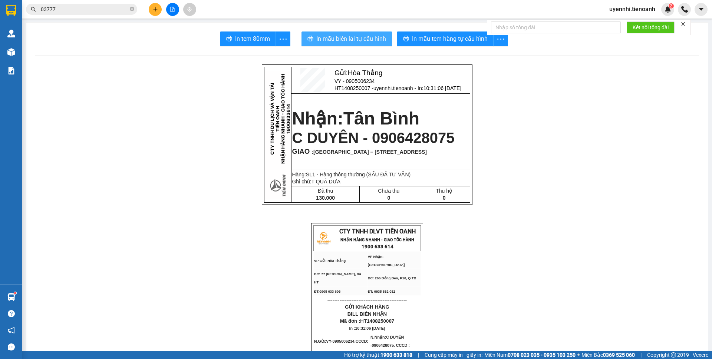
click at [362, 40] on span "In mẫu biên lai tự cấu hình" at bounding box center [351, 38] width 70 height 9
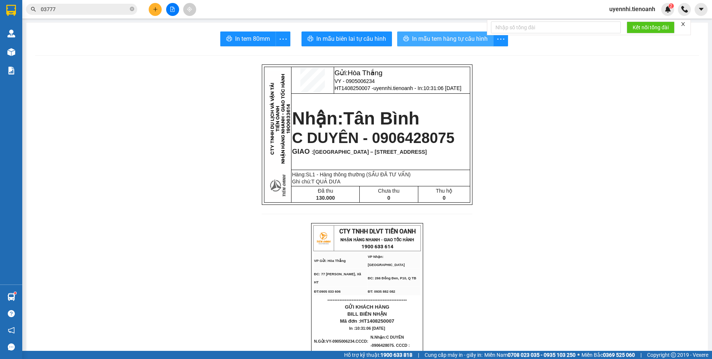
click at [431, 40] on span "In mẫu tem hàng tự cấu hình" at bounding box center [450, 38] width 76 height 9
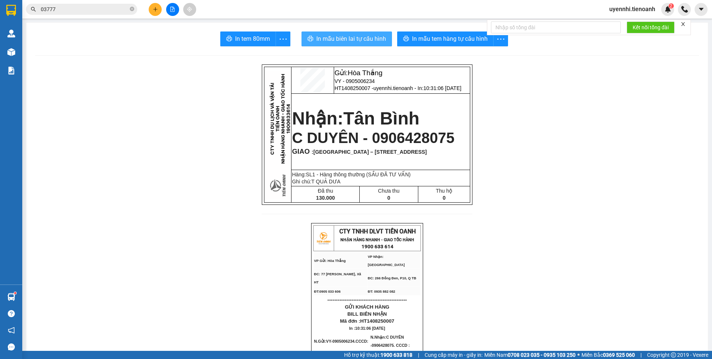
click at [336, 38] on span "In mẫu biên lai tự cấu hình" at bounding box center [351, 38] width 70 height 9
click at [319, 154] on span "[GEOGRAPHIC_DATA] – [STREET_ADDRESS]" at bounding box center [369, 152] width 113 height 6
click at [152, 12] on button at bounding box center [155, 9] width 13 height 13
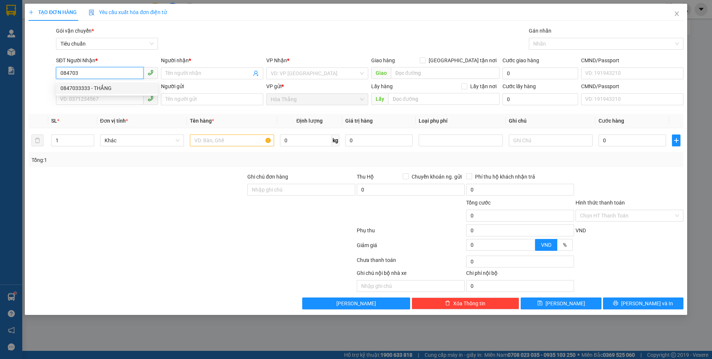
click at [98, 89] on div "0847033333 - THẮNG" at bounding box center [106, 88] width 93 height 8
type input "0847033333"
type input "THẮNG"
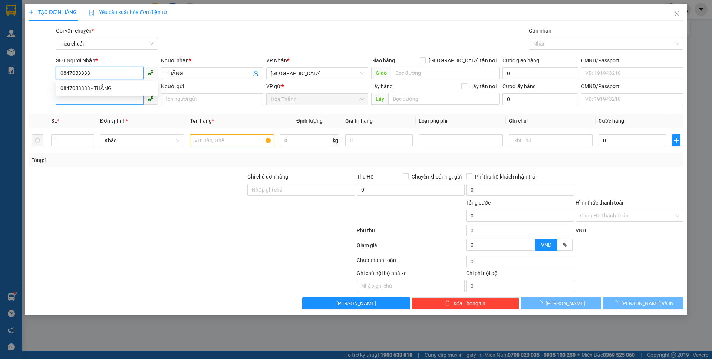
type input "0847033333"
type input "40.000"
click at [71, 101] on input "SĐT Người Gửi" at bounding box center [100, 99] width 88 height 12
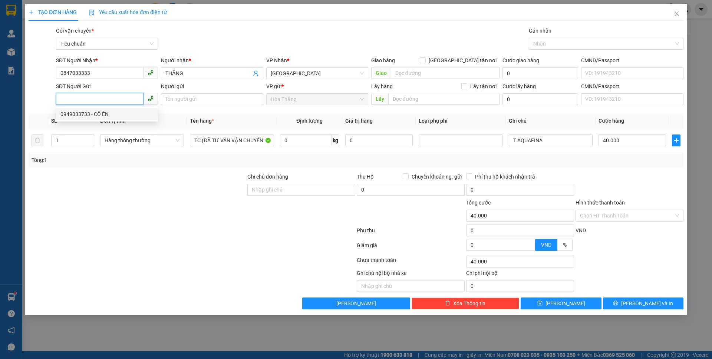
click at [92, 114] on div "0949033733 - CÔ ÉN" at bounding box center [106, 114] width 93 height 8
type input "0949033733"
type input "CÔ ÉN"
click at [306, 139] on input "0" at bounding box center [306, 141] width 52 height 12
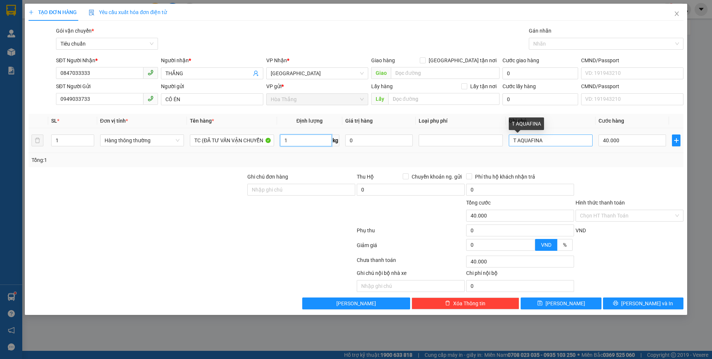
type input "1"
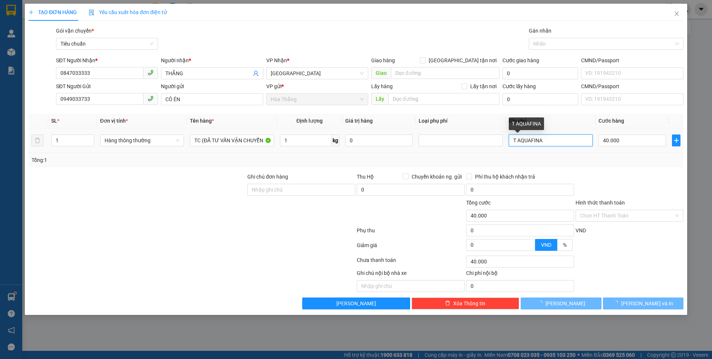
drag, startPoint x: 517, startPoint y: 141, endPoint x: 600, endPoint y: 154, distance: 83.8
click at [599, 154] on div "SL * Đơn vị tính * Tên hàng * Định lượng Giá trị hàng Loại phụ phí Ghi chú Cước…" at bounding box center [356, 140] width 655 height 53
type input "30.000"
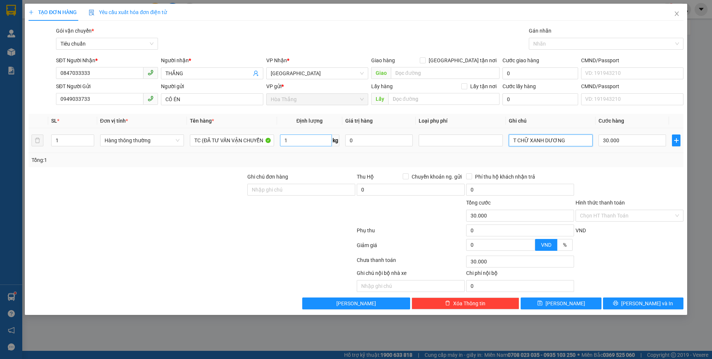
type input "T CHỮ XANH DƯƠNG"
click at [294, 141] on input "1" at bounding box center [306, 141] width 52 height 12
type input "11"
click at [248, 207] on div at bounding box center [301, 212] width 109 height 26
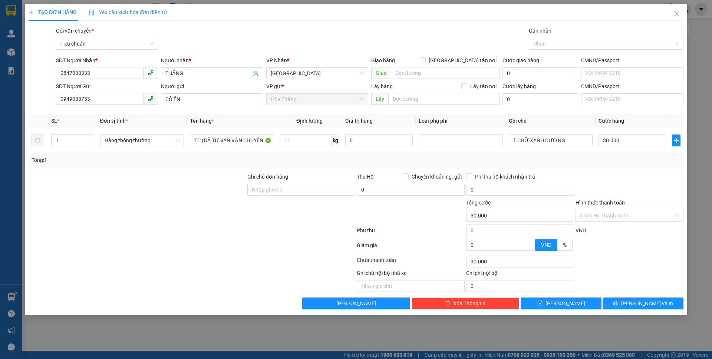
type input "50.000"
drag, startPoint x: 201, startPoint y: 144, endPoint x: 188, endPoint y: 142, distance: 12.7
click at [188, 142] on td "TC (ĐÃ TƯ VẤN VẬN CHUYỂN" at bounding box center [232, 140] width 90 height 25
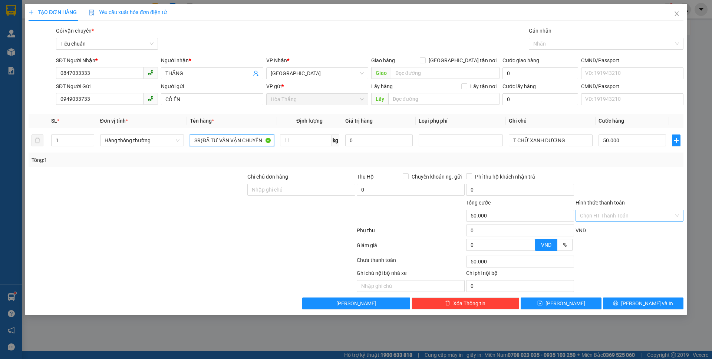
type input "SR(ĐÃ TƯ VẤN VẬN CHUYỂN"
click at [604, 217] on input "Hình thức thanh toán" at bounding box center [627, 215] width 94 height 11
click at [604, 230] on div "Tại văn phòng" at bounding box center [629, 231] width 99 height 8
type input "0"
click at [634, 301] on button "[PERSON_NAME] và In" at bounding box center [643, 304] width 80 height 12
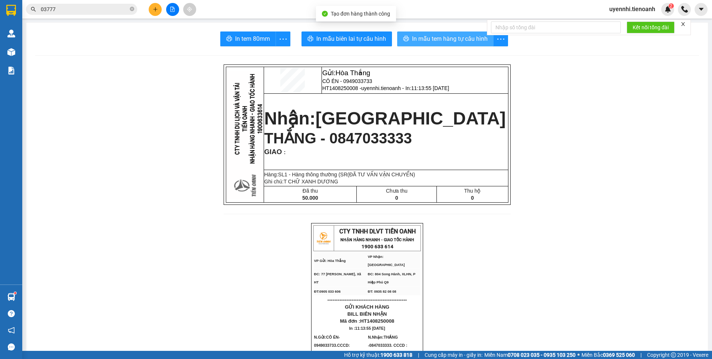
click at [432, 40] on span "In mẫu tem hàng tự cấu hình" at bounding box center [450, 38] width 76 height 9
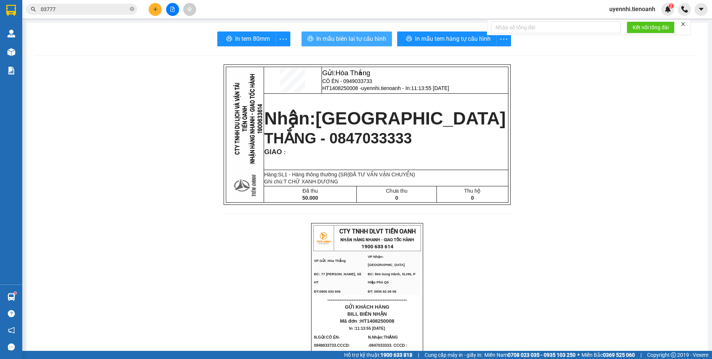
click at [353, 40] on span "In mẫu biên lai tự cấu hình" at bounding box center [351, 38] width 70 height 9
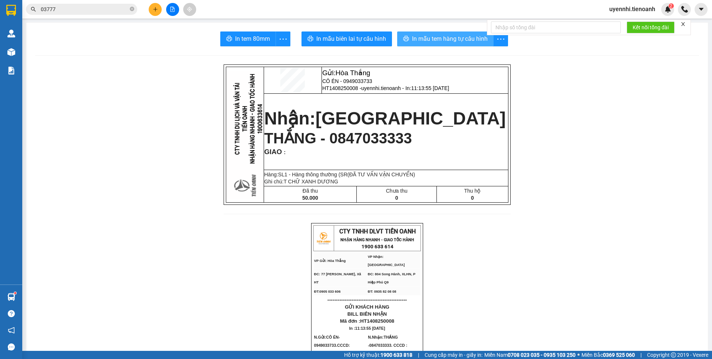
click at [428, 38] on span "In mẫu tem hàng tự cấu hình" at bounding box center [450, 38] width 76 height 9
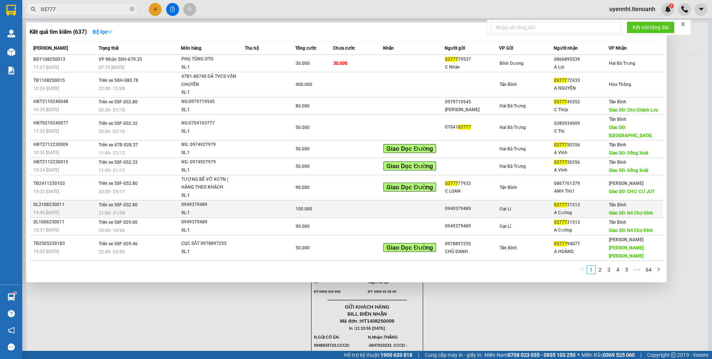
drag, startPoint x: 80, startPoint y: 10, endPoint x: 361, endPoint y: 202, distance: 339.9
click at [23, 9] on section "Kết quả tìm kiếm ( 637 ) Bộ lọc Mã ĐH Trạng thái Món hàng Thu hộ Tổng cước Chưa…" at bounding box center [356, 179] width 712 height 359
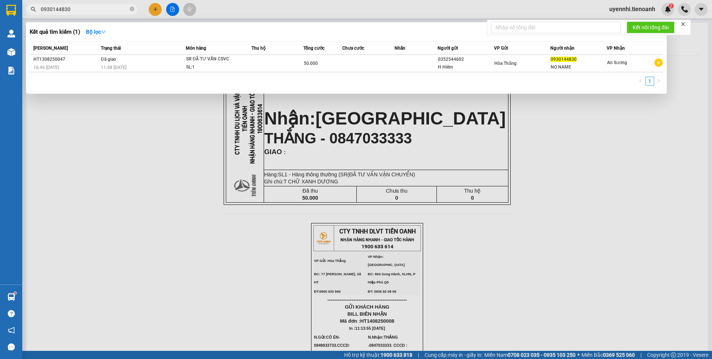
type input "0930144830"
